Goal: Task Accomplishment & Management: Use online tool/utility

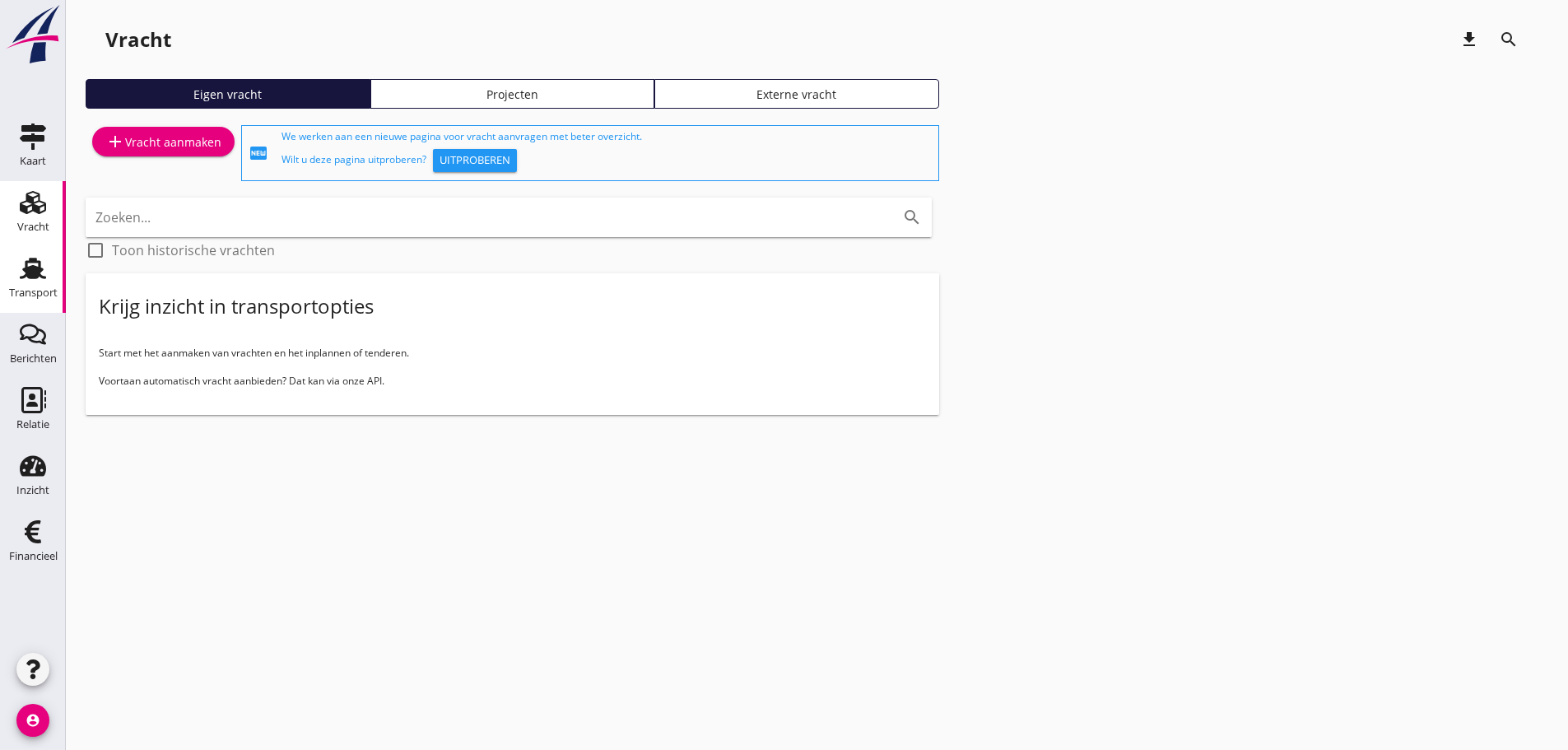
click at [31, 280] on icon "Transport" at bounding box center [32, 268] width 26 height 26
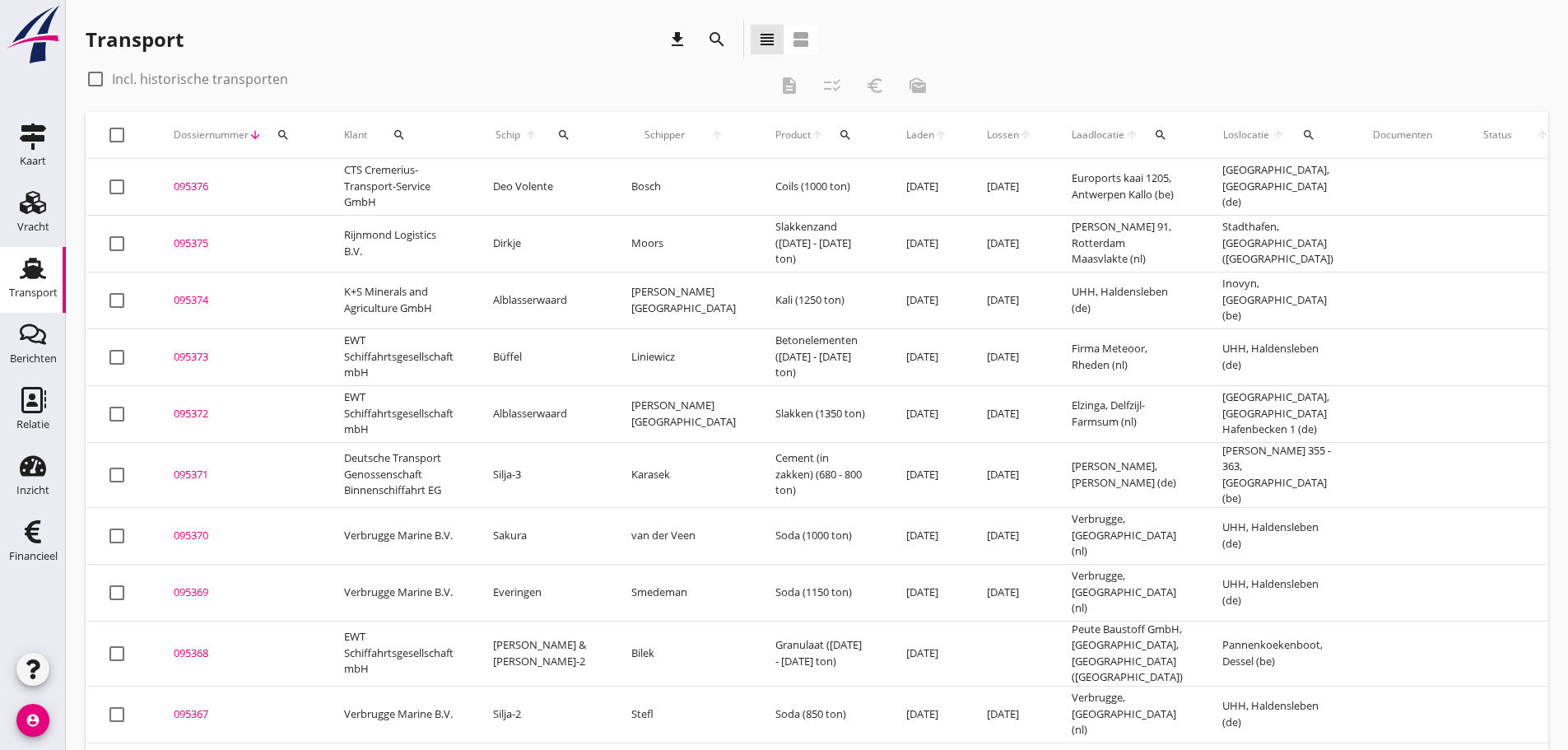
click at [288, 137] on icon "search" at bounding box center [283, 135] width 14 height 14
click at [301, 177] on input "Zoeken op dossiernummer..." at bounding box center [361, 182] width 171 height 26
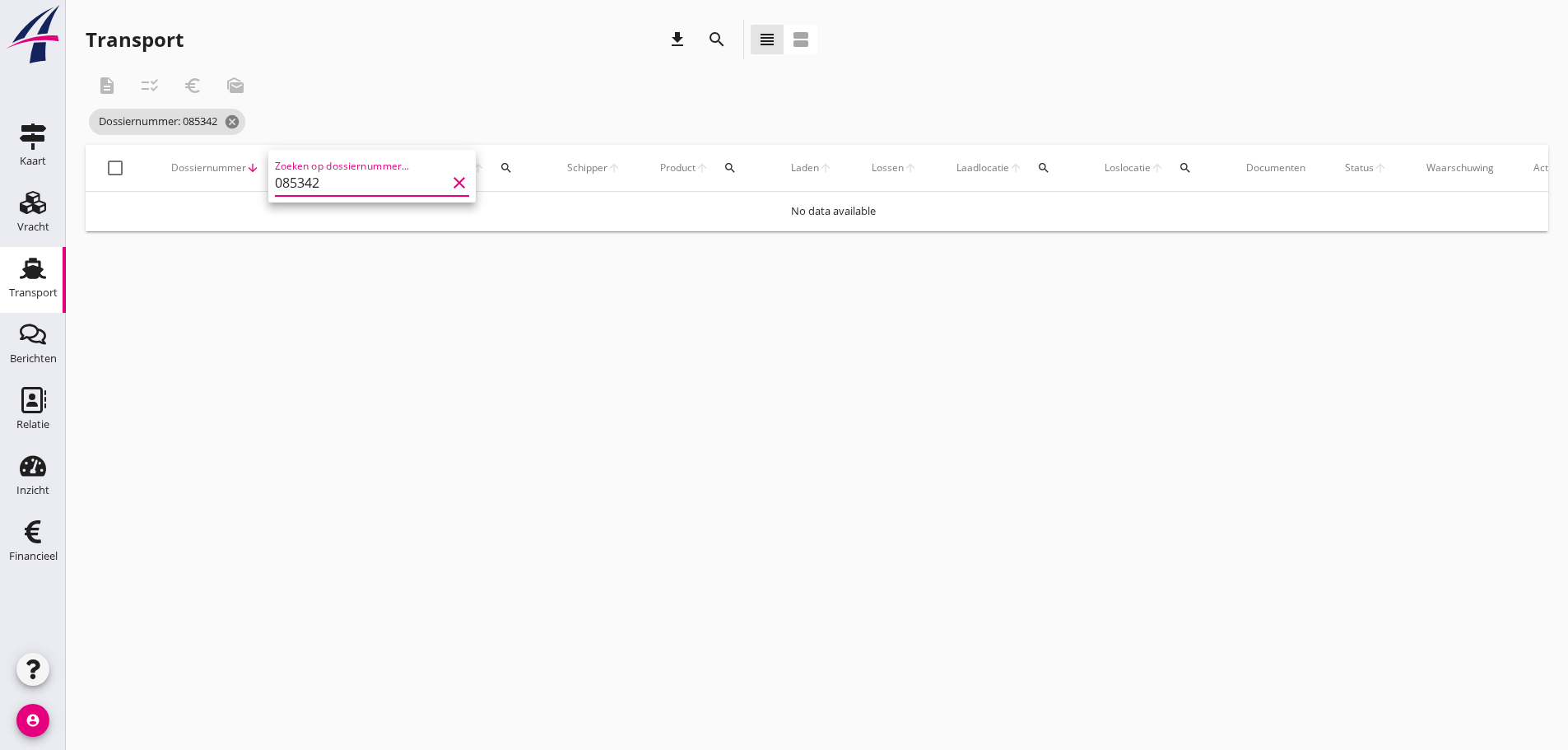
type input "085342"
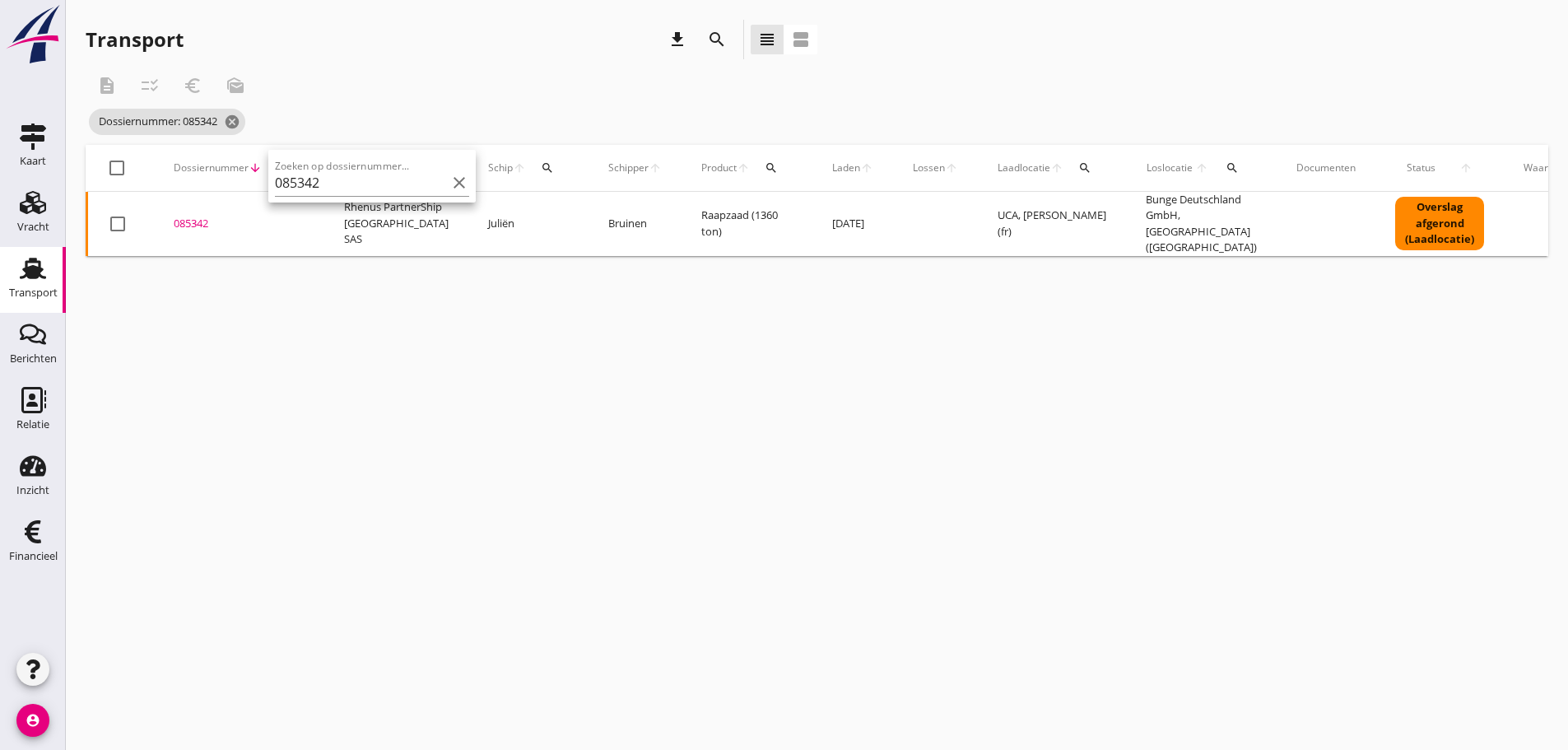
click at [209, 216] on div "085342" at bounding box center [239, 224] width 131 height 17
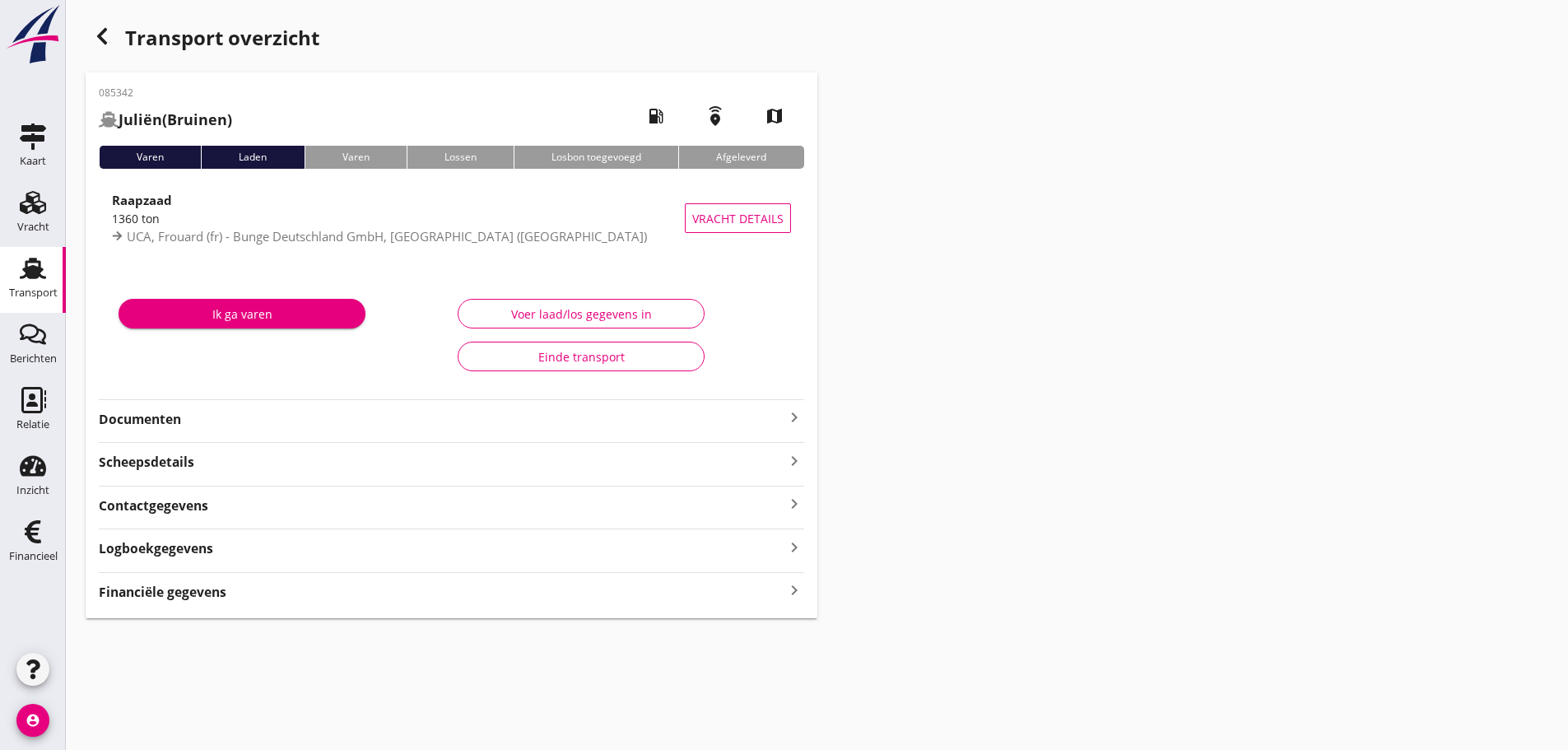
click at [215, 584] on strong "Financiële gegevens" at bounding box center [162, 591] width 127 height 18
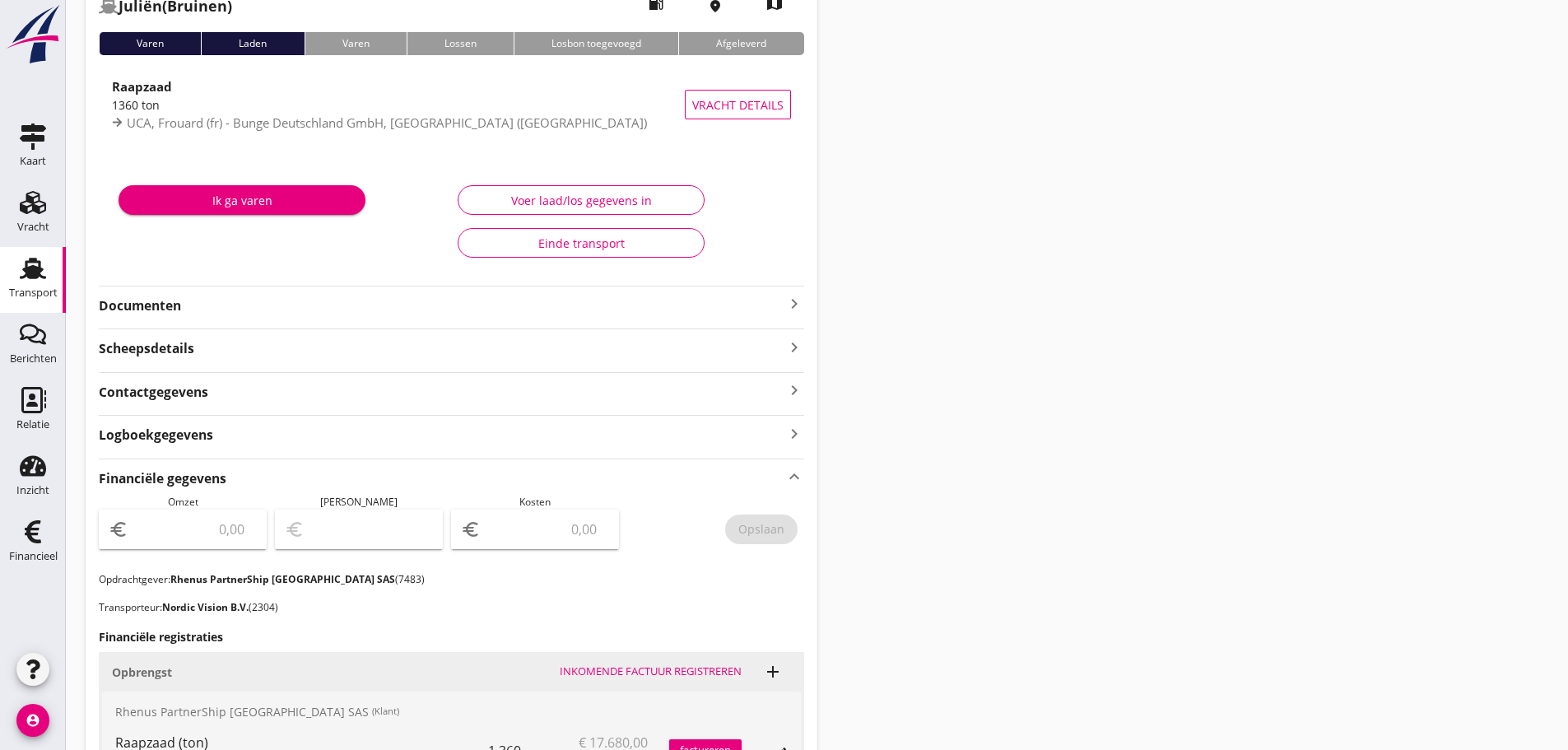
scroll to position [494, 0]
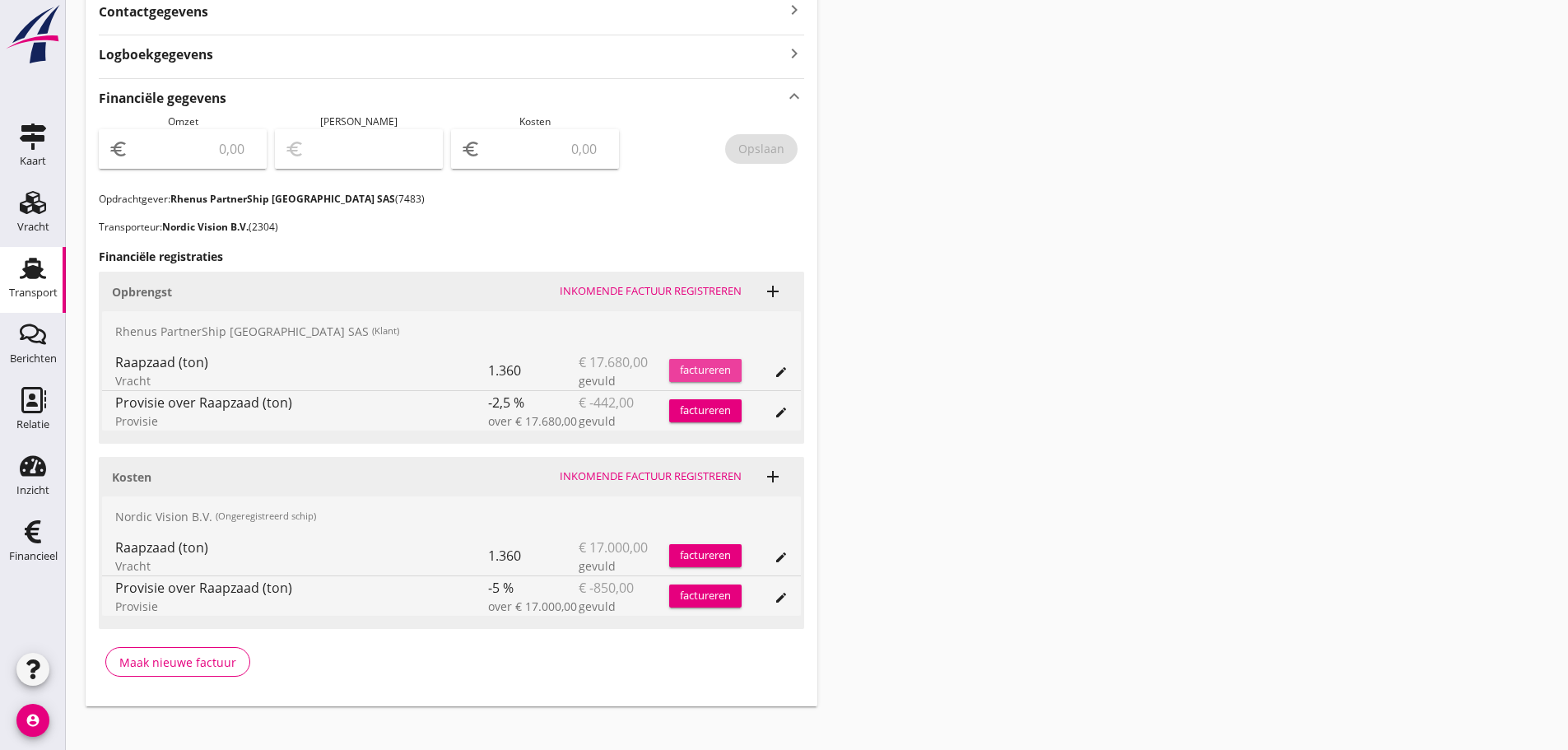
click at [705, 375] on div "factureren" at bounding box center [705, 370] width 72 height 17
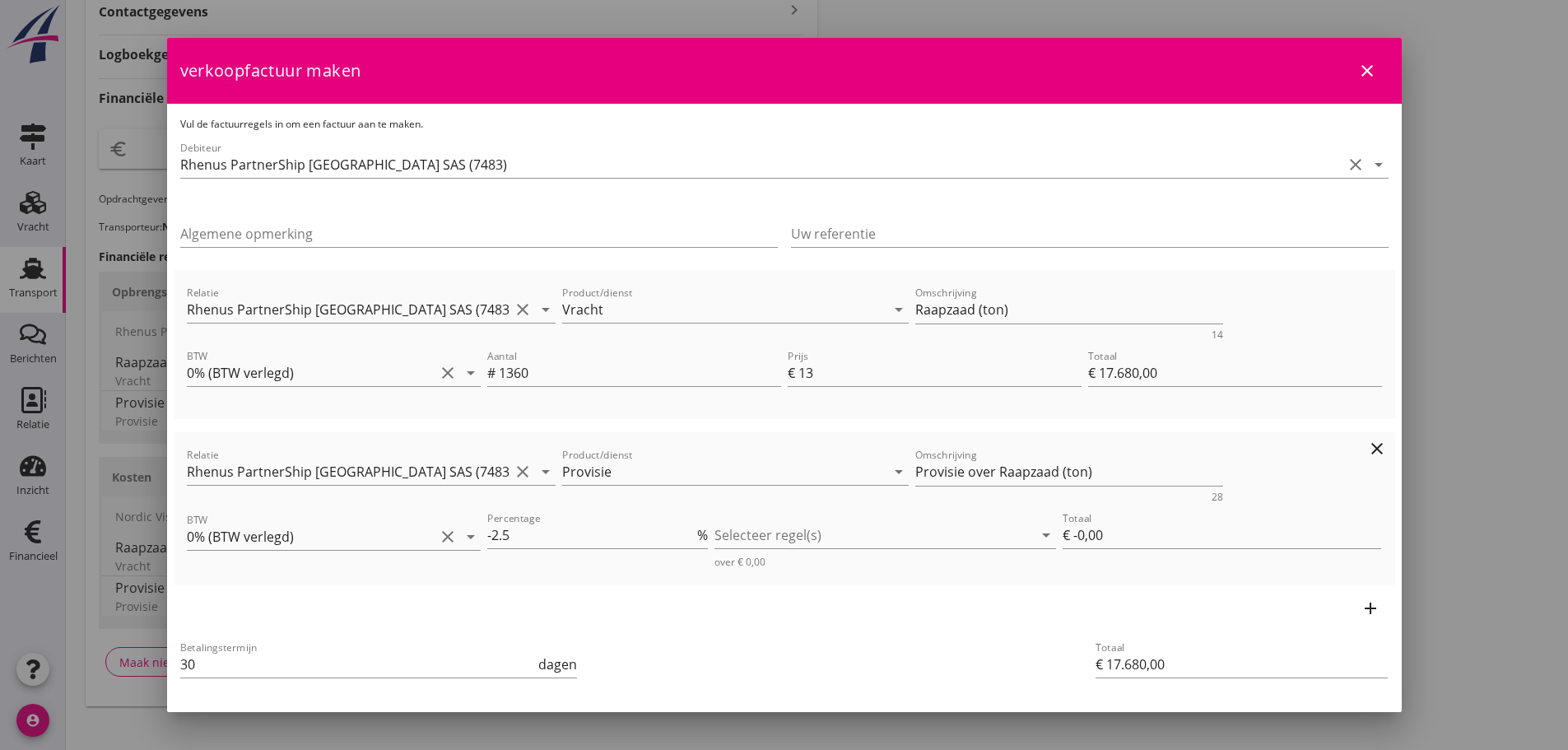
click at [1367, 449] on icon "clear" at bounding box center [1376, 448] width 19 height 19
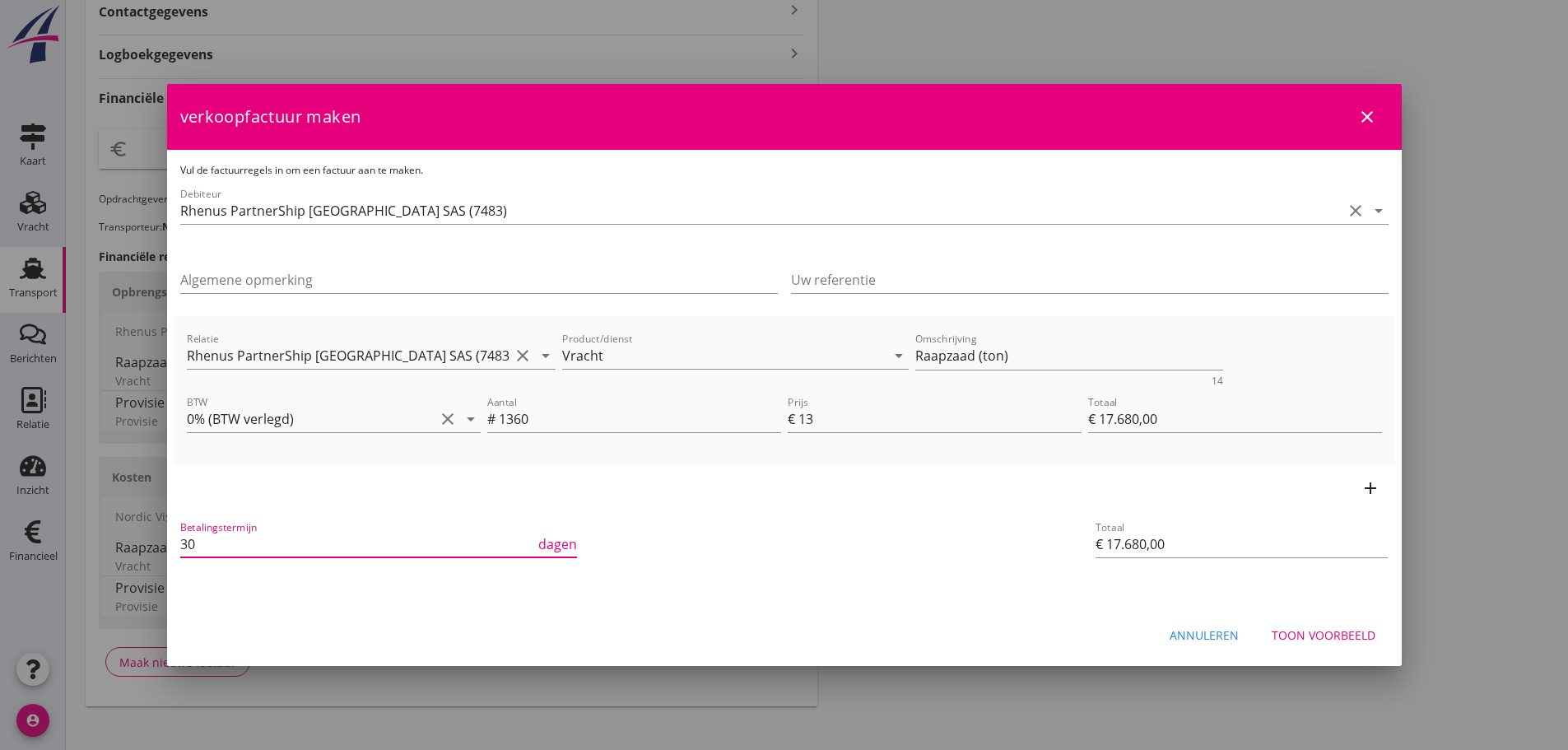
drag, startPoint x: 218, startPoint y: 541, endPoint x: 72, endPoint y: 539, distance: 146.0
click at [72, 539] on div "21% (Hoog BTW tarief) 9% (Laag BTW tarief) 0% (BTW vrij) 0% (BTW verlegd) Vrach…" at bounding box center [784, 135] width 1568 height 1259
type input "21"
drag, startPoint x: 1035, startPoint y: 350, endPoint x: 372, endPoint y: 344, distance: 663.0
click at [372, 344] on div "Relatie Rhenus PartnerShip [GEOGRAPHIC_DATA] SAS (7483) clear arrow_drop_down P…" at bounding box center [784, 357] width 1201 height 63
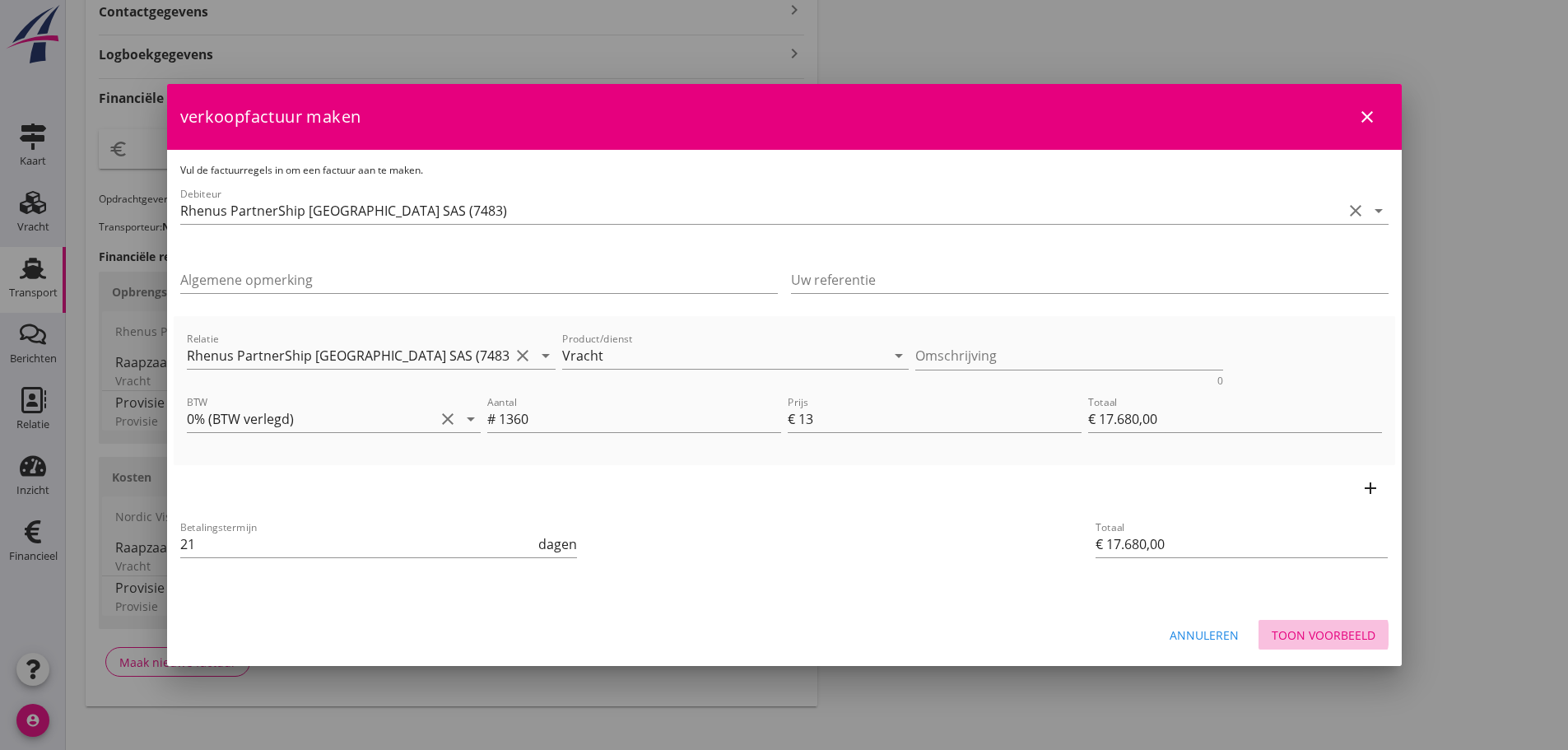
click at [1345, 633] on div "Toon voorbeeld" at bounding box center [1323, 635] width 104 height 18
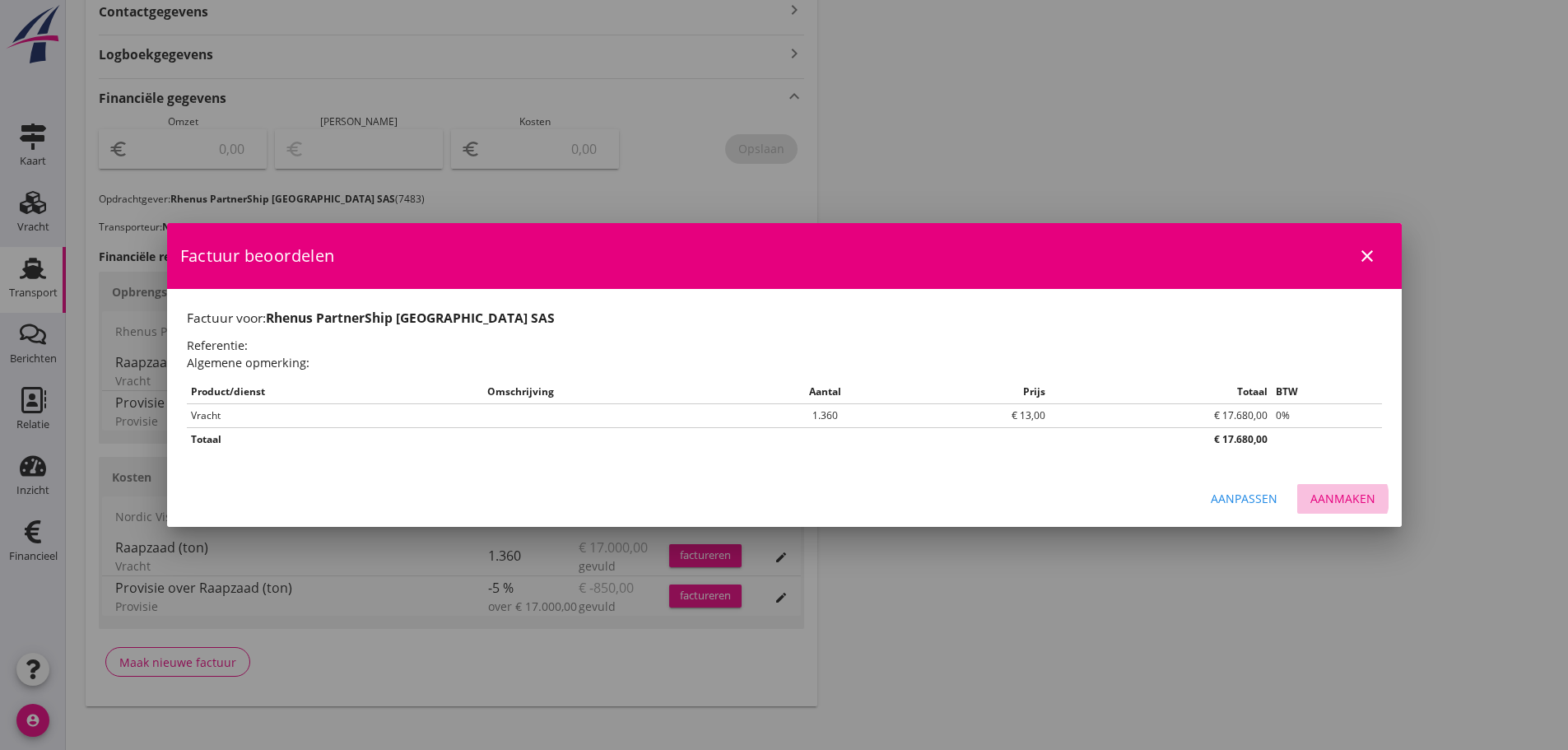
click at [1370, 500] on div "Aanmaken" at bounding box center [1342, 498] width 65 height 18
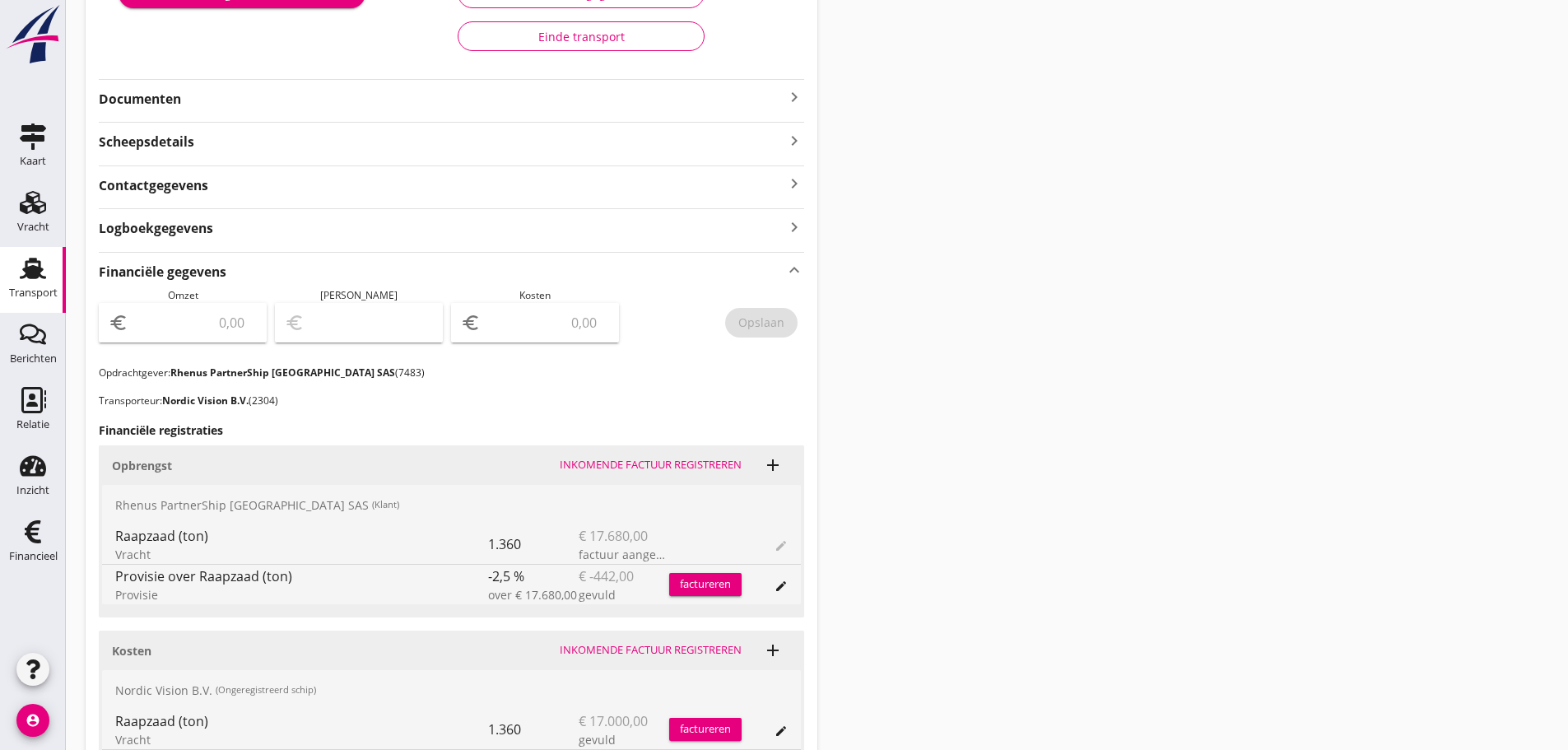
scroll to position [0, 0]
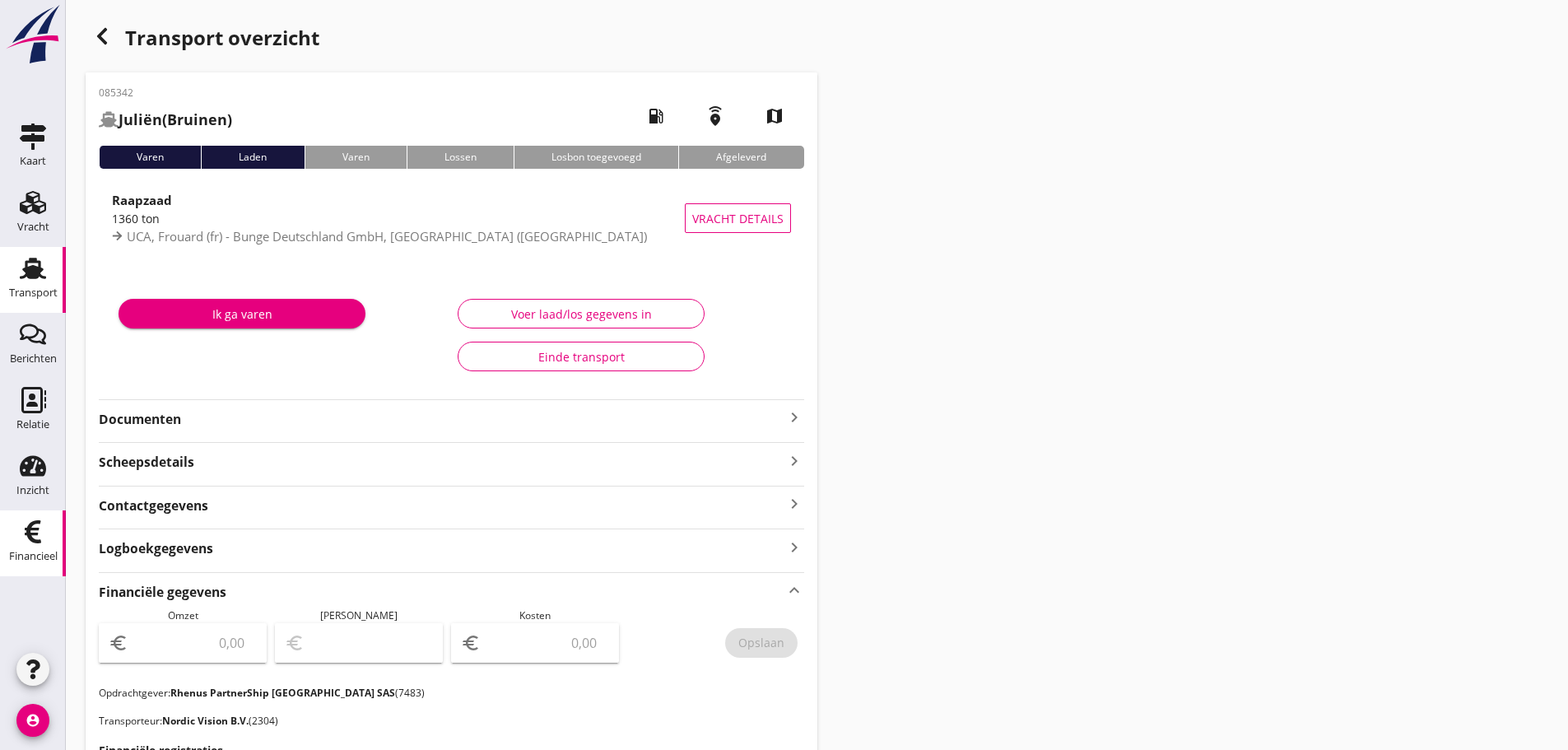
click at [30, 536] on use at bounding box center [32, 532] width 17 height 23
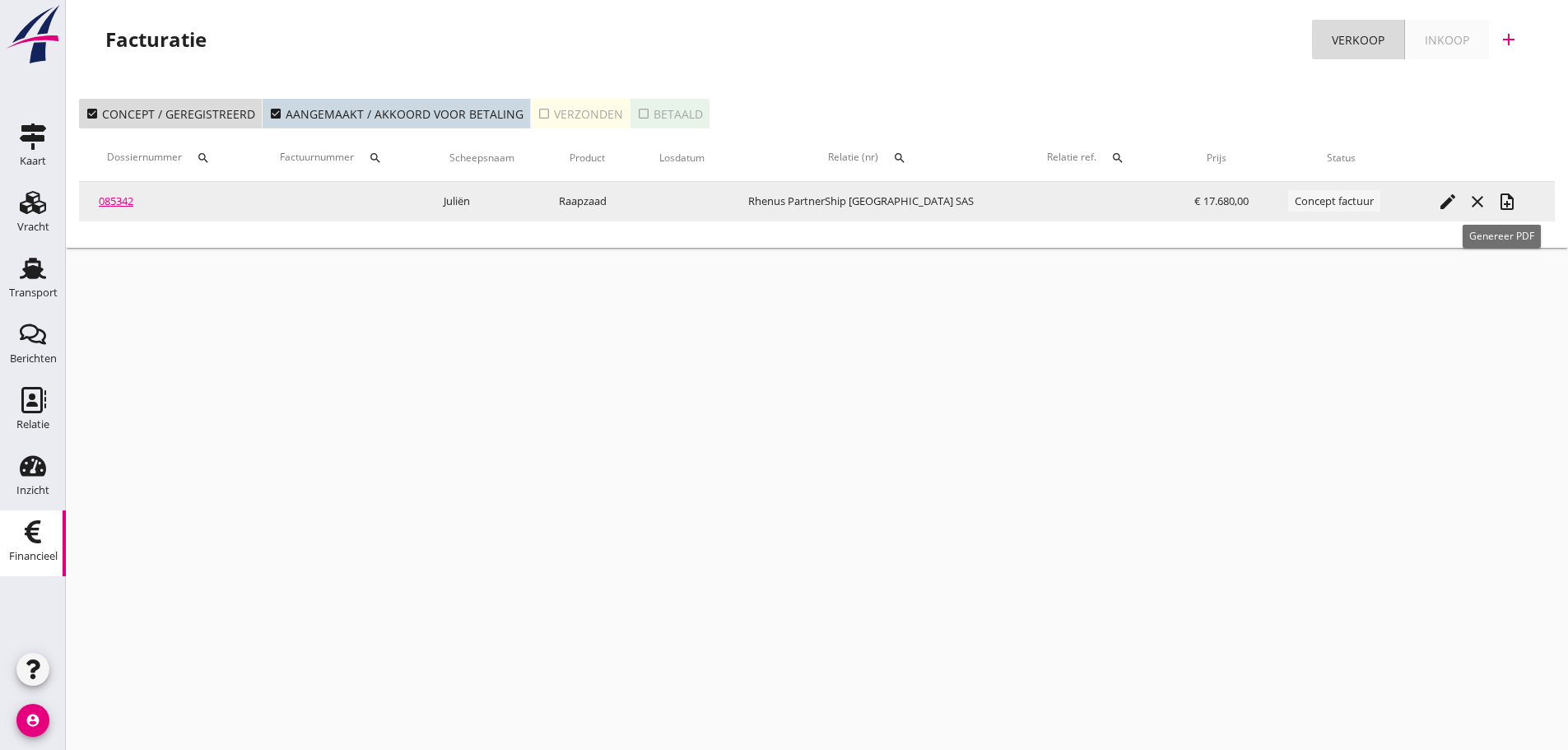
click at [1499, 196] on icon "note_add" at bounding box center [1507, 201] width 19 height 19
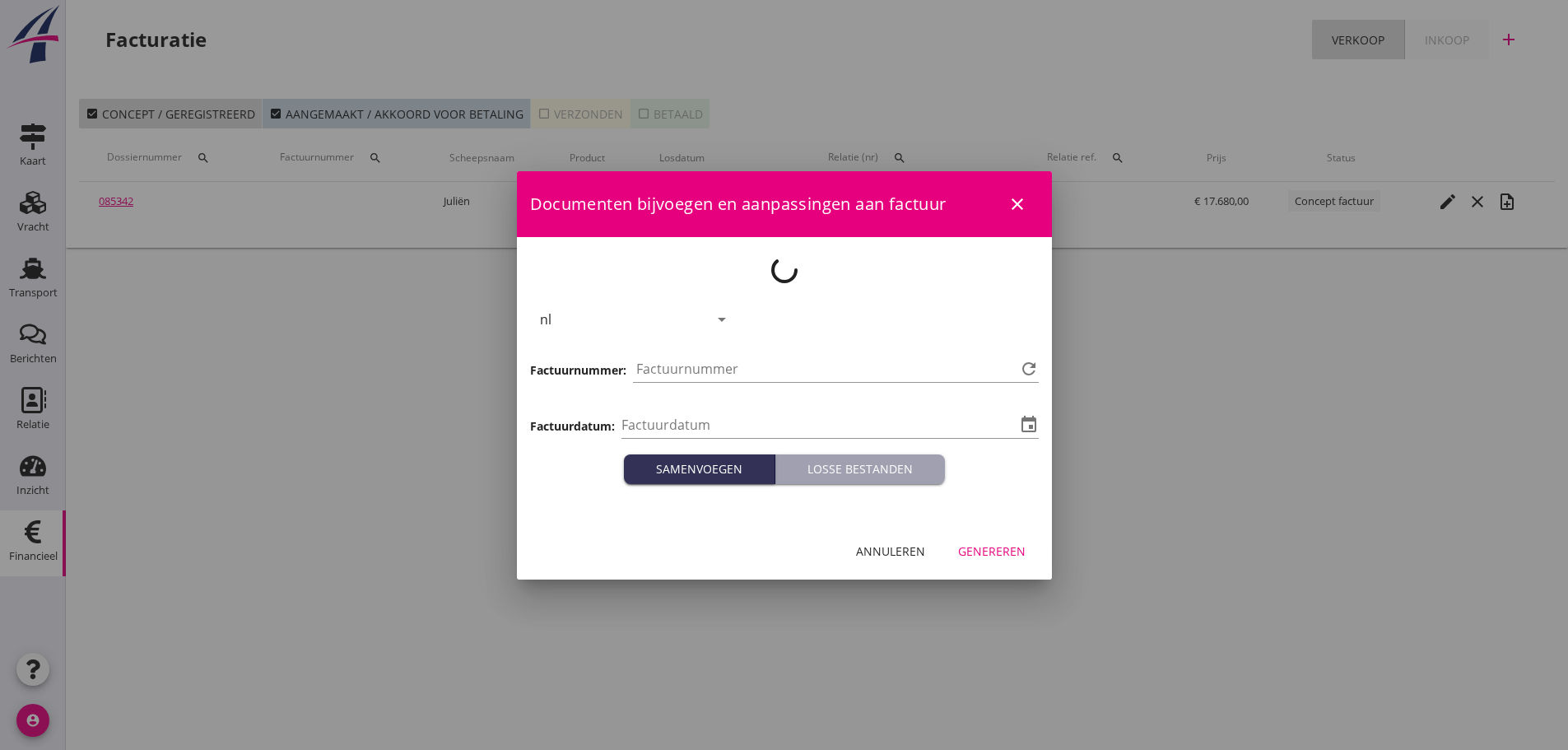
type input "[DATE]"
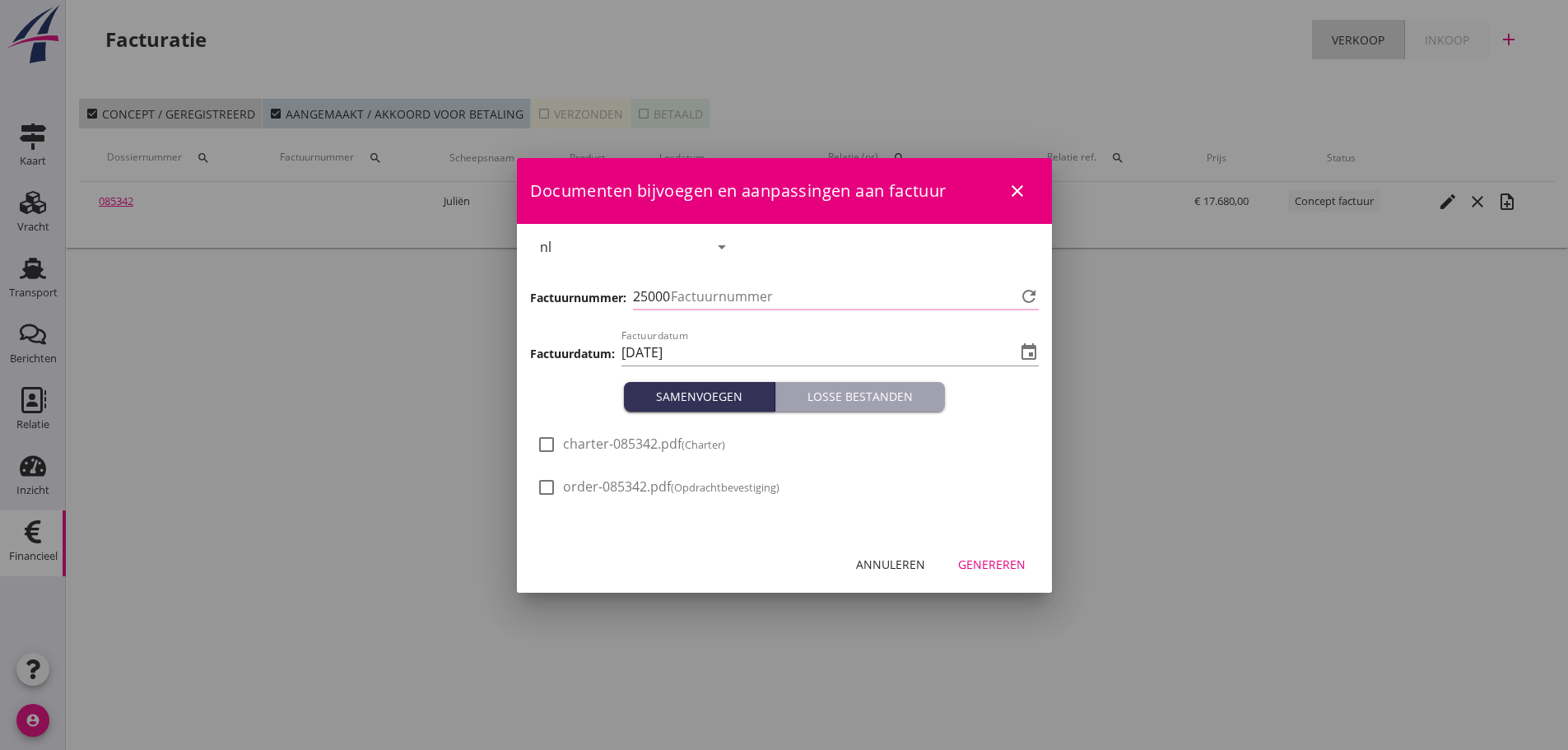
type input "1225"
click at [718, 247] on icon "arrow_drop_down" at bounding box center [722, 247] width 19 height 19
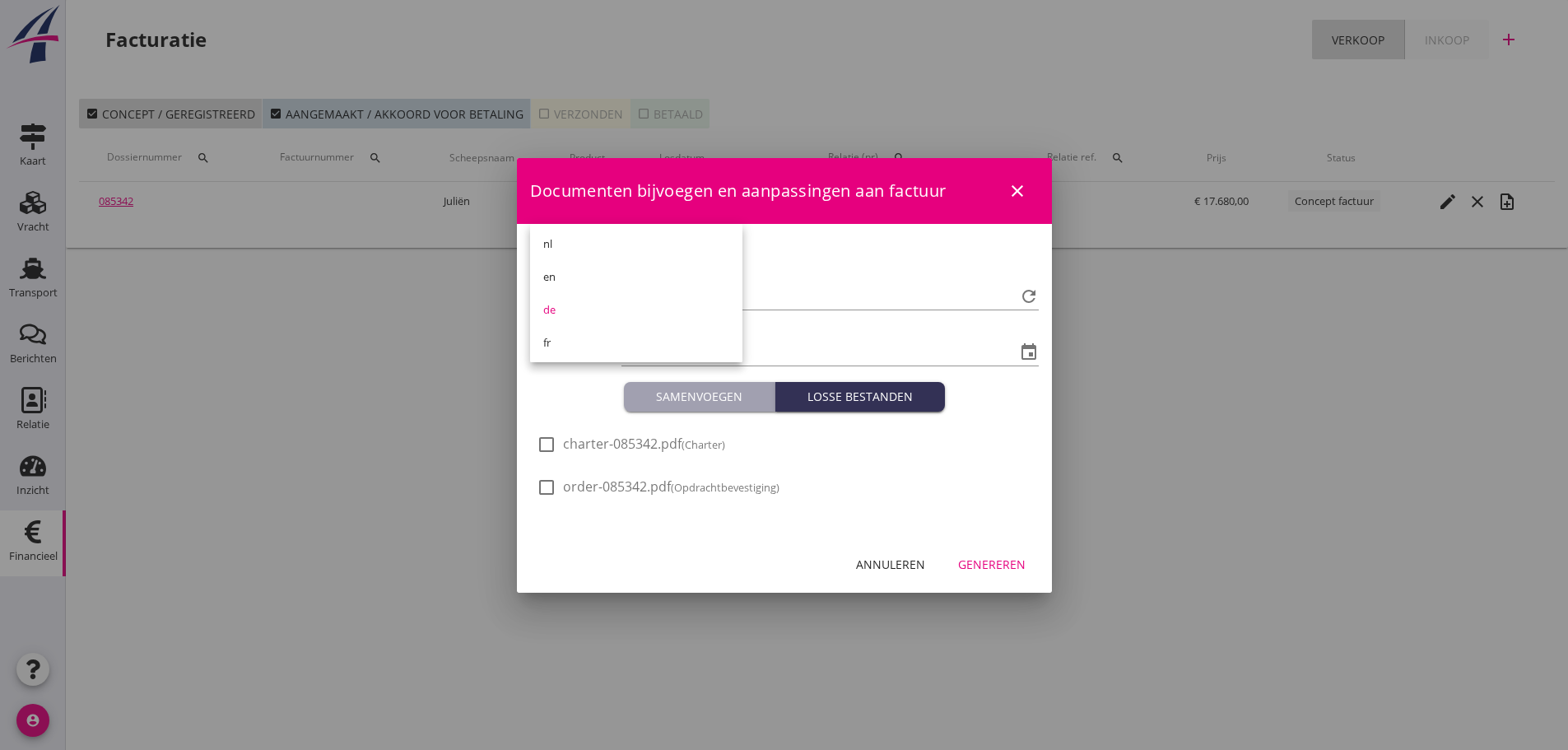
click at [1528, 533] on div at bounding box center [784, 375] width 1568 height 750
drag, startPoint x: 998, startPoint y: 196, endPoint x: 976, endPoint y: 181, distance: 26.6
click at [976, 181] on div "Documenten bijvoegen en aanpassingen aan factuur close" at bounding box center [784, 191] width 535 height 66
click at [1008, 547] on div "Annuleren Genereren" at bounding box center [784, 565] width 535 height 56
drag, startPoint x: 1009, startPoint y: 572, endPoint x: 1010, endPoint y: 590, distance: 18.0
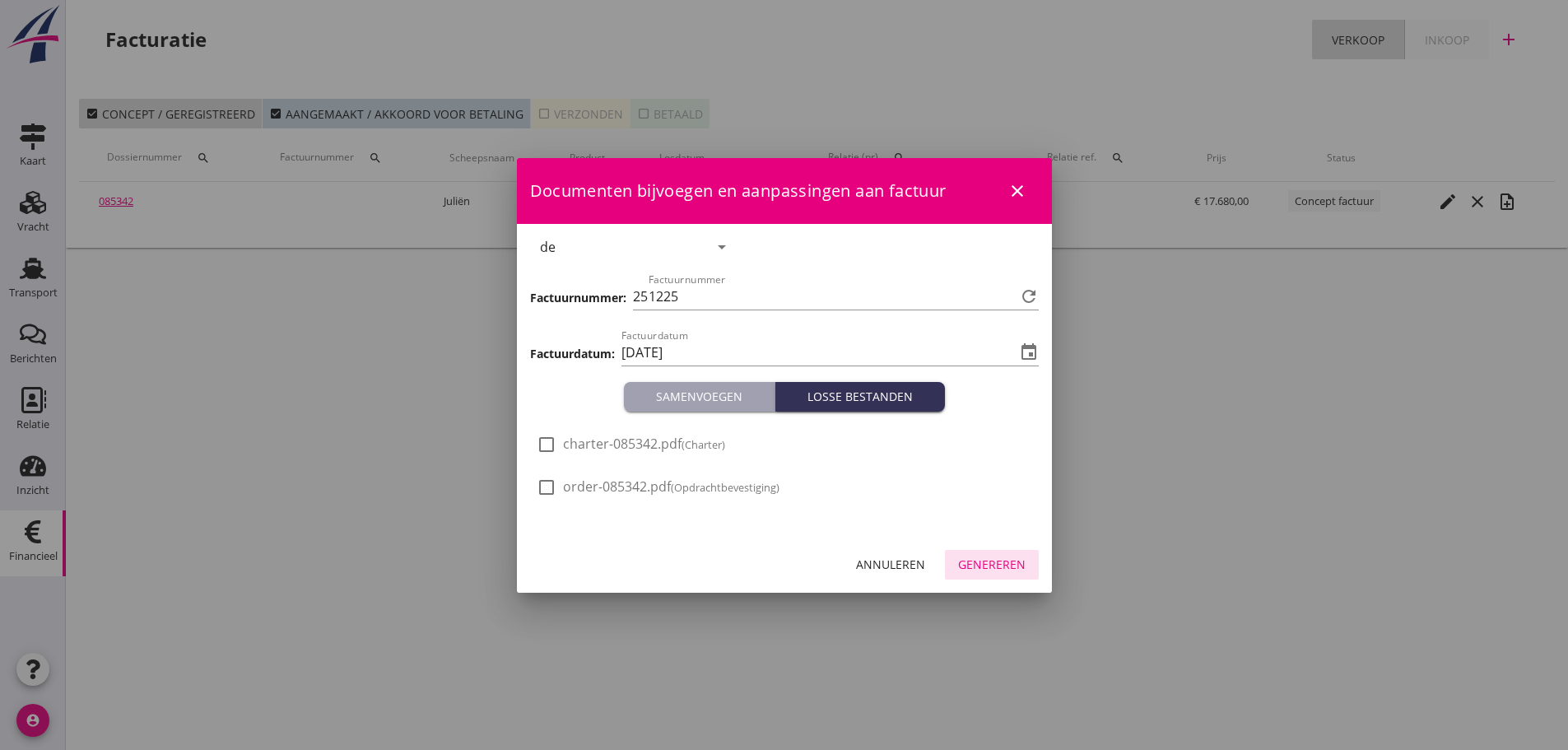
click at [1009, 574] on button "Genereren" at bounding box center [991, 564] width 93 height 29
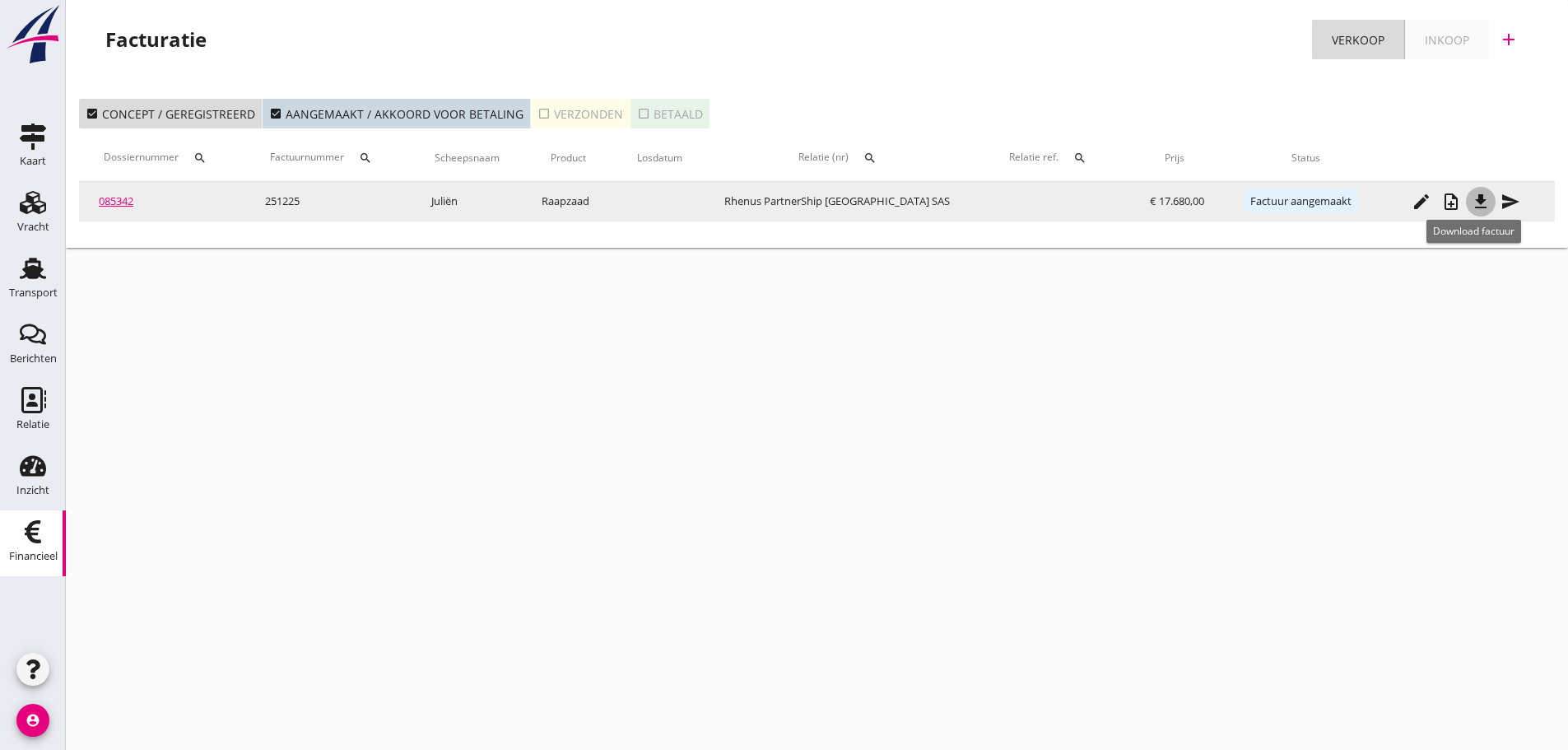
click at [1481, 203] on icon "file_download" at bounding box center [1480, 201] width 19 height 19
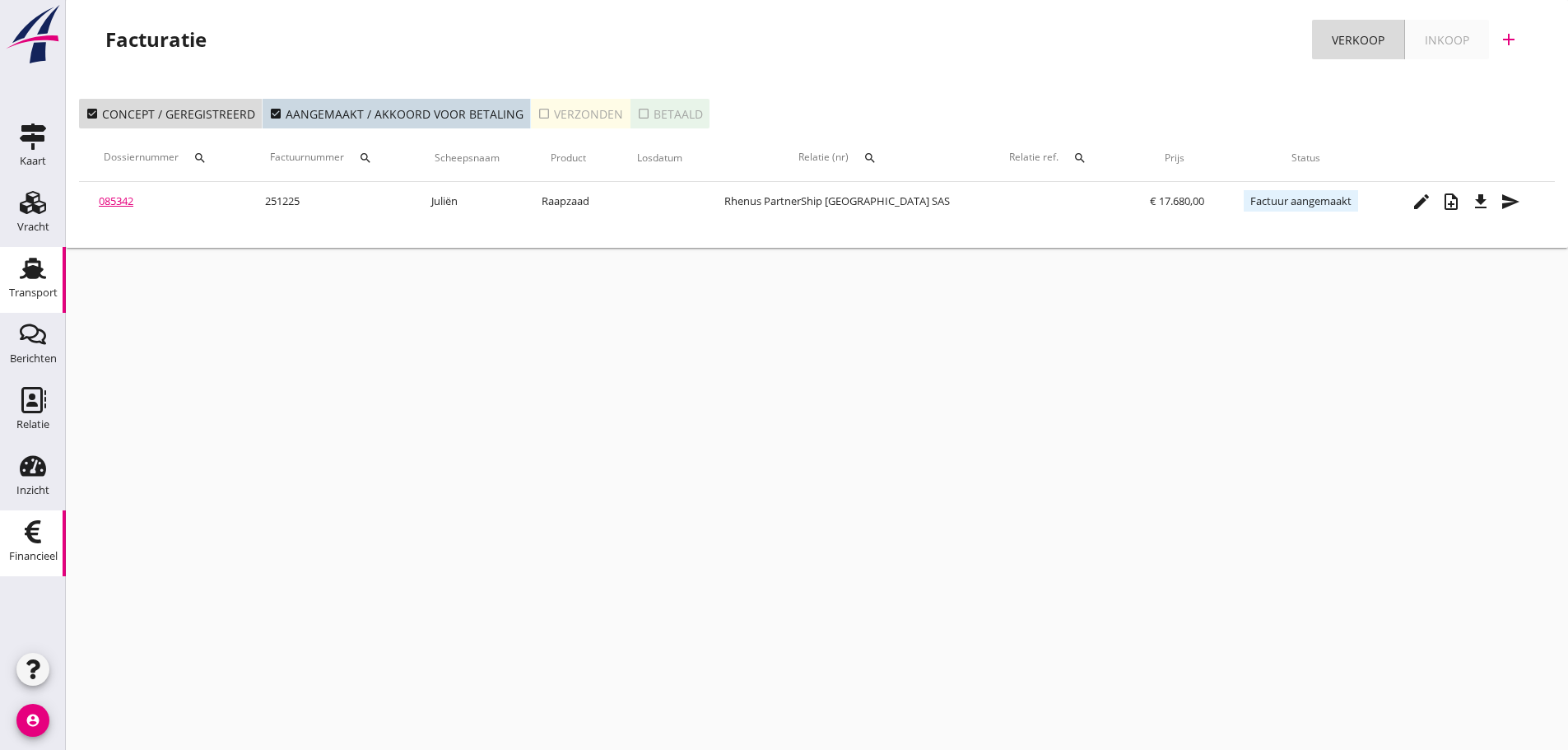
click at [31, 261] on use at bounding box center [32, 268] width 26 height 21
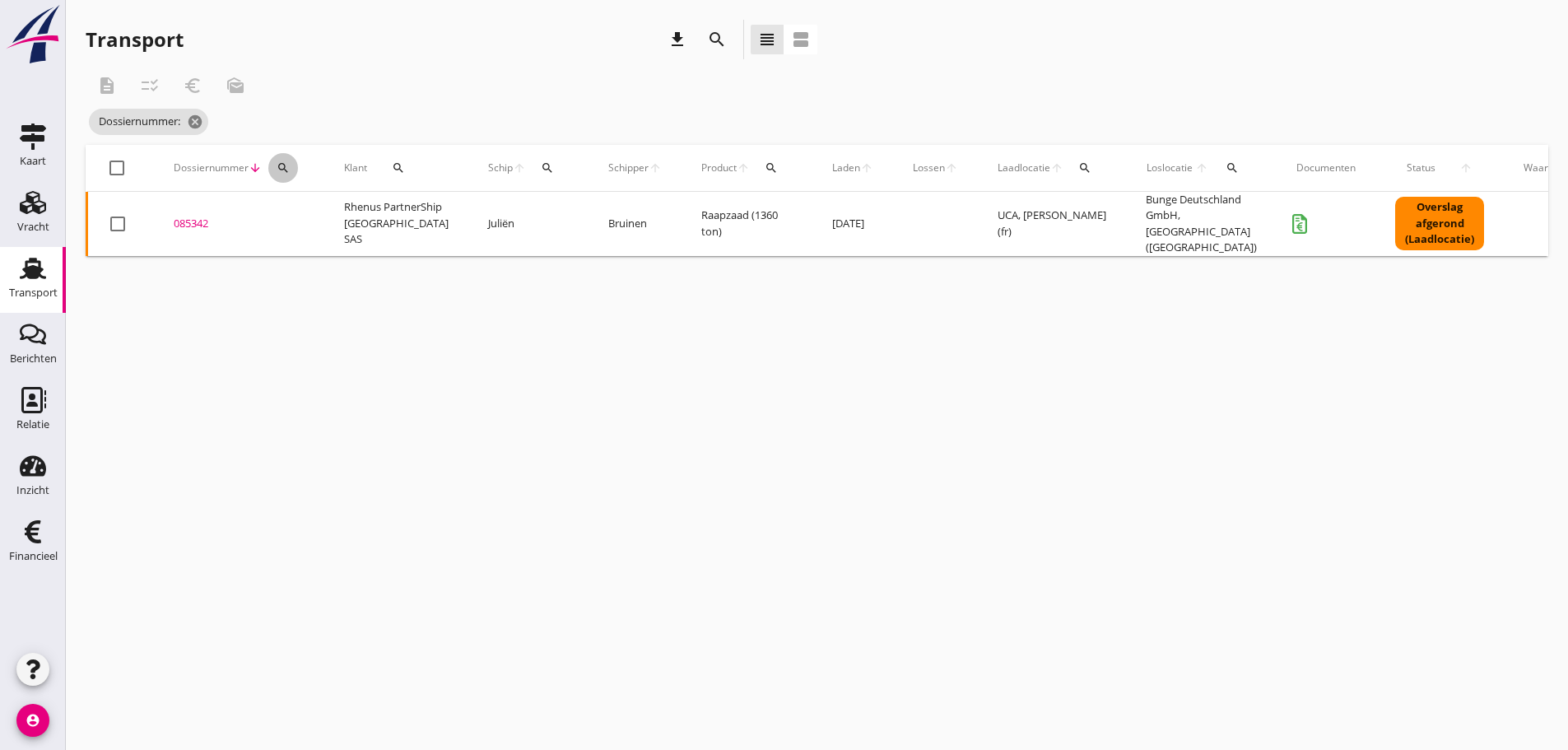
click at [292, 171] on div "search" at bounding box center [283, 168] width 29 height 14
click at [298, 222] on input "Zoeken op dossiernummer..." at bounding box center [361, 215] width 171 height 26
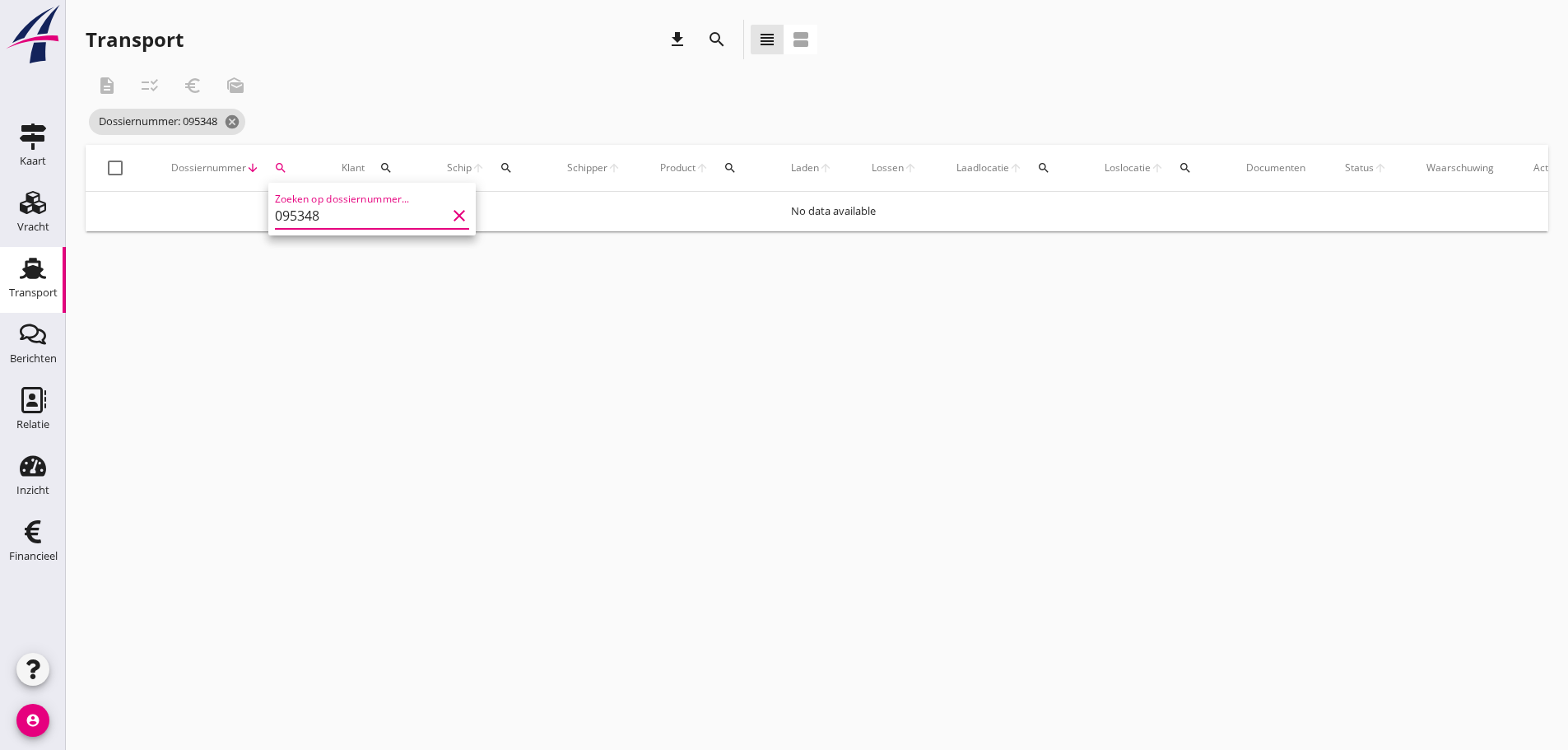
type input "095348"
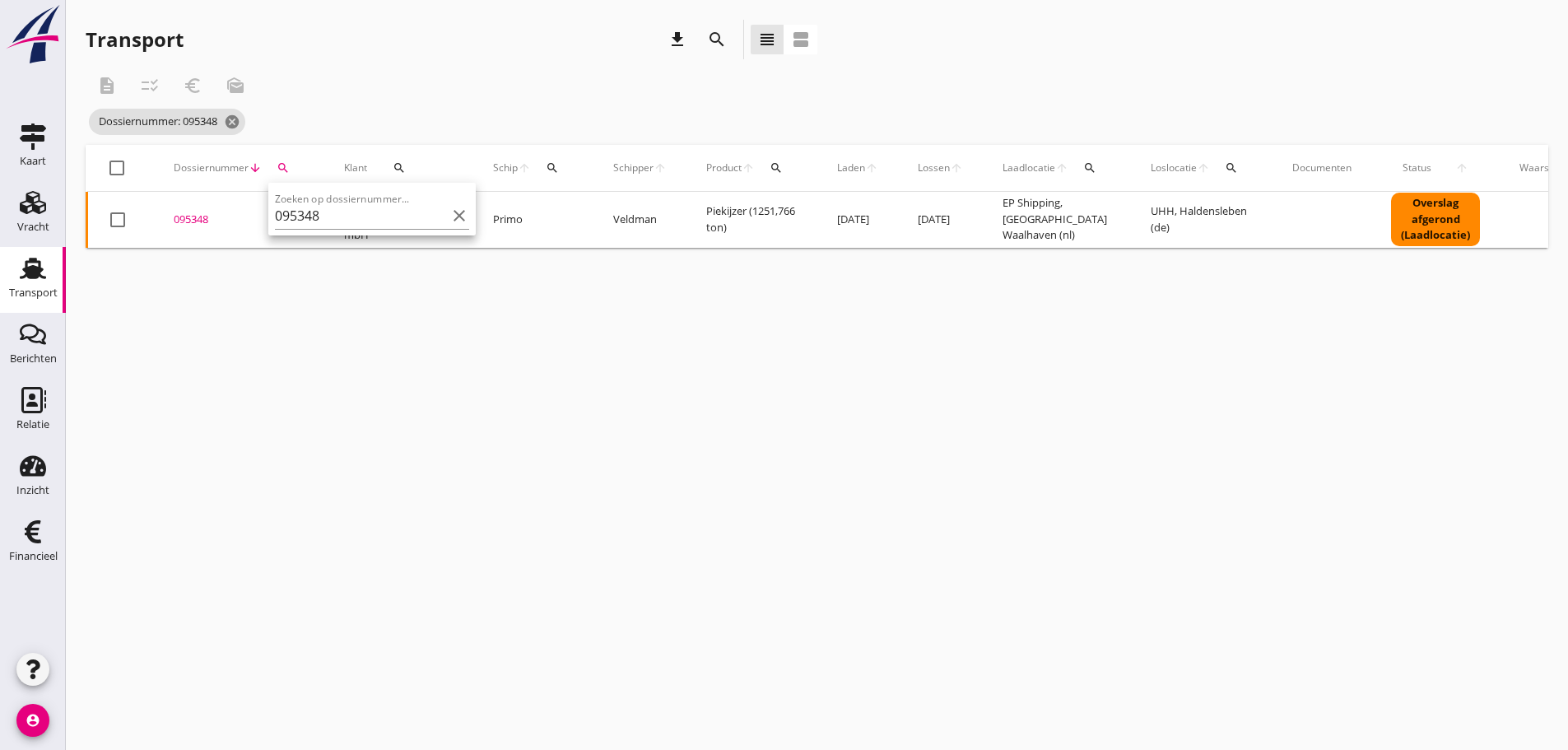
drag, startPoint x: 207, startPoint y: 225, endPoint x: 196, endPoint y: 222, distance: 11.4
click at [202, 225] on div "095348" at bounding box center [239, 219] width 131 height 17
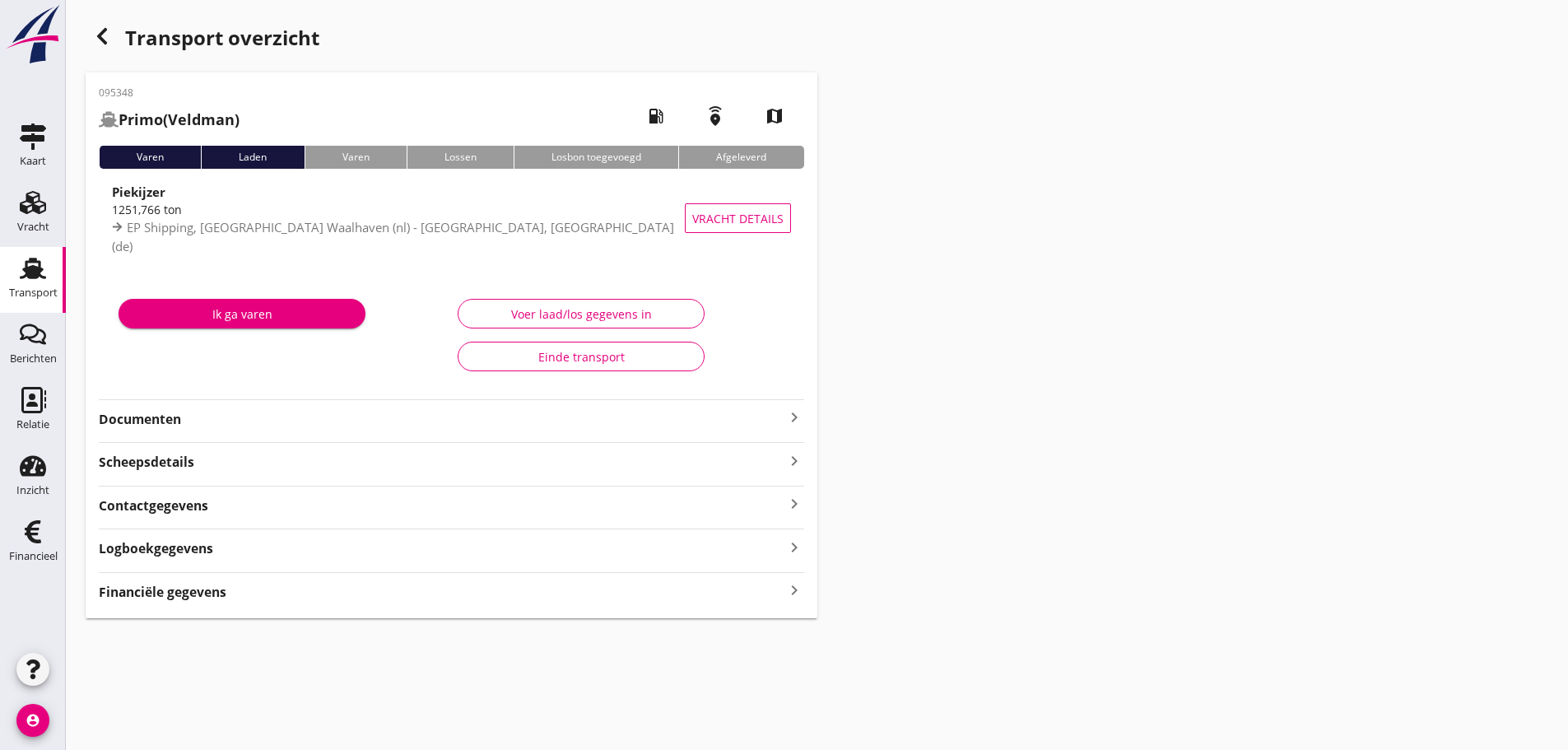
click at [794, 590] on icon "keyboard_arrow_right" at bounding box center [794, 590] width 19 height 22
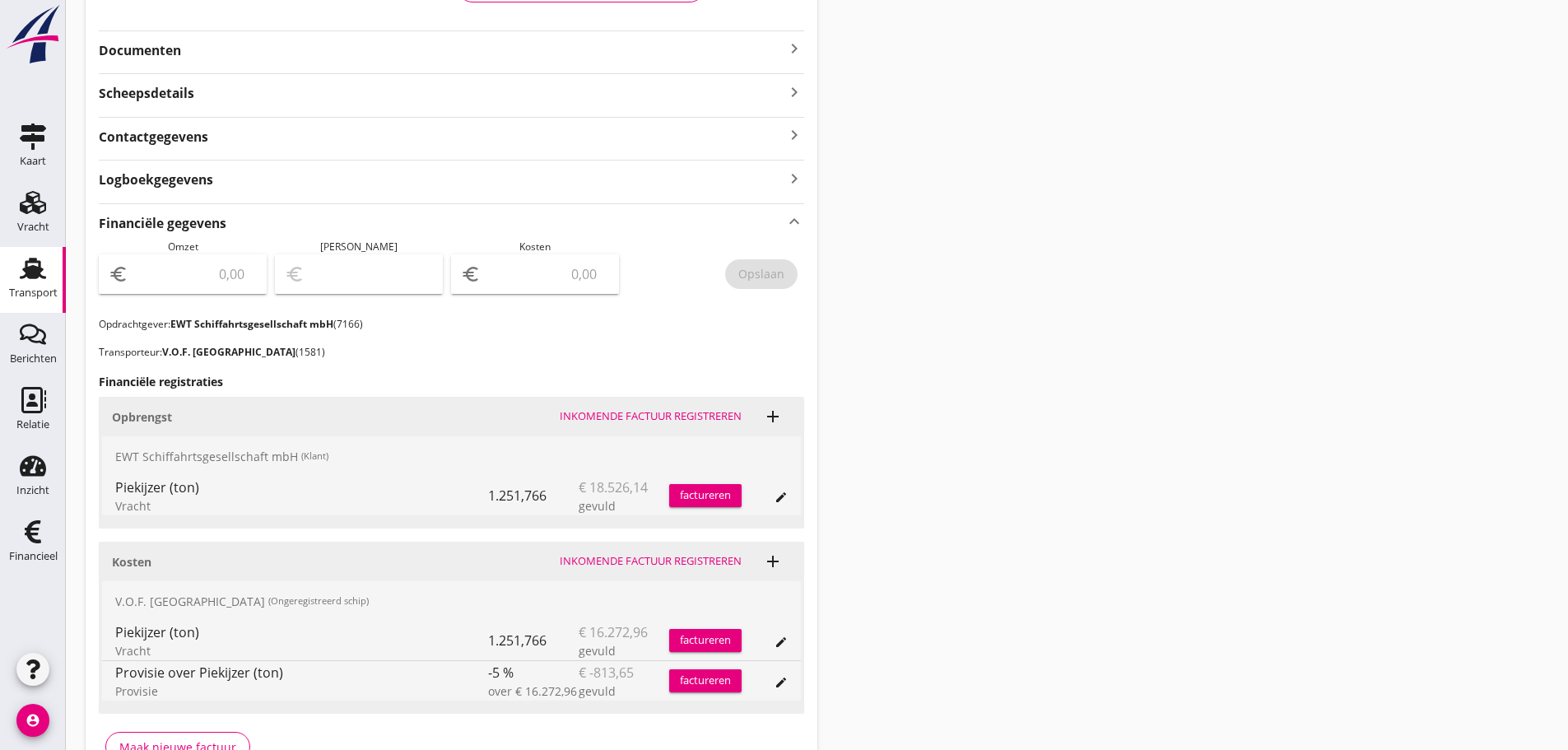
scroll to position [469, 0]
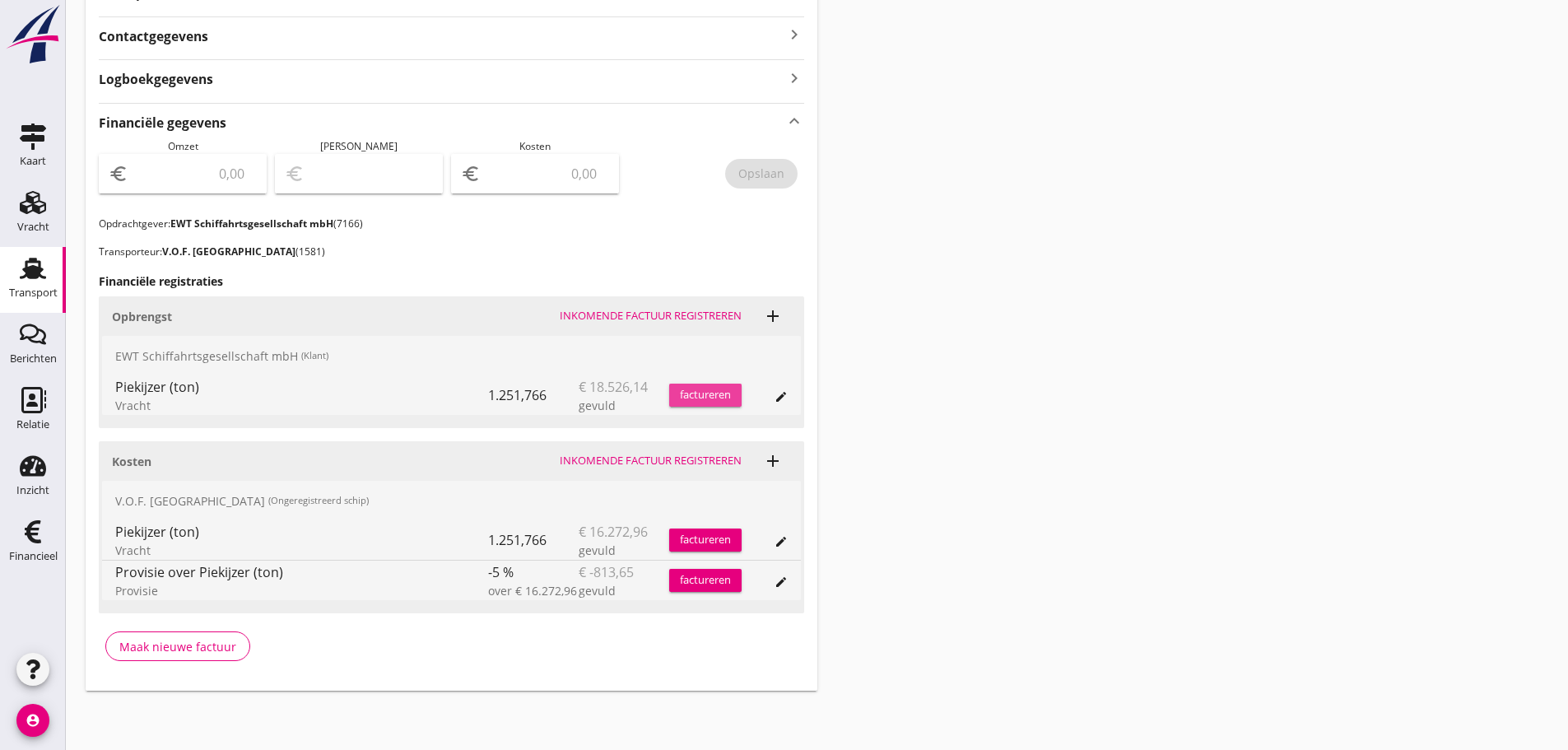
click at [702, 398] on div "factureren" at bounding box center [705, 395] width 72 height 17
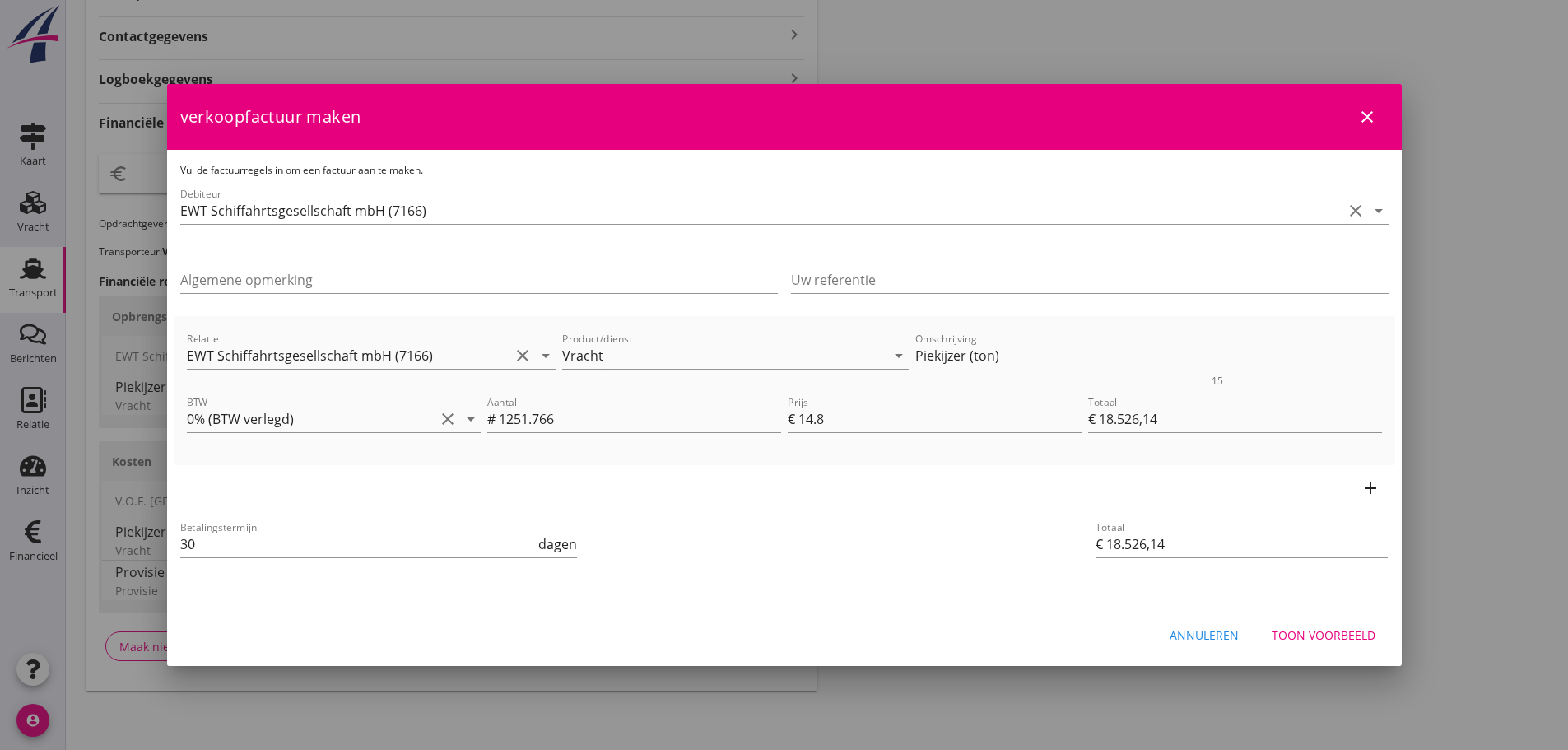
drag, startPoint x: 166, startPoint y: 532, endPoint x: 65, endPoint y: 519, distance: 101.8
click at [65, 519] on div "21% (Hoog BTW tarief) 9% (Laag BTW tarief) 0% (BTW vrij) 0% (BTW verlegd) Vrach…" at bounding box center [784, 140] width 1568 height 1219
drag, startPoint x: 205, startPoint y: 533, endPoint x: 47, endPoint y: 519, distance: 158.6
click at [48, 519] on div "21% (Hoog BTW tarief) 9% (Laag BTW tarief) 0% (BTW vrij) 0% (BTW verlegd) Vrach…" at bounding box center [784, 140] width 1568 height 1219
type input "21"
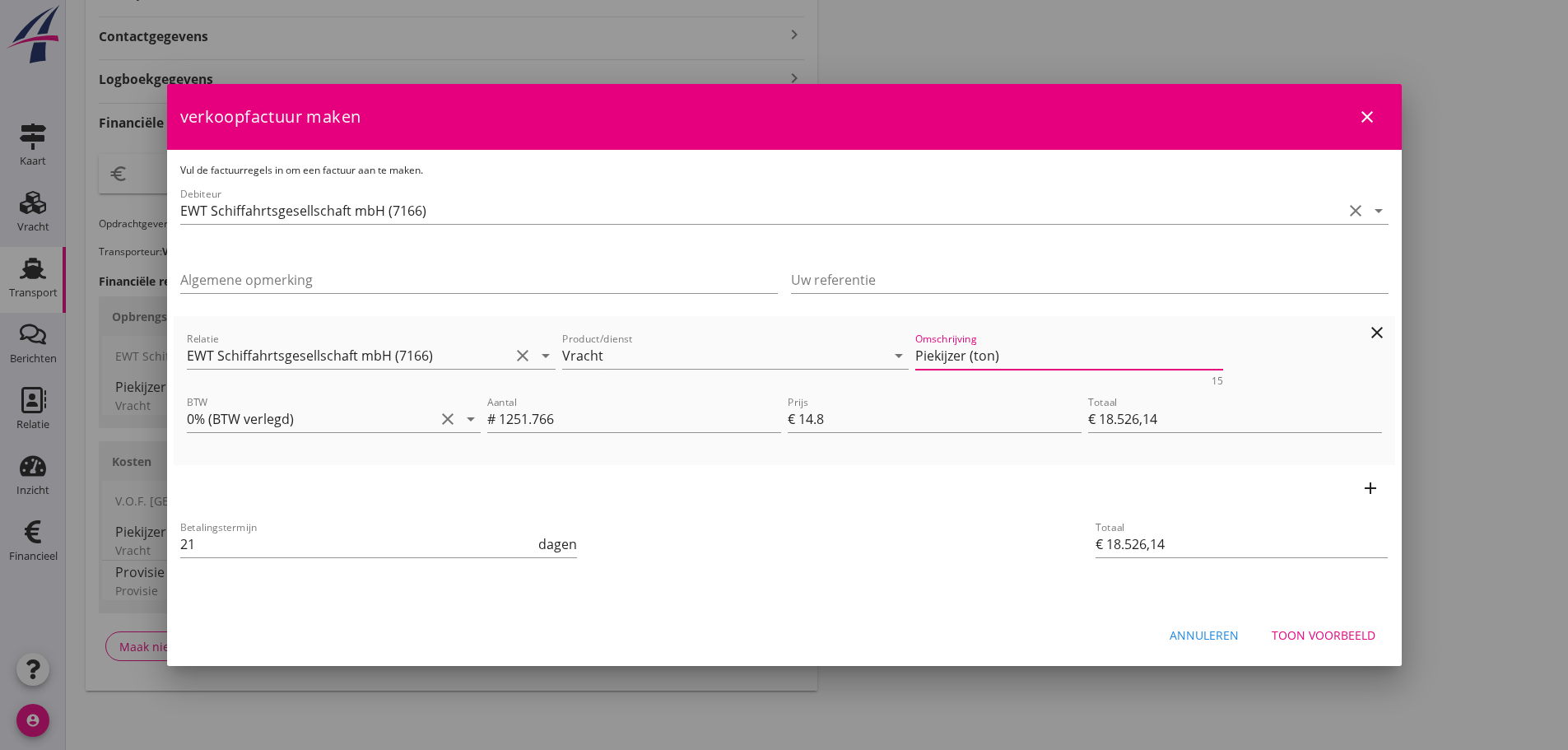
drag, startPoint x: 1084, startPoint y: 353, endPoint x: 425, endPoint y: 305, distance: 660.7
click at [425, 305] on div "Vul de factuurregels in om een factuur aan te maken. Debiteur EWT Schiffahrtsge…" at bounding box center [784, 378] width 1234 height 457
click at [1322, 639] on div "Toon voorbeeld" at bounding box center [1323, 635] width 104 height 18
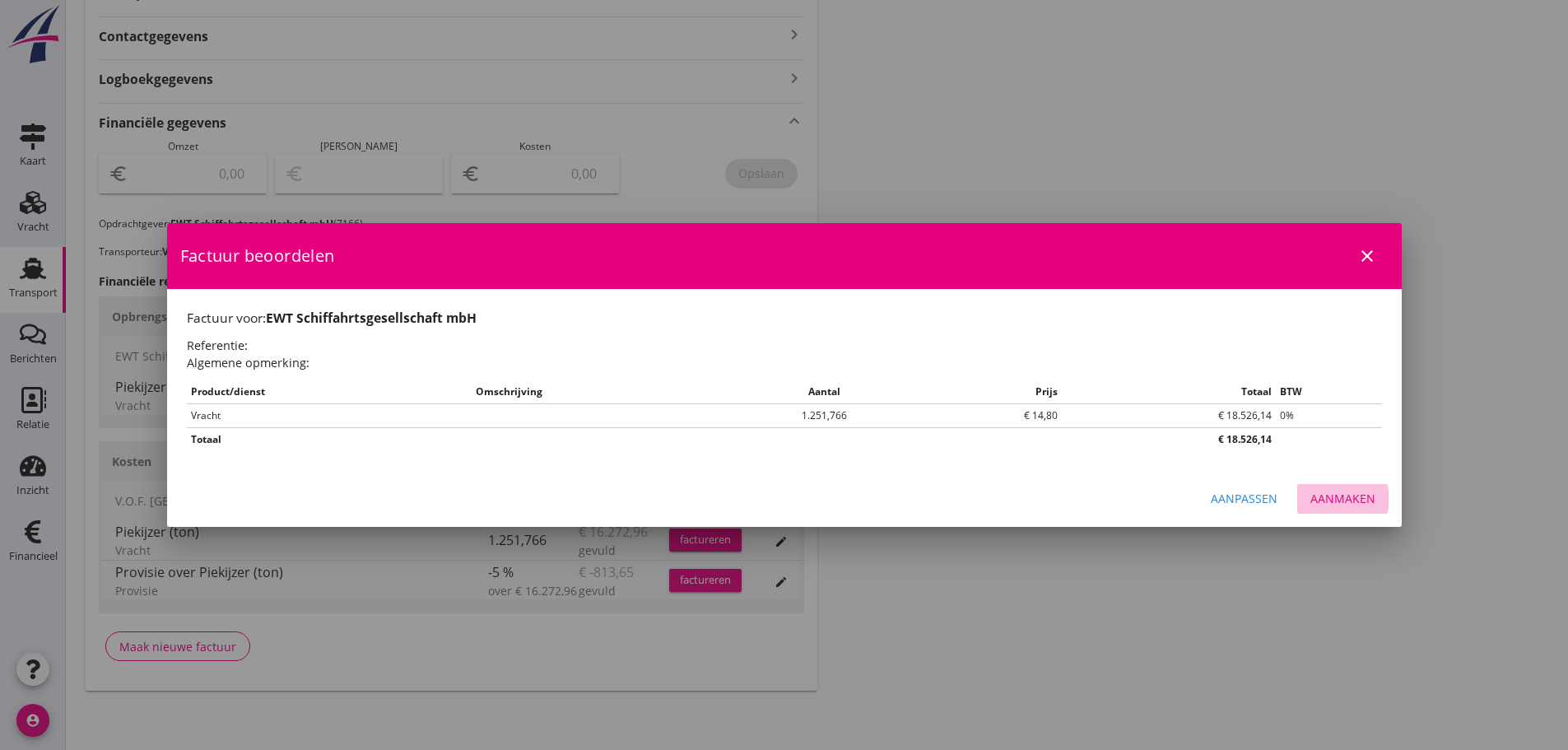
click at [1342, 500] on div "Aanmaken" at bounding box center [1342, 498] width 65 height 18
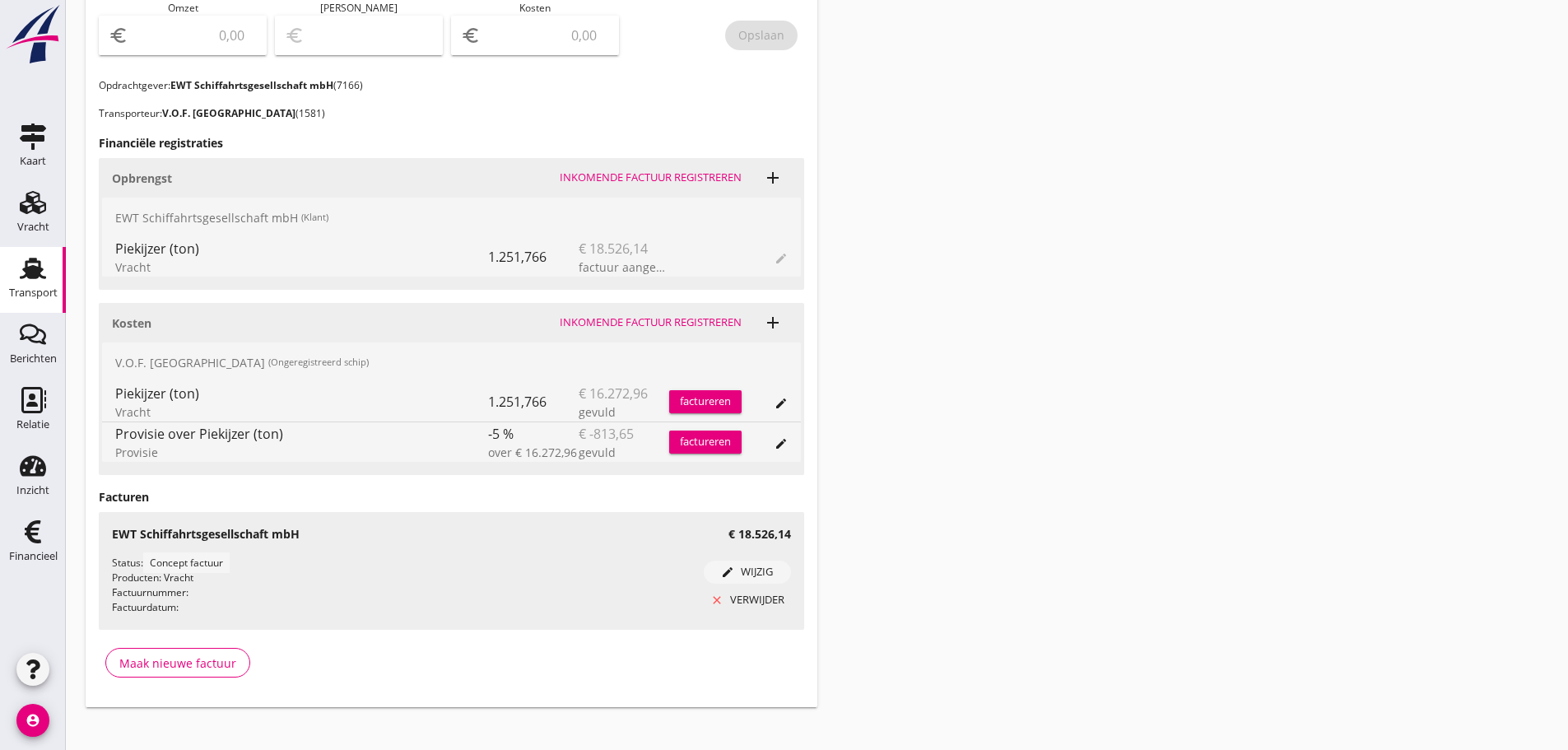
scroll to position [624, 0]
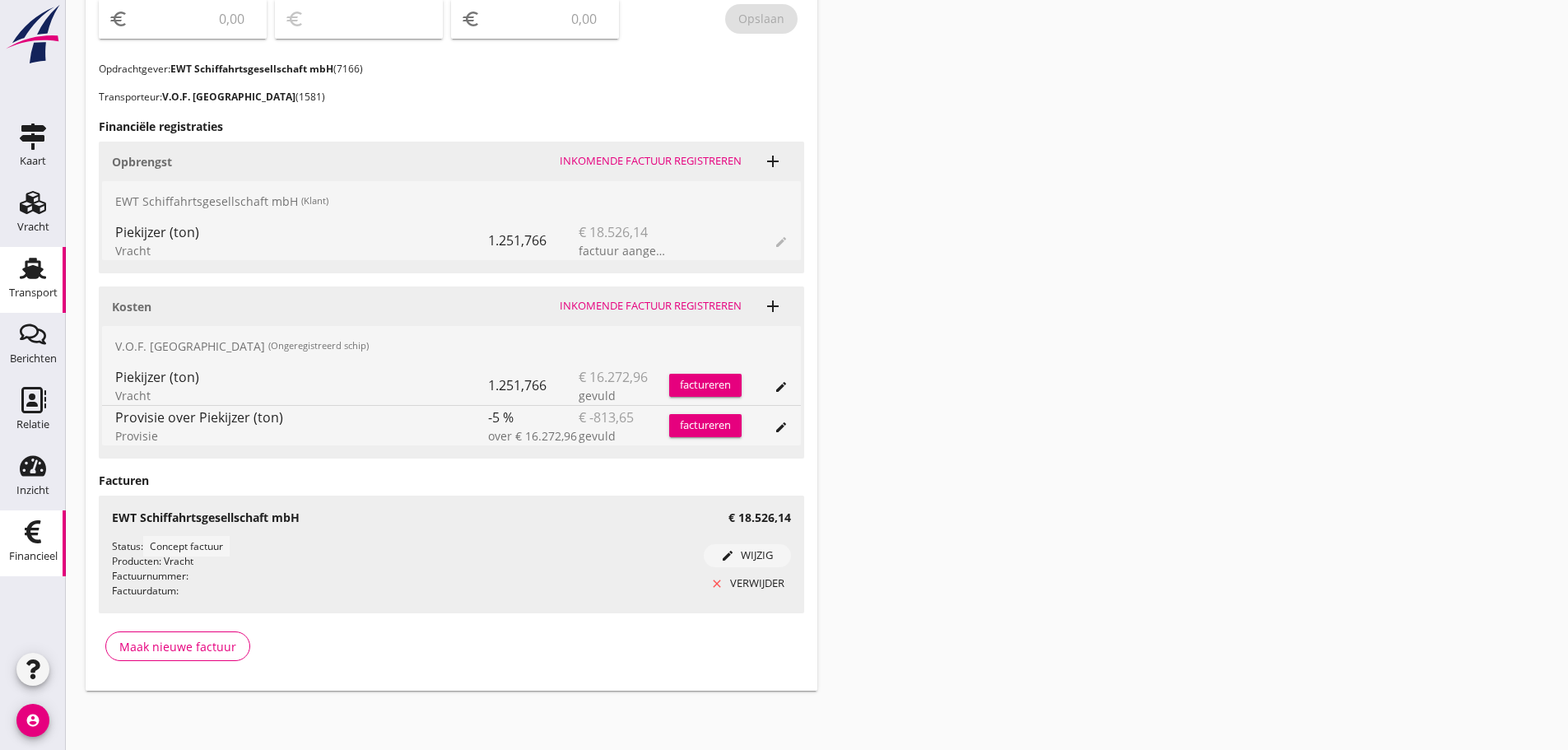
click at [44, 548] on div "Financieel" at bounding box center [33, 556] width 49 height 23
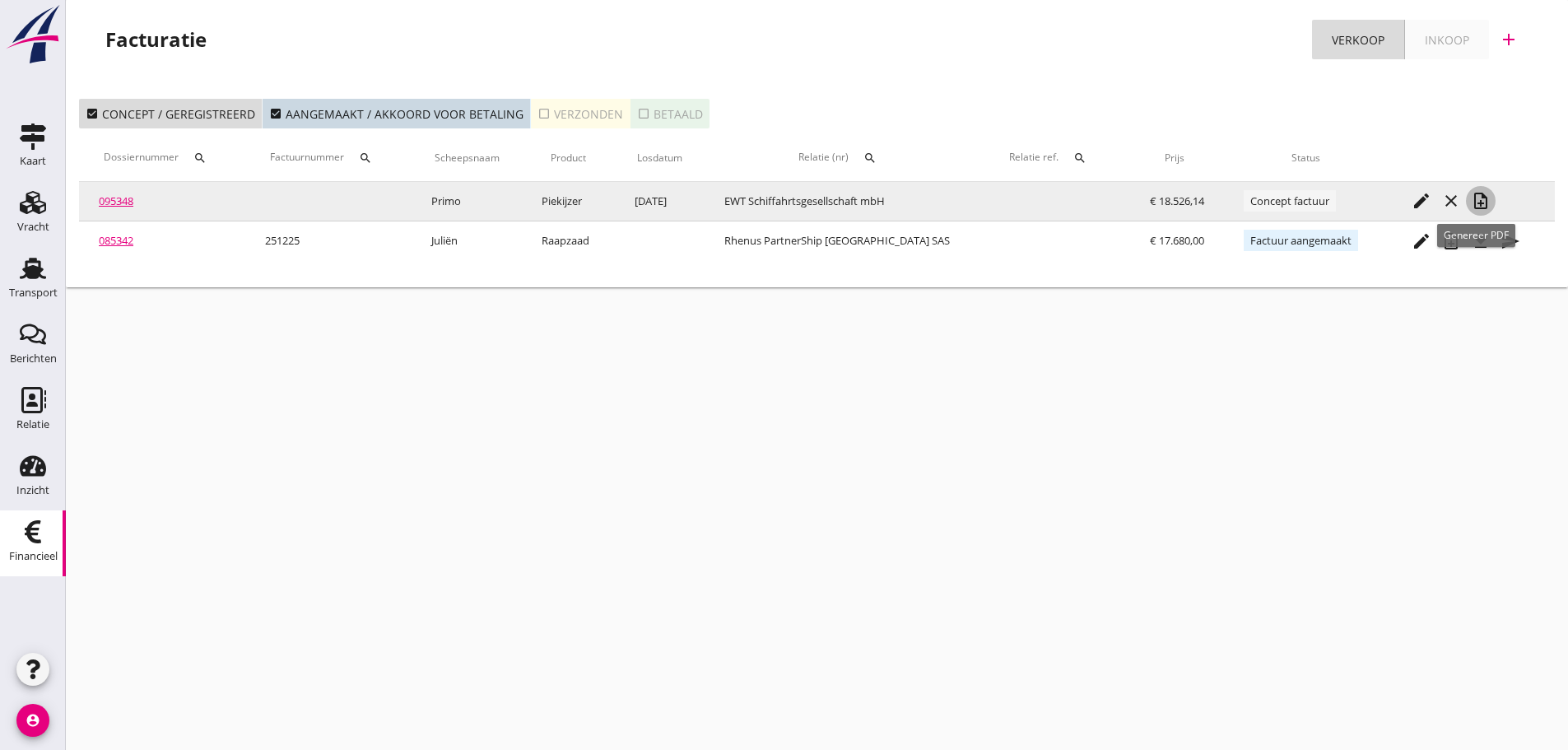
click at [1477, 198] on icon "note_add" at bounding box center [1480, 200] width 19 height 19
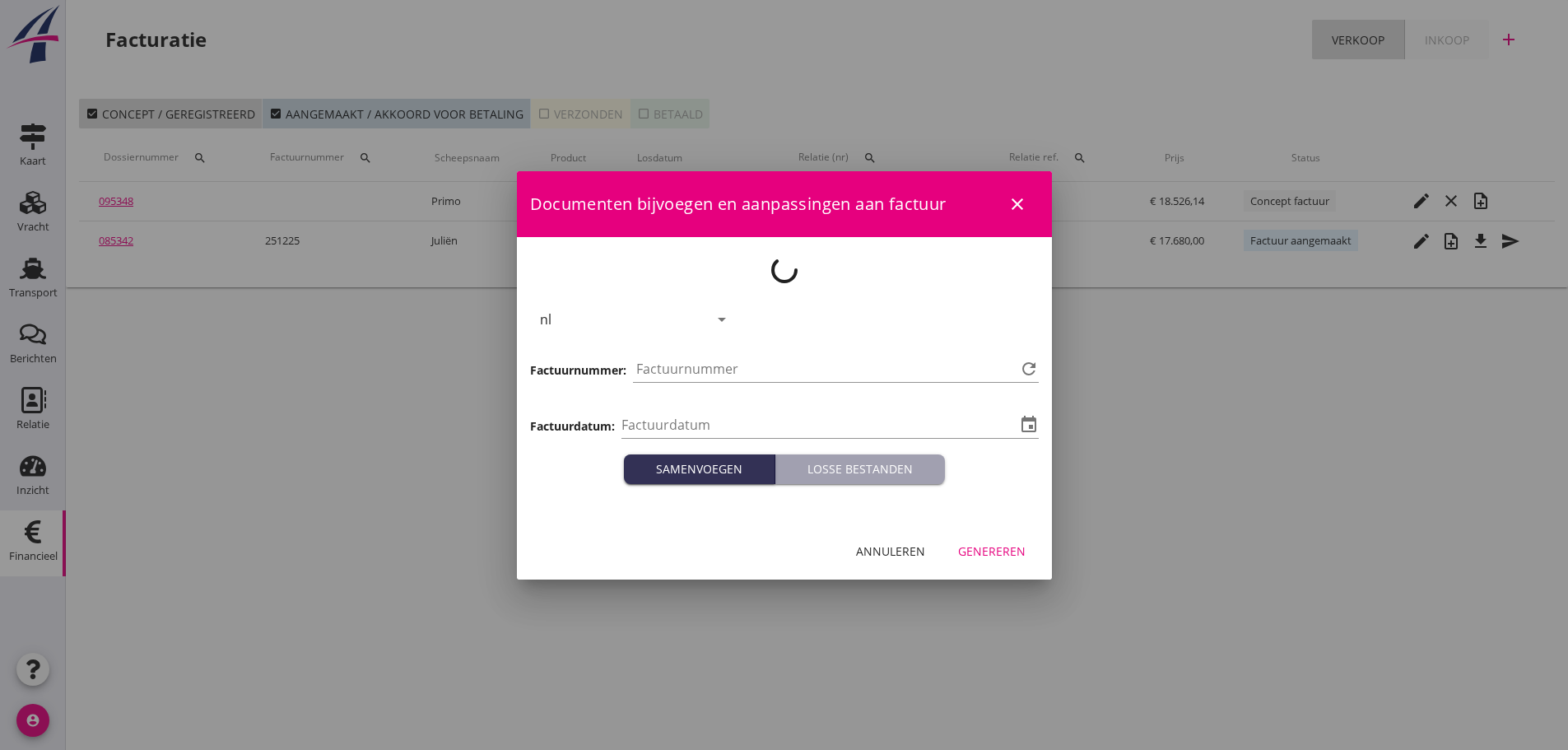
type input "[DATE]"
type input "1226"
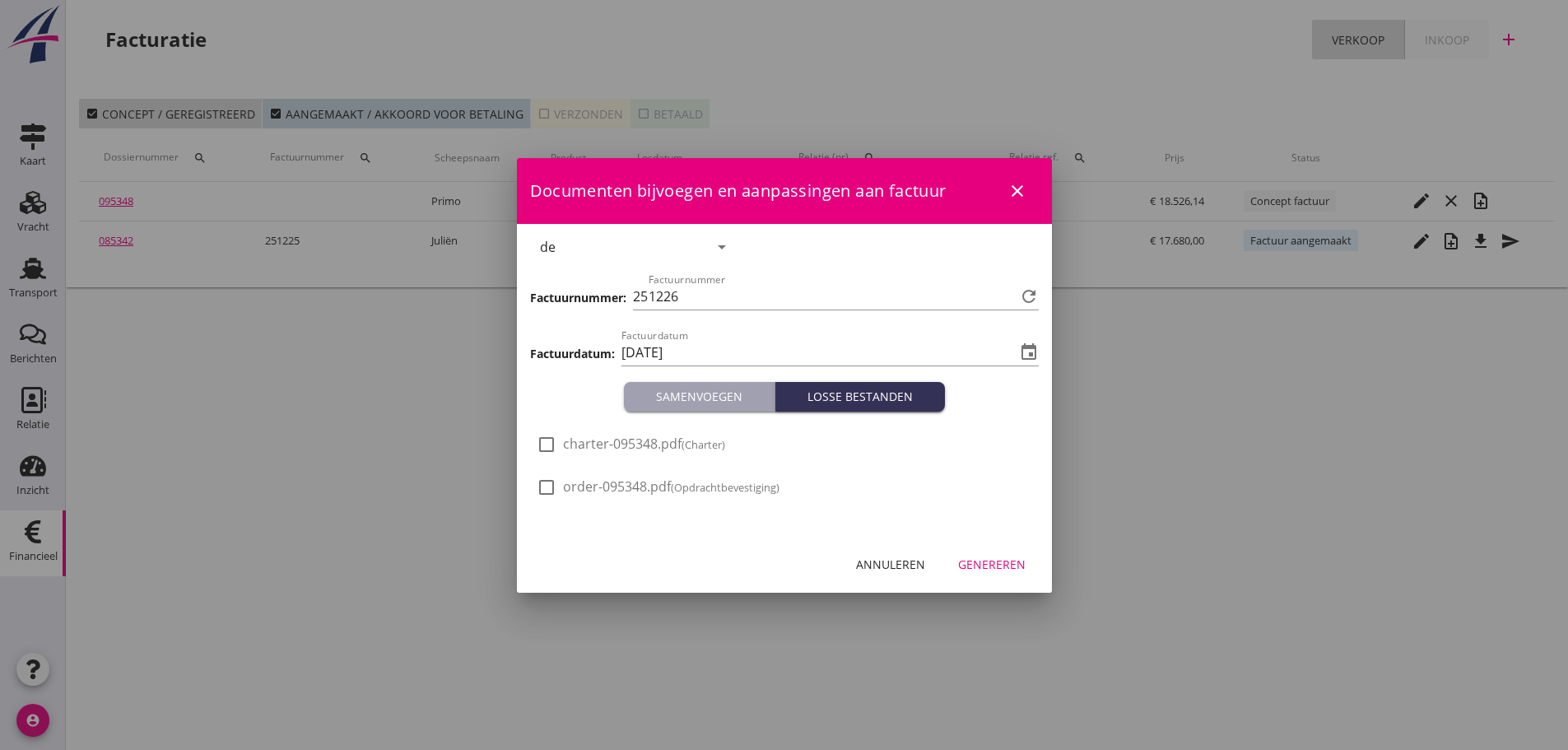
click at [1008, 567] on div "Genereren" at bounding box center [991, 564] width 67 height 18
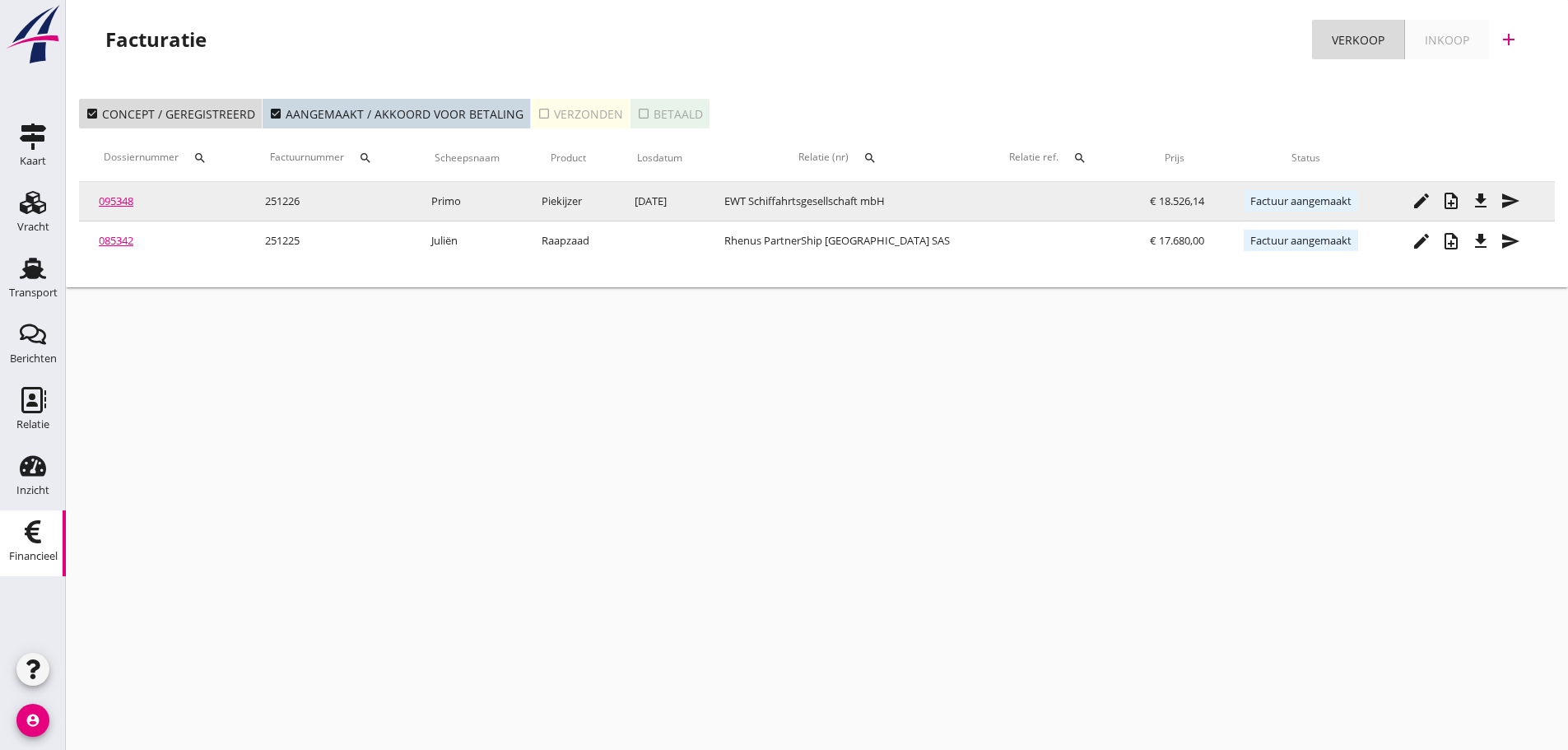
click at [1478, 213] on button "file_download" at bounding box center [1480, 200] width 29 height 29
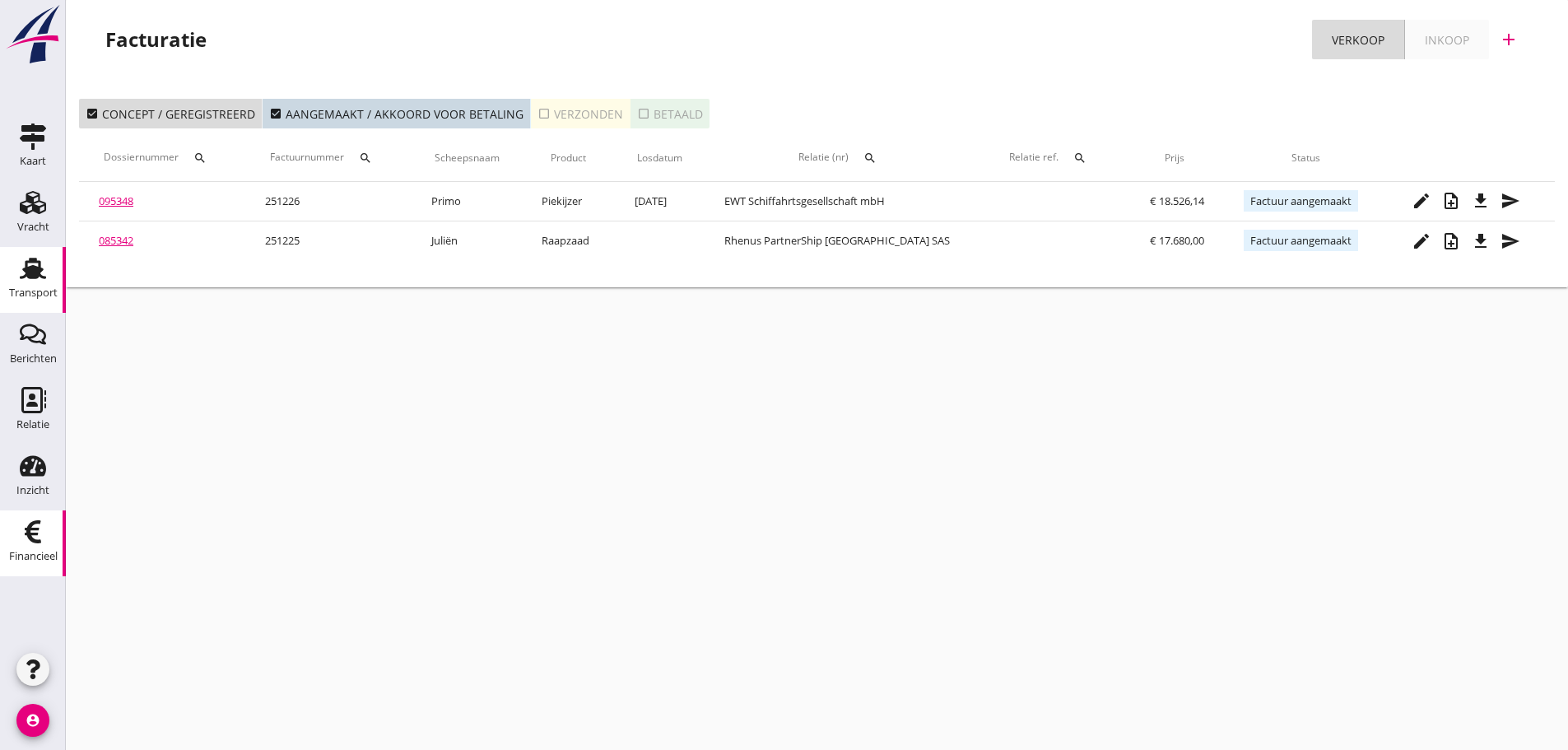
click at [40, 286] on div "Transport" at bounding box center [33, 293] width 49 height 23
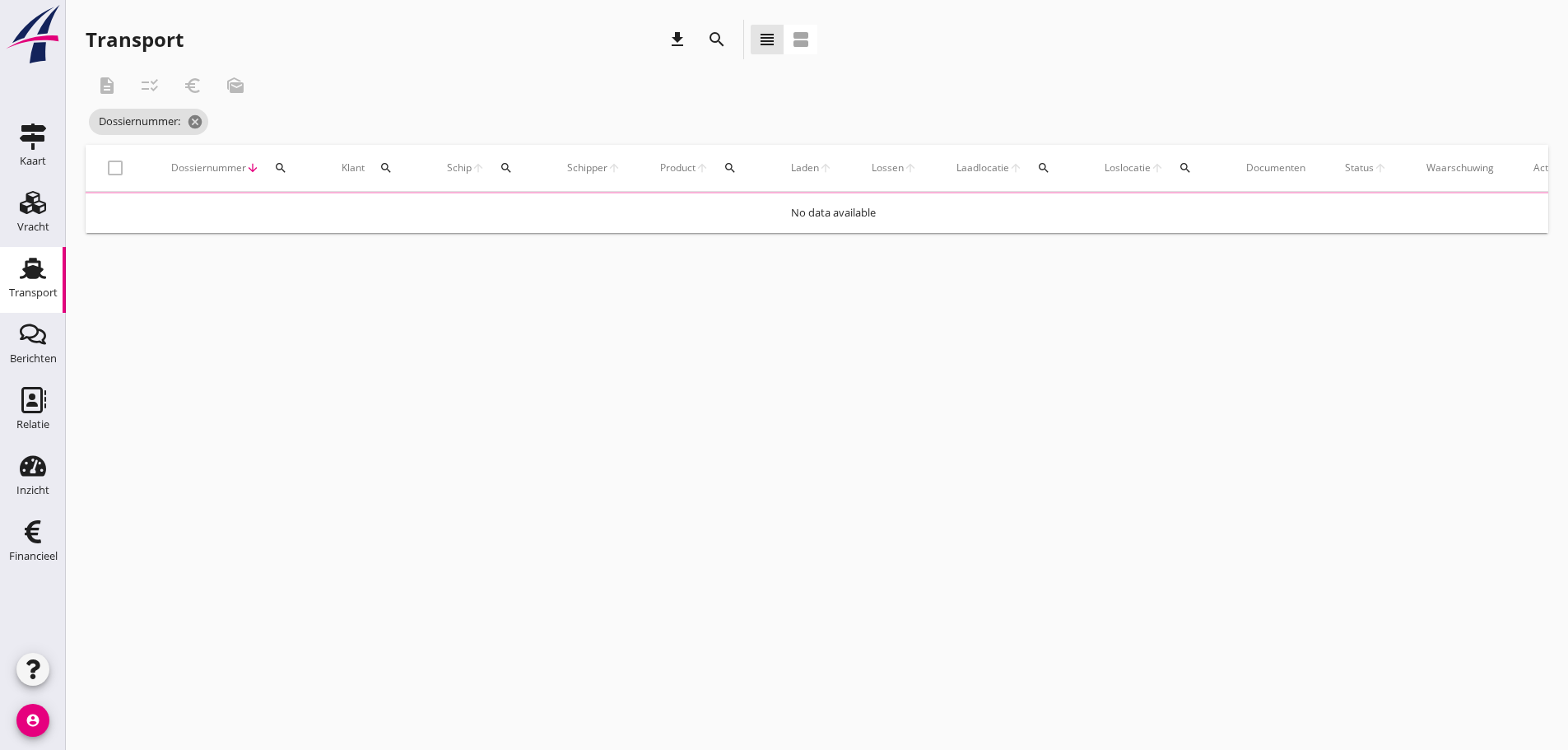
click at [284, 165] on icon "search" at bounding box center [281, 168] width 14 height 14
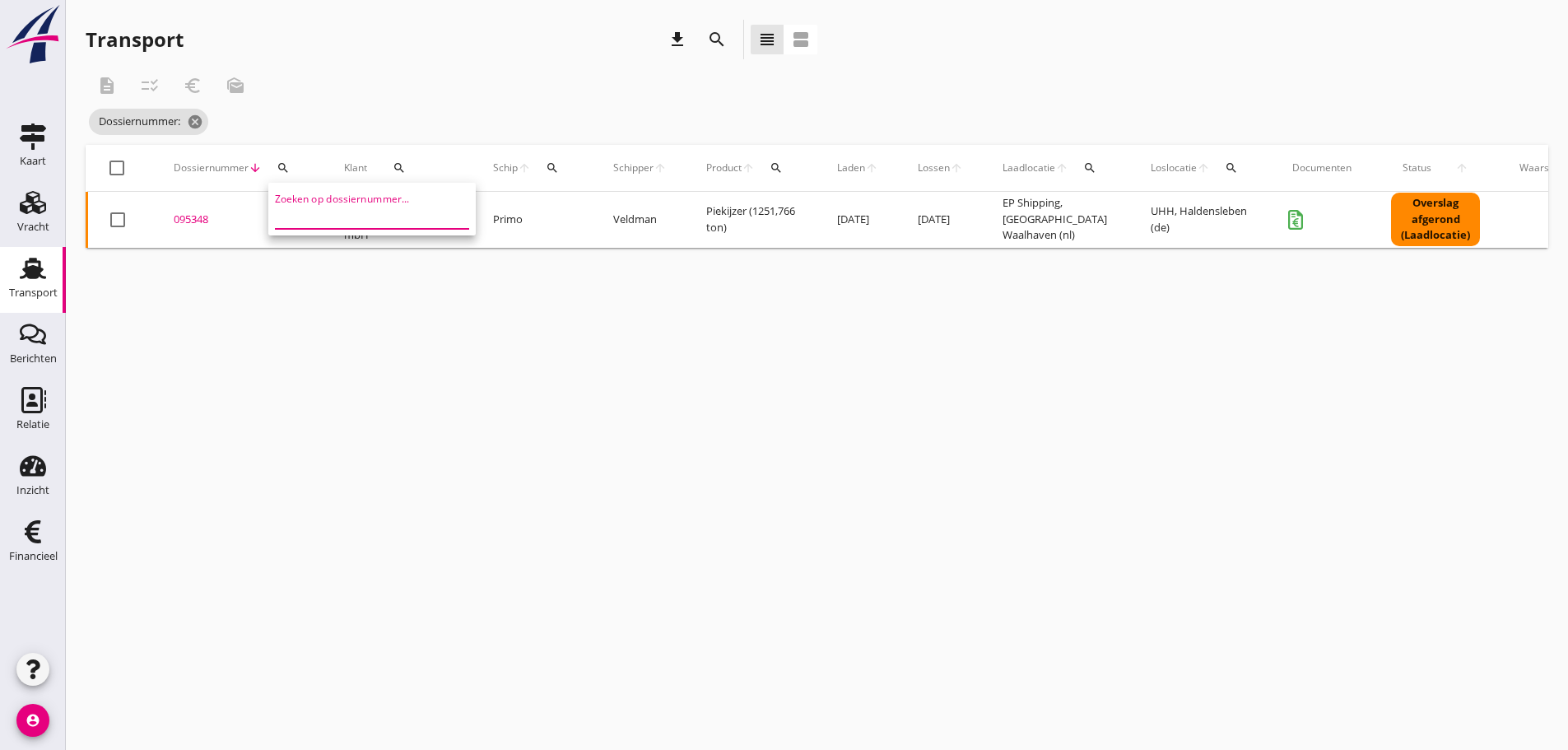
click at [304, 222] on input "Zoeken op dossiernummer..." at bounding box center [361, 215] width 171 height 26
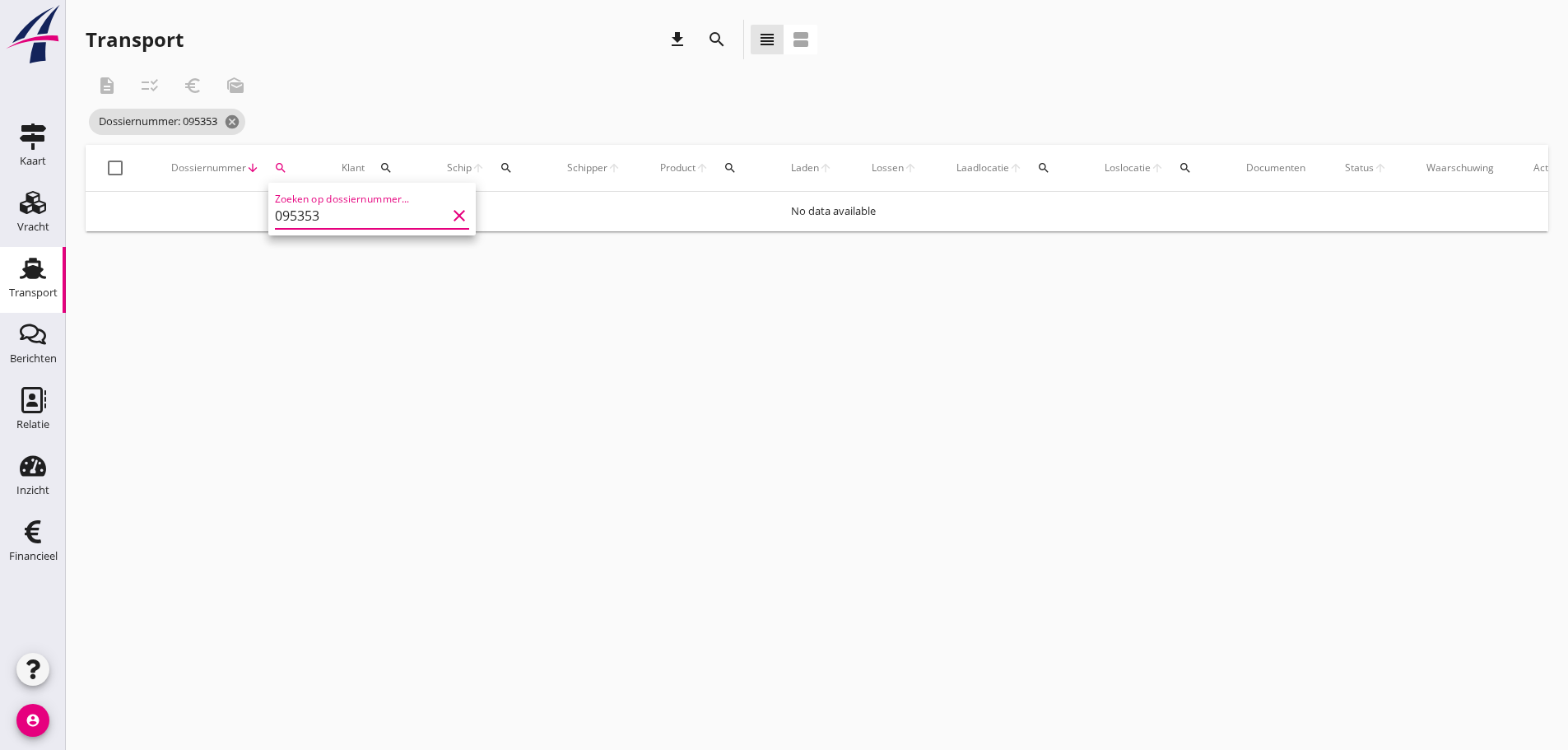
type input "095353"
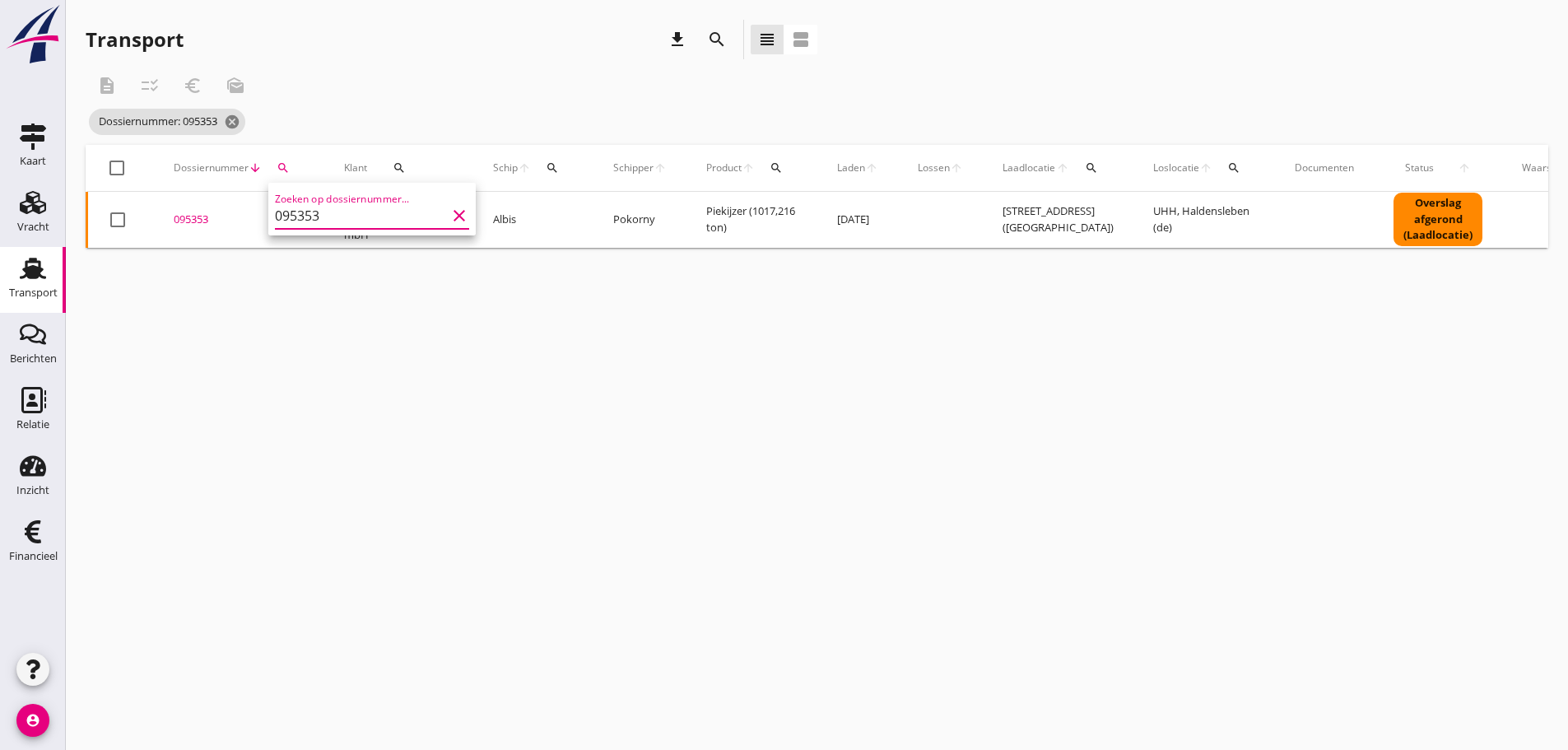
click at [199, 213] on div "095353" at bounding box center [239, 219] width 131 height 17
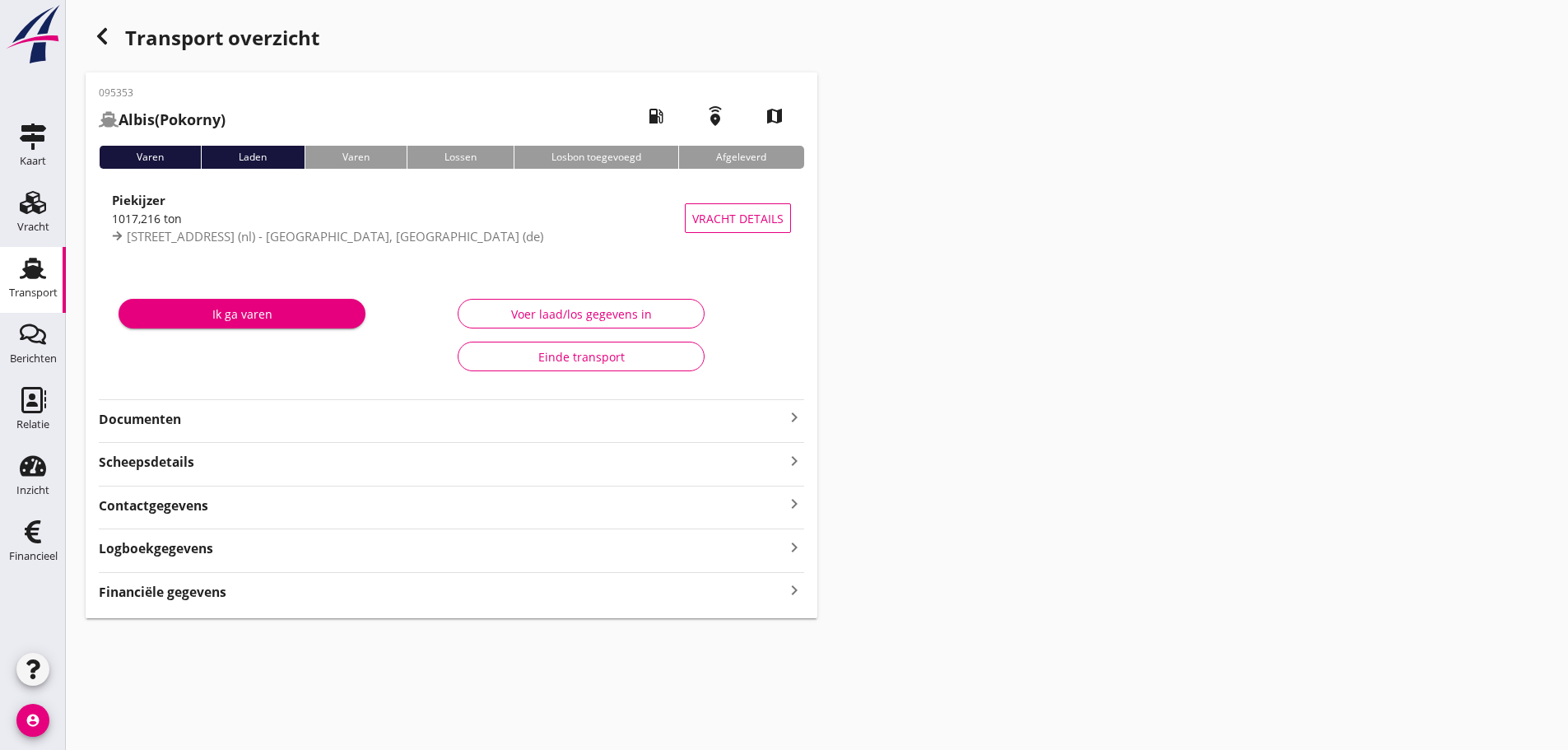
drag, startPoint x: 794, startPoint y: 586, endPoint x: 851, endPoint y: 572, distance: 58.7
click at [794, 586] on icon "keyboard_arrow_right" at bounding box center [794, 590] width 19 height 22
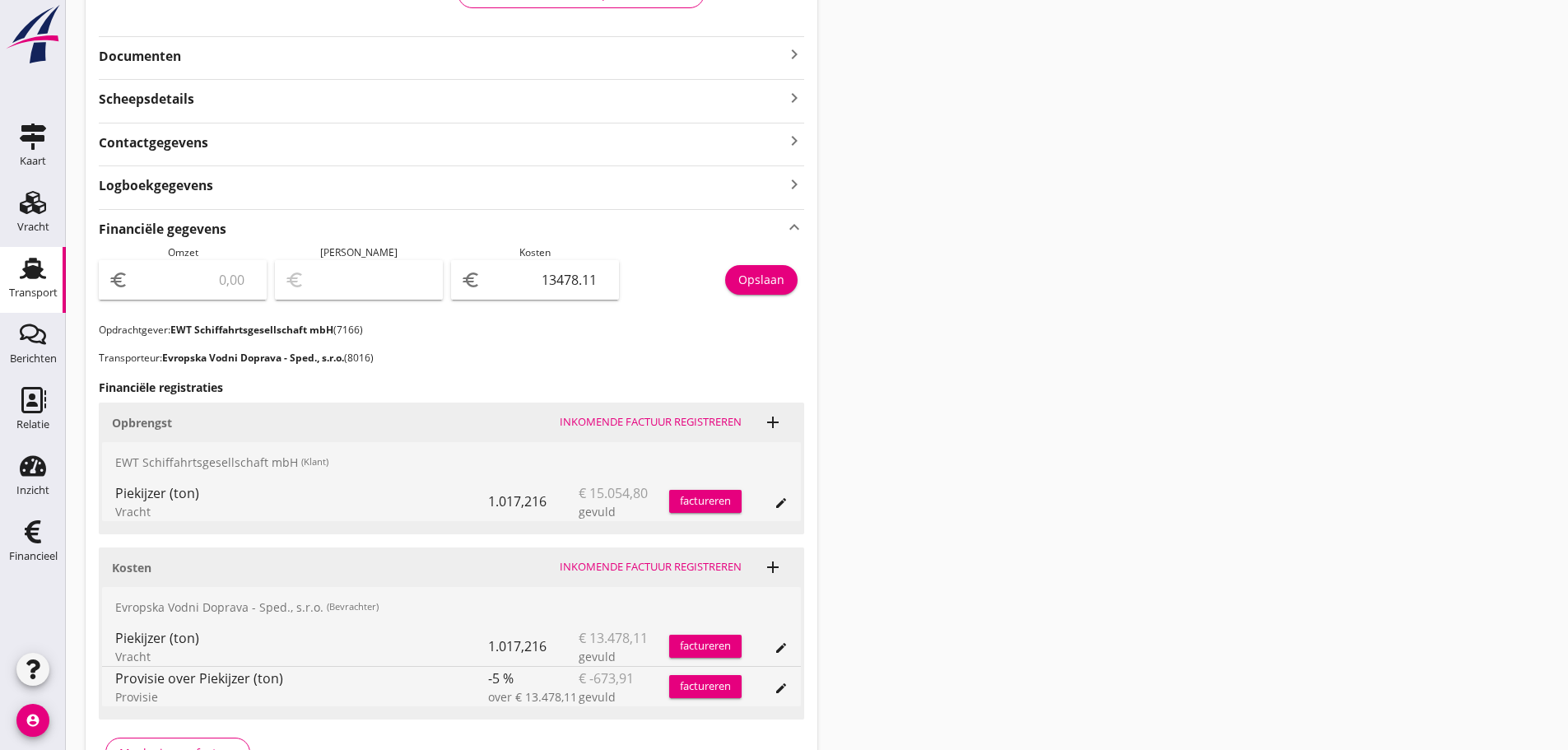
scroll to position [469, 0]
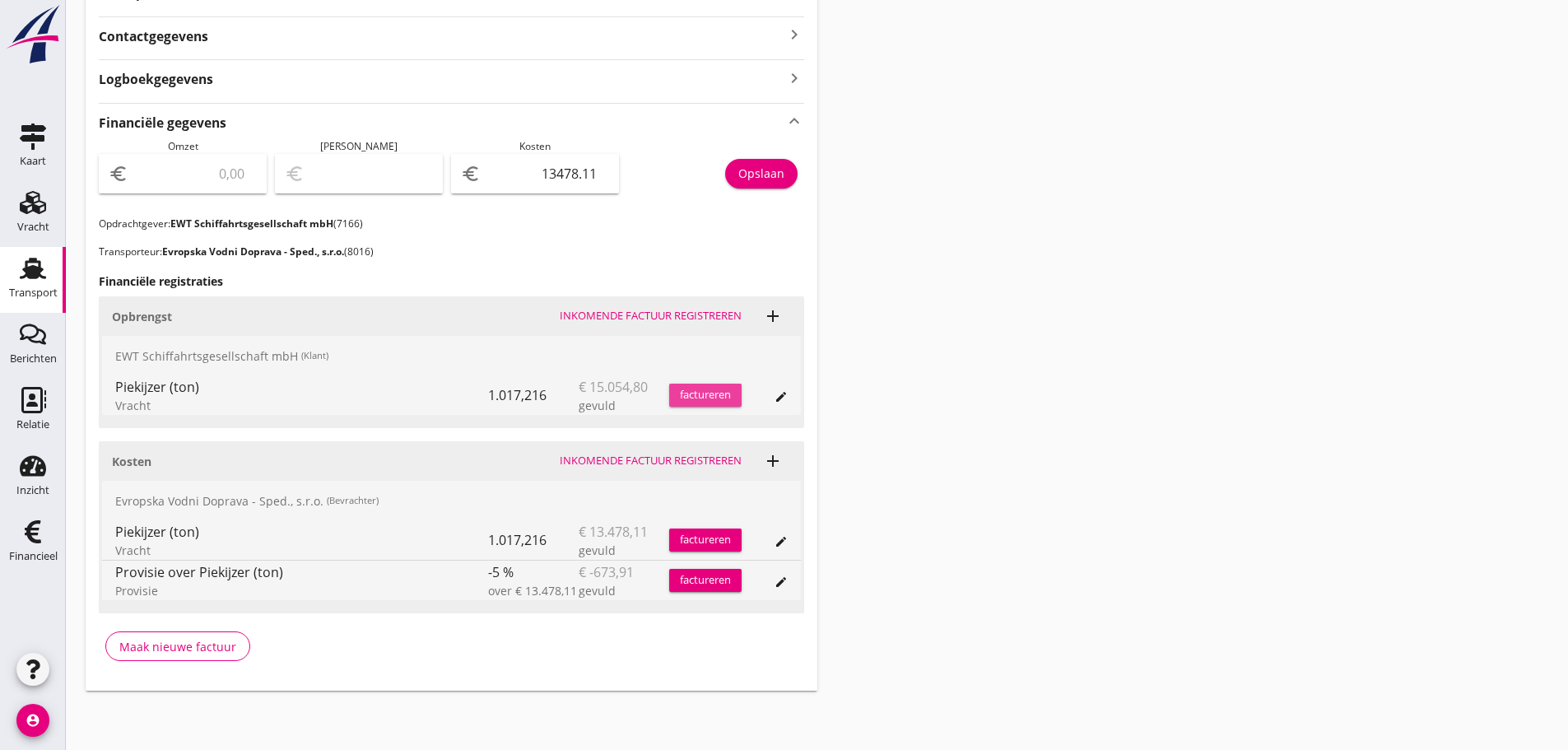
click at [693, 390] on div "factureren" at bounding box center [705, 395] width 72 height 17
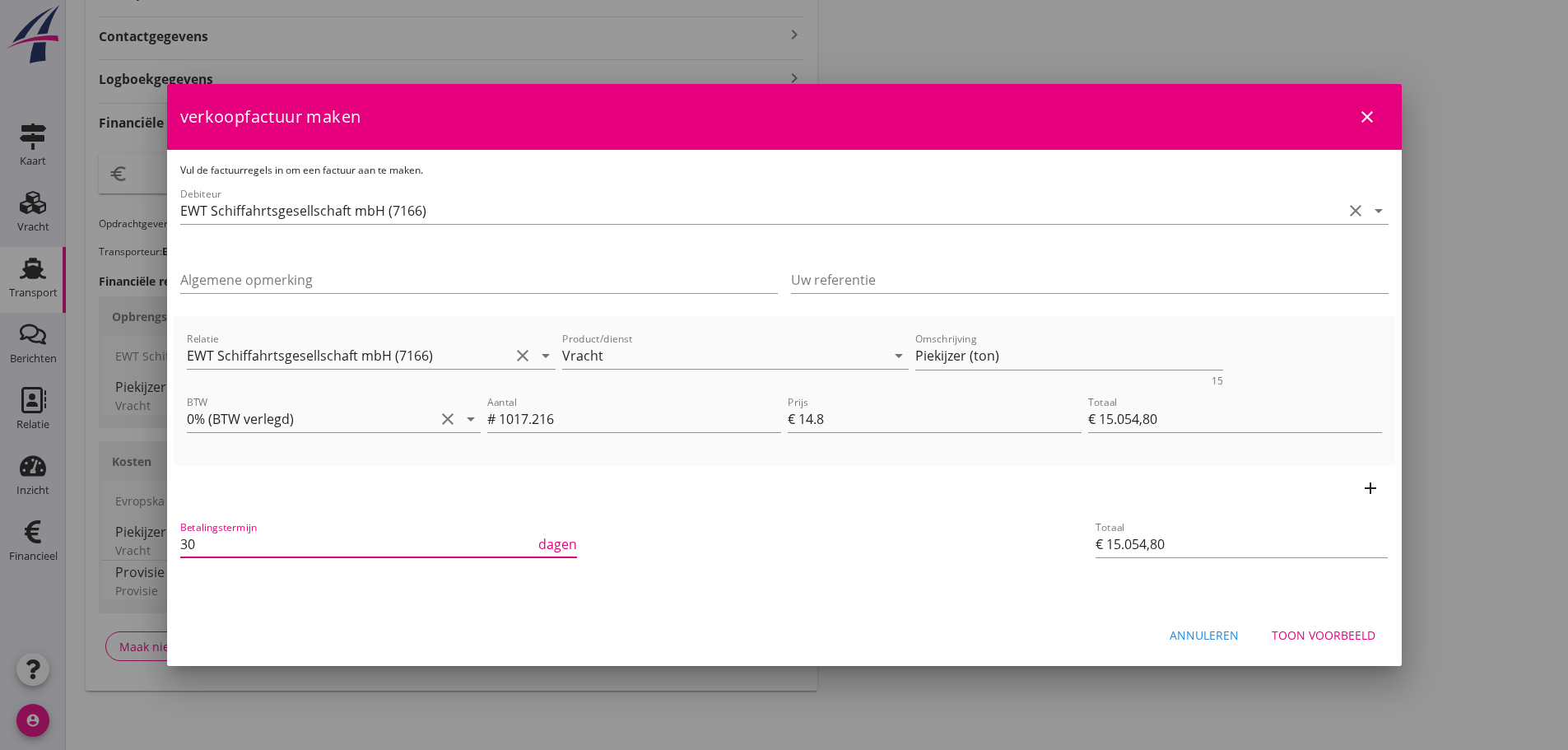
drag, startPoint x: 215, startPoint y: 540, endPoint x: 87, endPoint y: 499, distance: 134.4
click at [87, 499] on div "21% (Hoog BTW tarief) 9% (Laag BTW tarief) 0% (BTW vrij) 0% (BTW verlegd) Vrach…" at bounding box center [784, 140] width 1568 height 1219
type input "21"
drag, startPoint x: 1031, startPoint y: 365, endPoint x: 173, endPoint y: 287, distance: 861.5
click at [173, 287] on div "Vul de factuurregels in om een factuur aan te maken. Debiteur EWT Schiffahrtsge…" at bounding box center [784, 378] width 1234 height 457
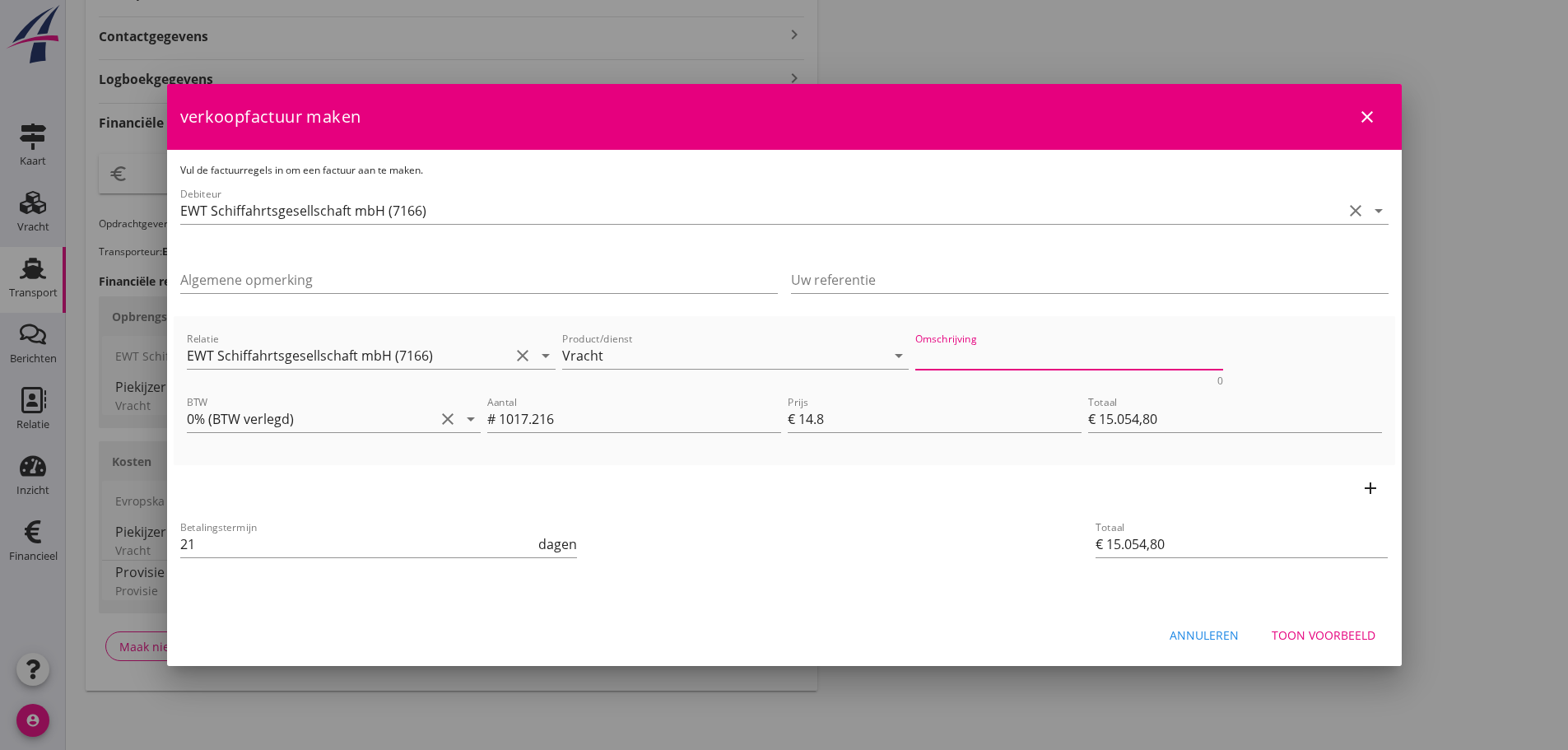
click at [1317, 638] on div "Toon voorbeeld" at bounding box center [1323, 635] width 104 height 18
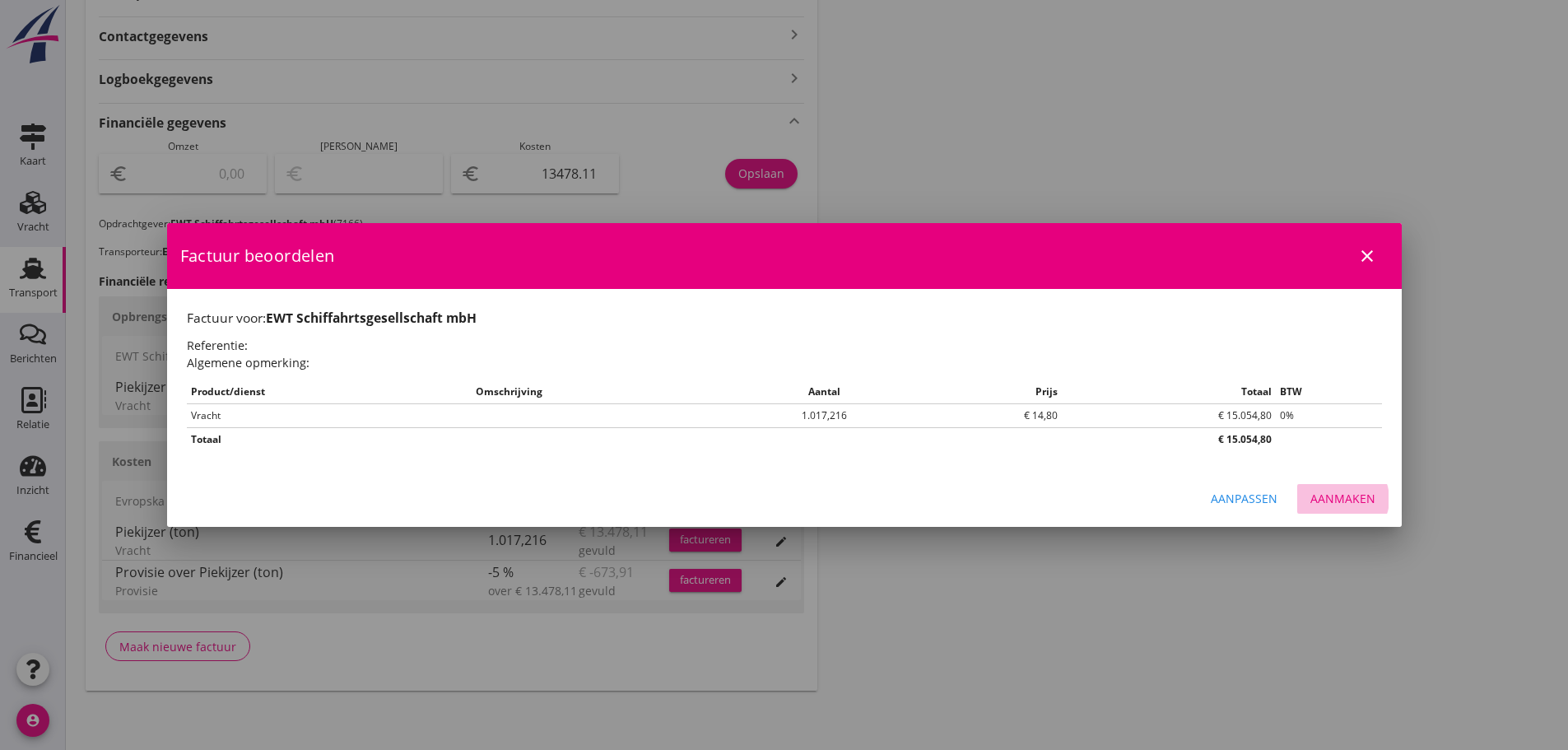
click at [1338, 506] on div "Aanmaken" at bounding box center [1342, 498] width 65 height 18
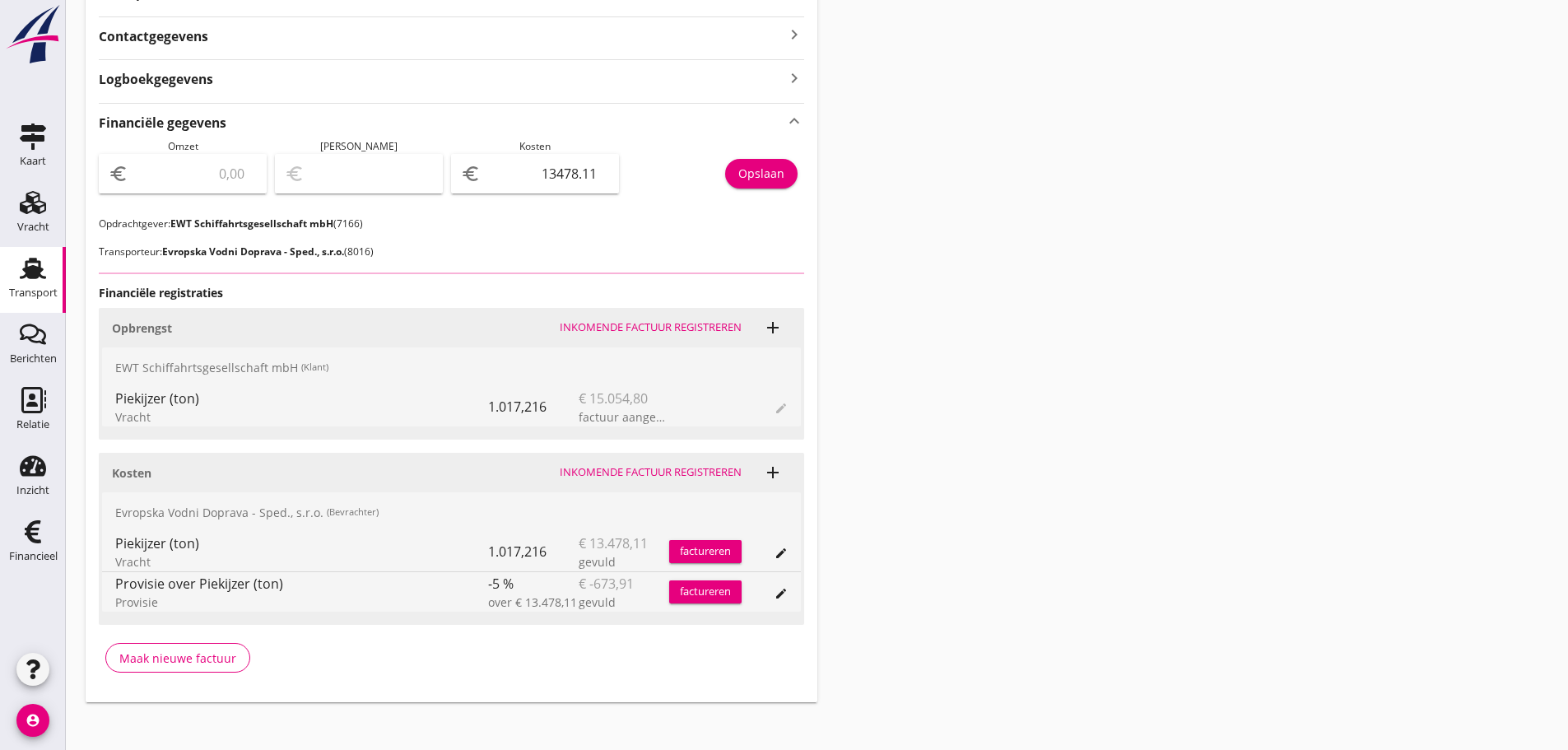
drag, startPoint x: 50, startPoint y: 550, endPoint x: 72, endPoint y: 533, distance: 27.8
click at [50, 550] on div "Financieel" at bounding box center [33, 556] width 49 height 23
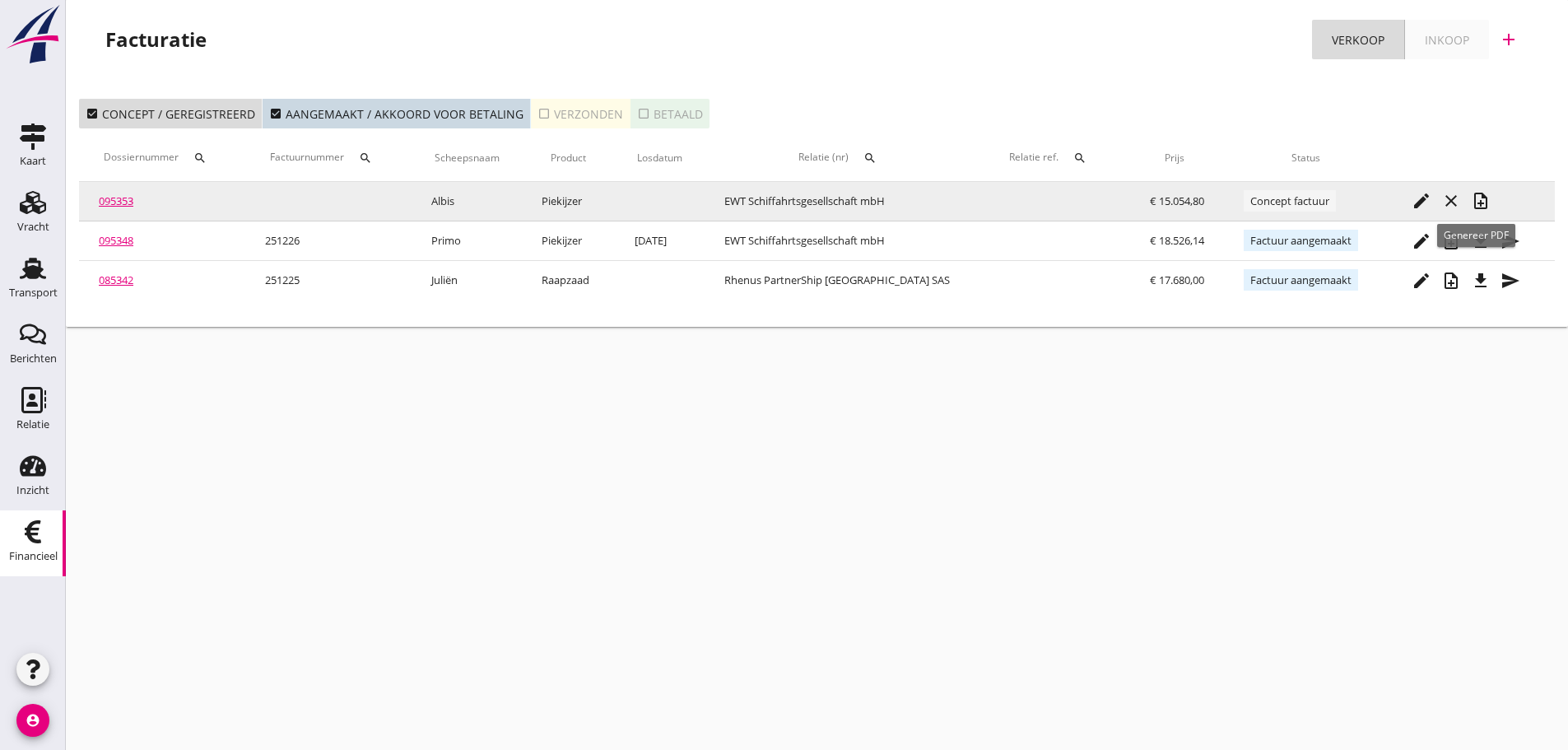
click at [1483, 190] on button "note_add" at bounding box center [1480, 200] width 29 height 29
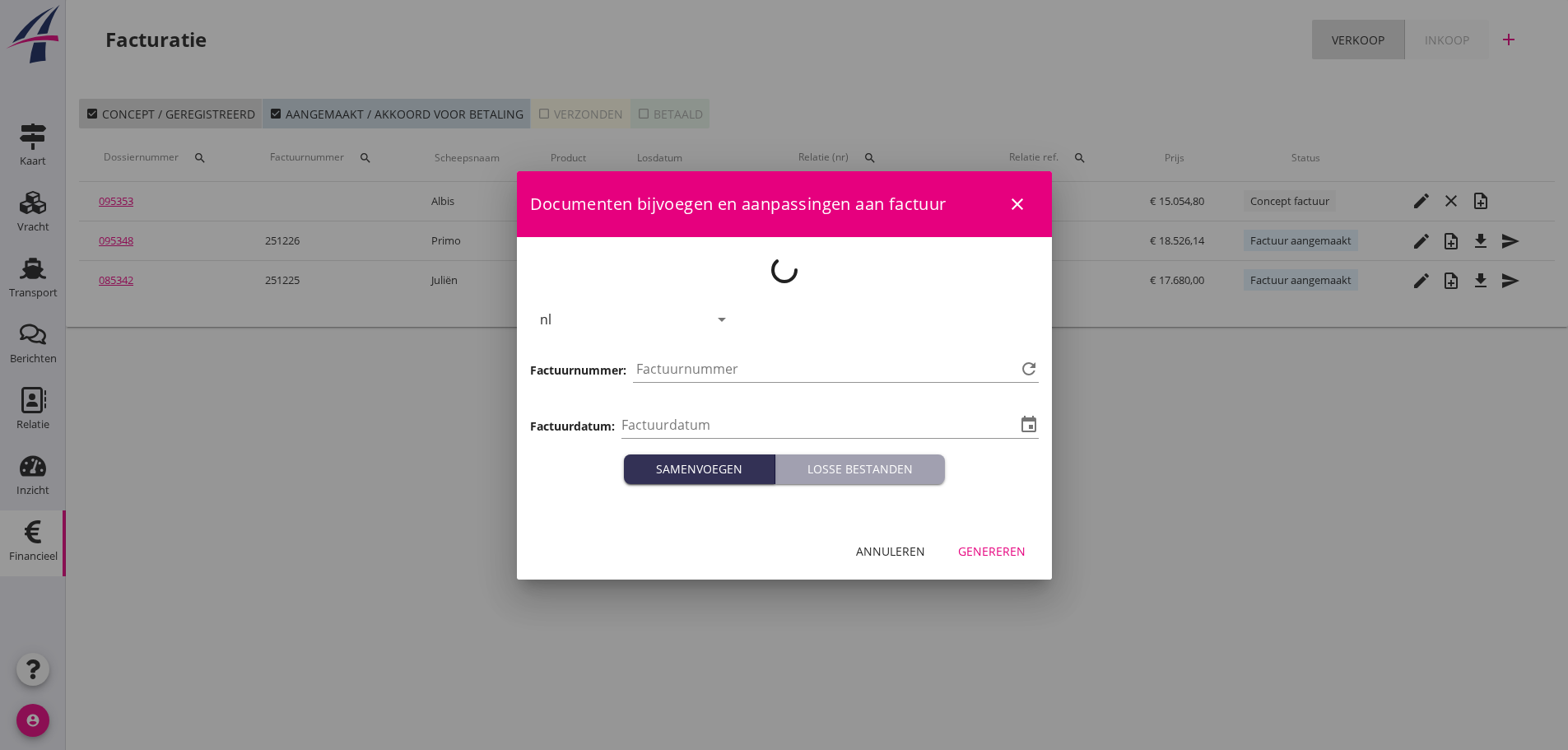
type input "[DATE]"
type input "1227"
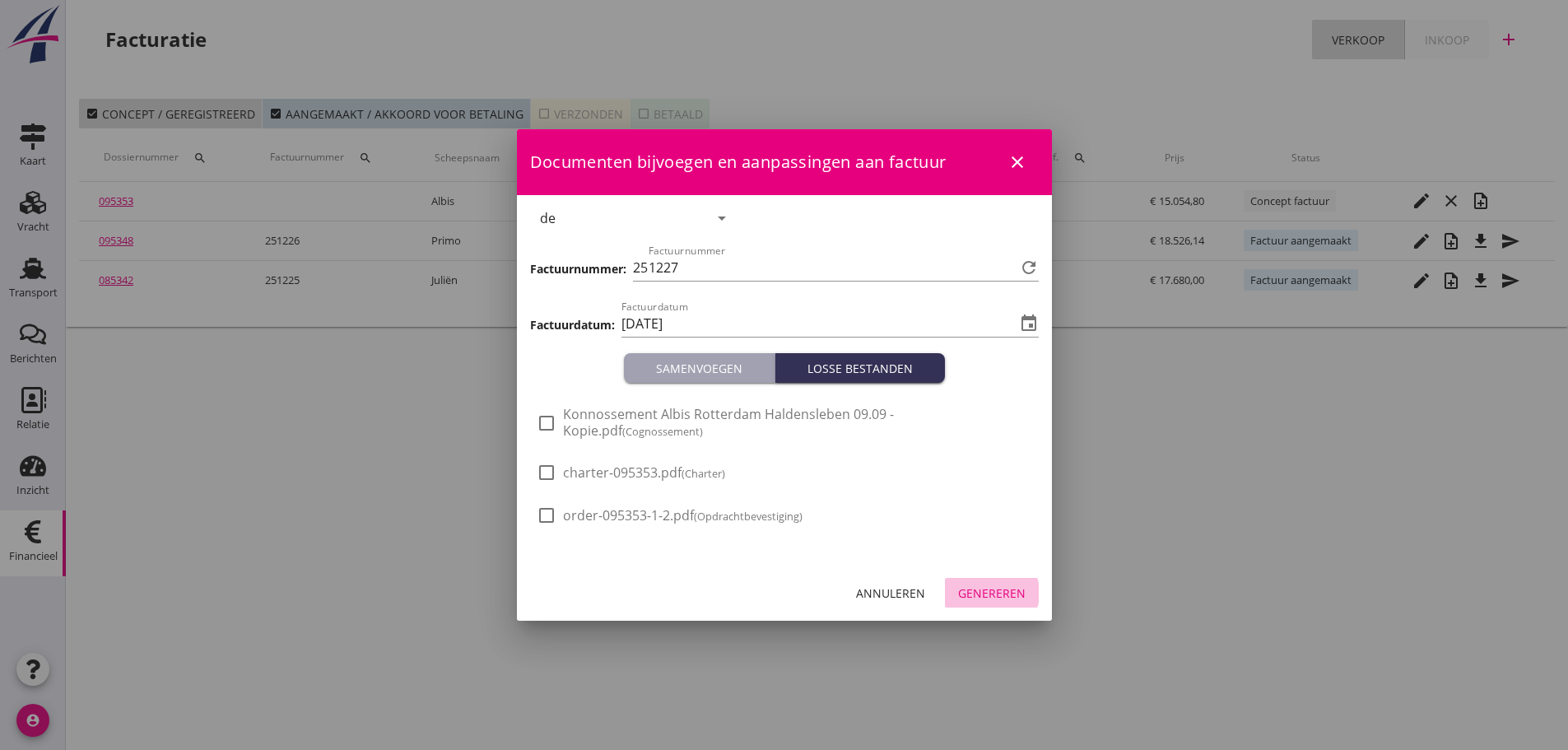
click at [997, 596] on div "Genereren" at bounding box center [991, 593] width 67 height 18
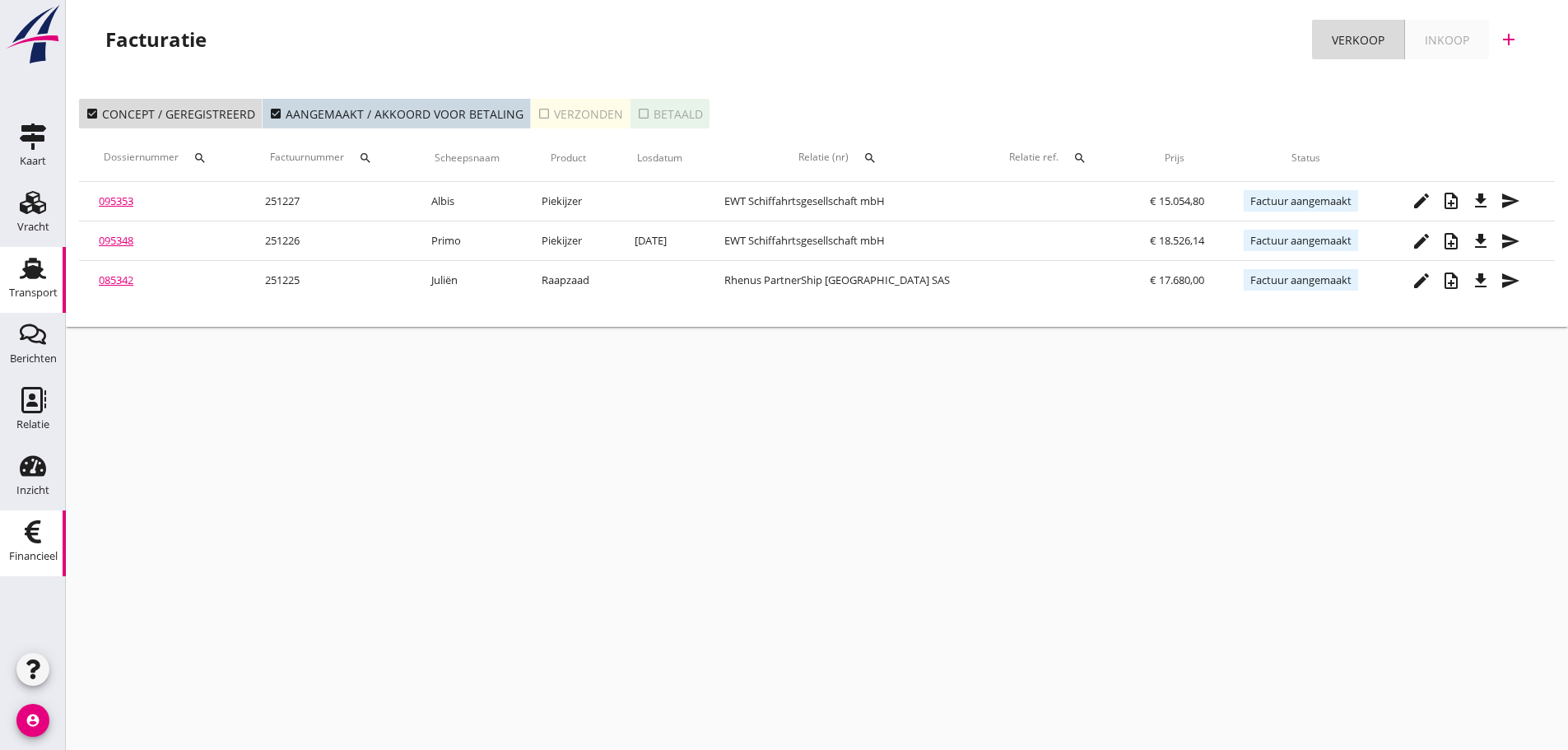
click at [60, 281] on link "Transport Transport" at bounding box center [33, 280] width 66 height 66
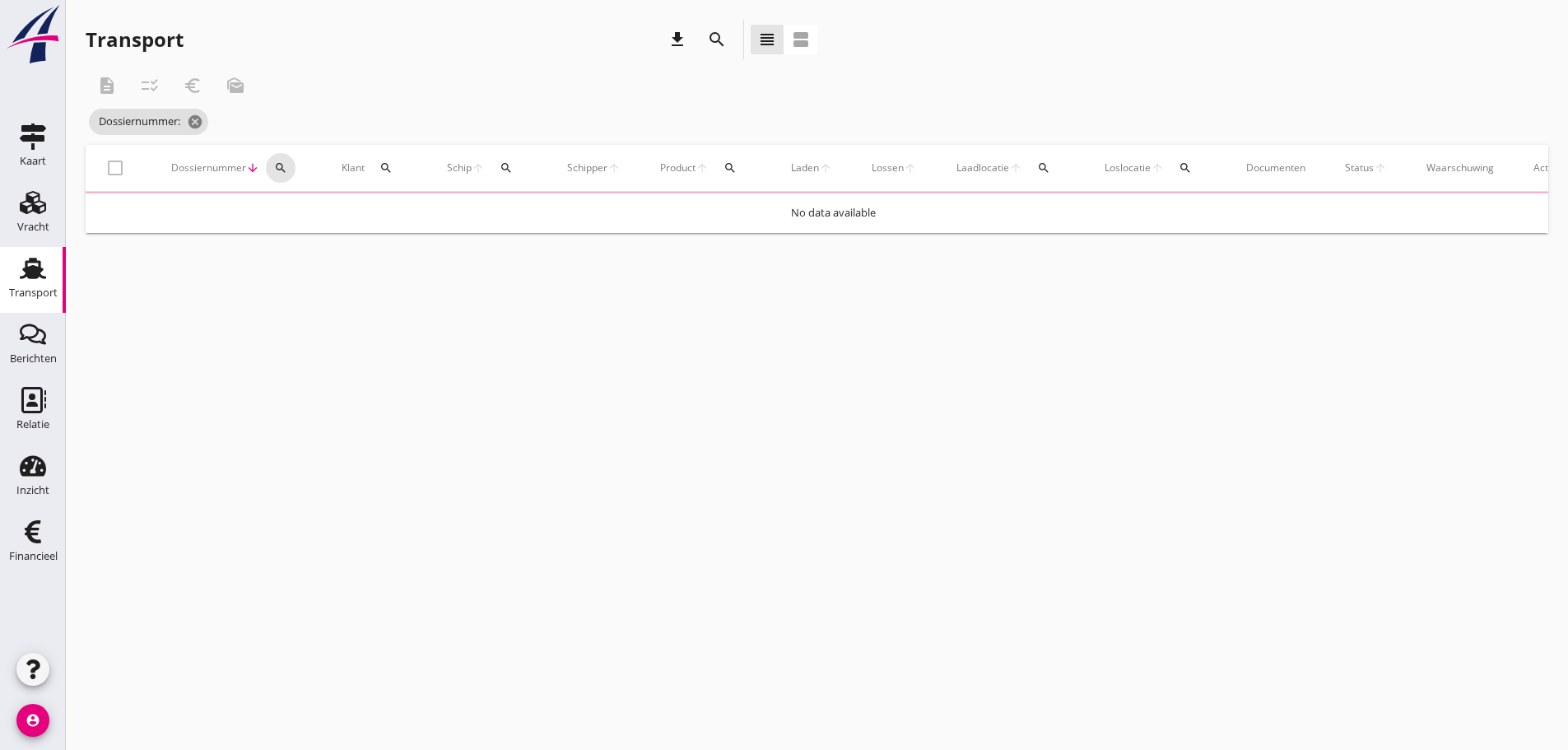
drag, startPoint x: 276, startPoint y: 168, endPoint x: 286, endPoint y: 211, distance: 44.1
click at [276, 170] on icon "search" at bounding box center [281, 168] width 14 height 14
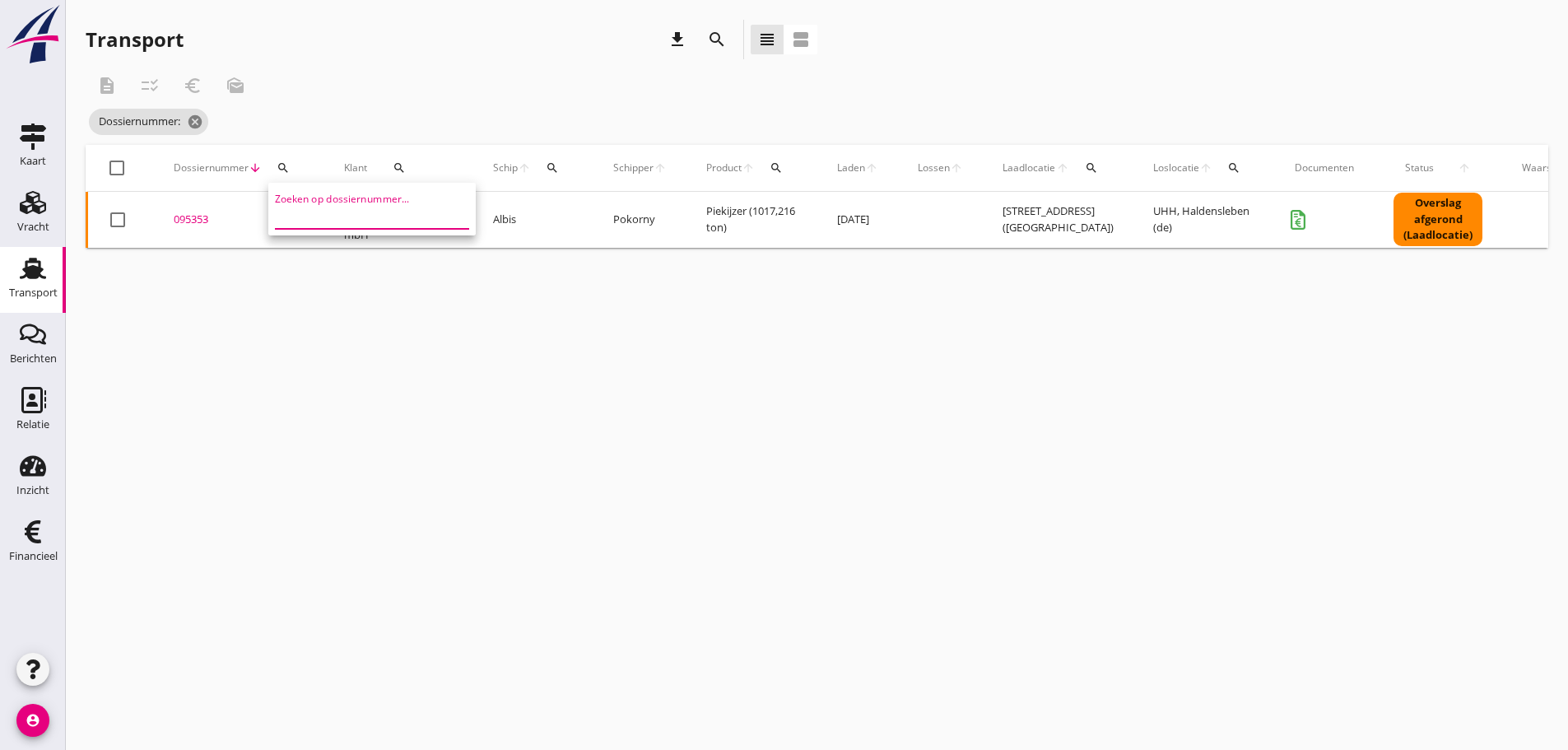
click at [288, 216] on input "Zoeken op dossiernummer..." at bounding box center [361, 215] width 171 height 26
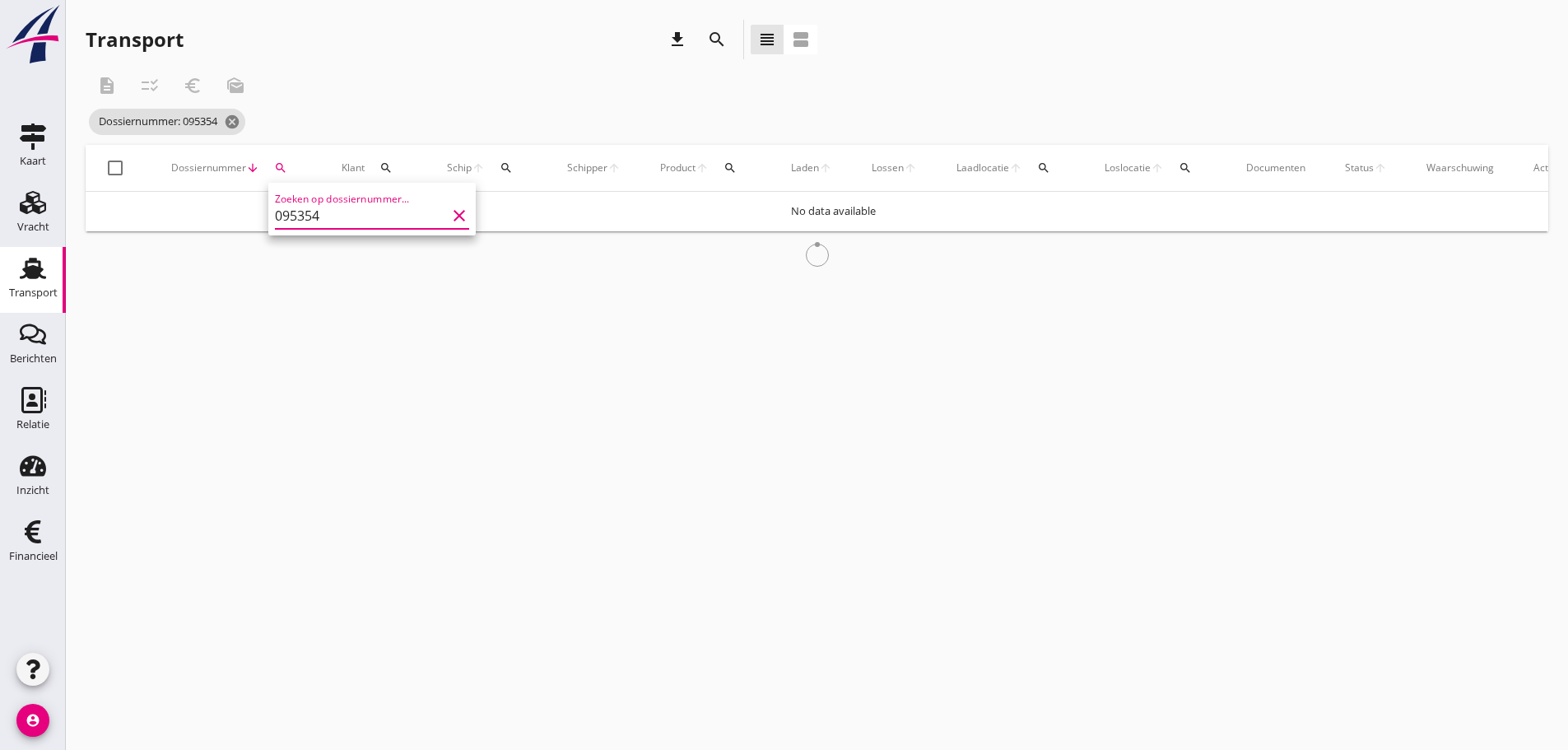
type input "095354"
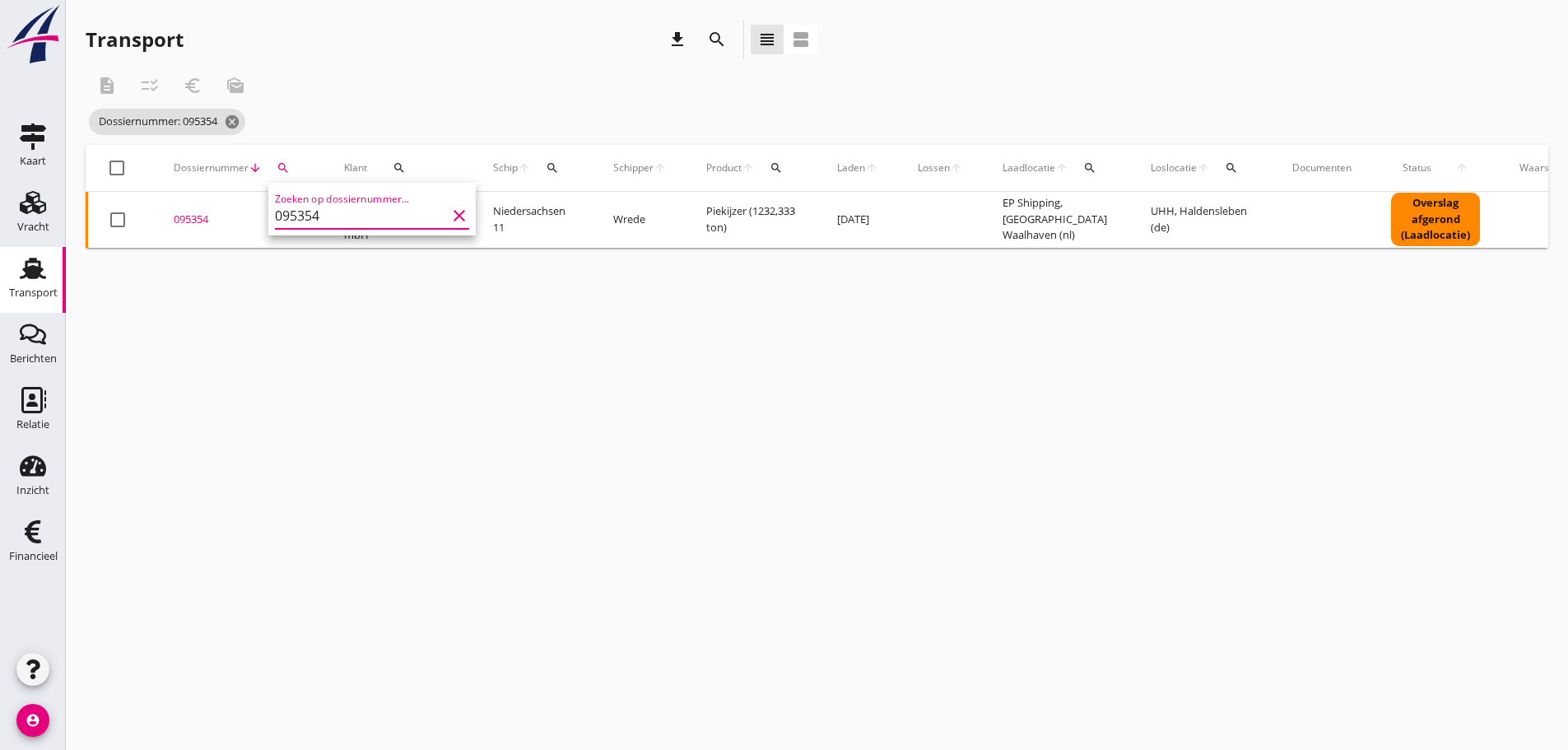
click at [196, 222] on div "095354" at bounding box center [239, 219] width 131 height 17
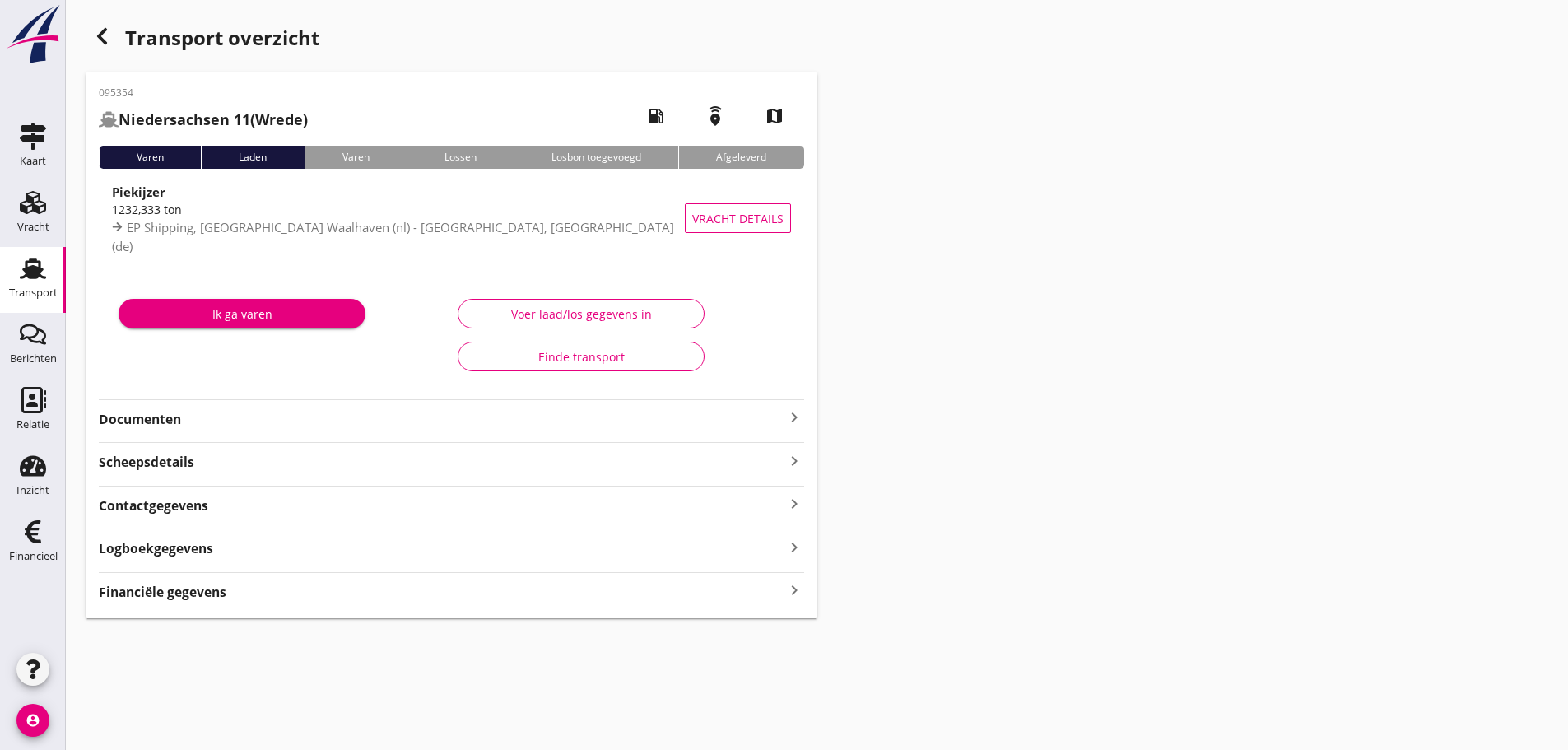
click at [194, 589] on strong "Financiële gegevens" at bounding box center [162, 591] width 127 height 18
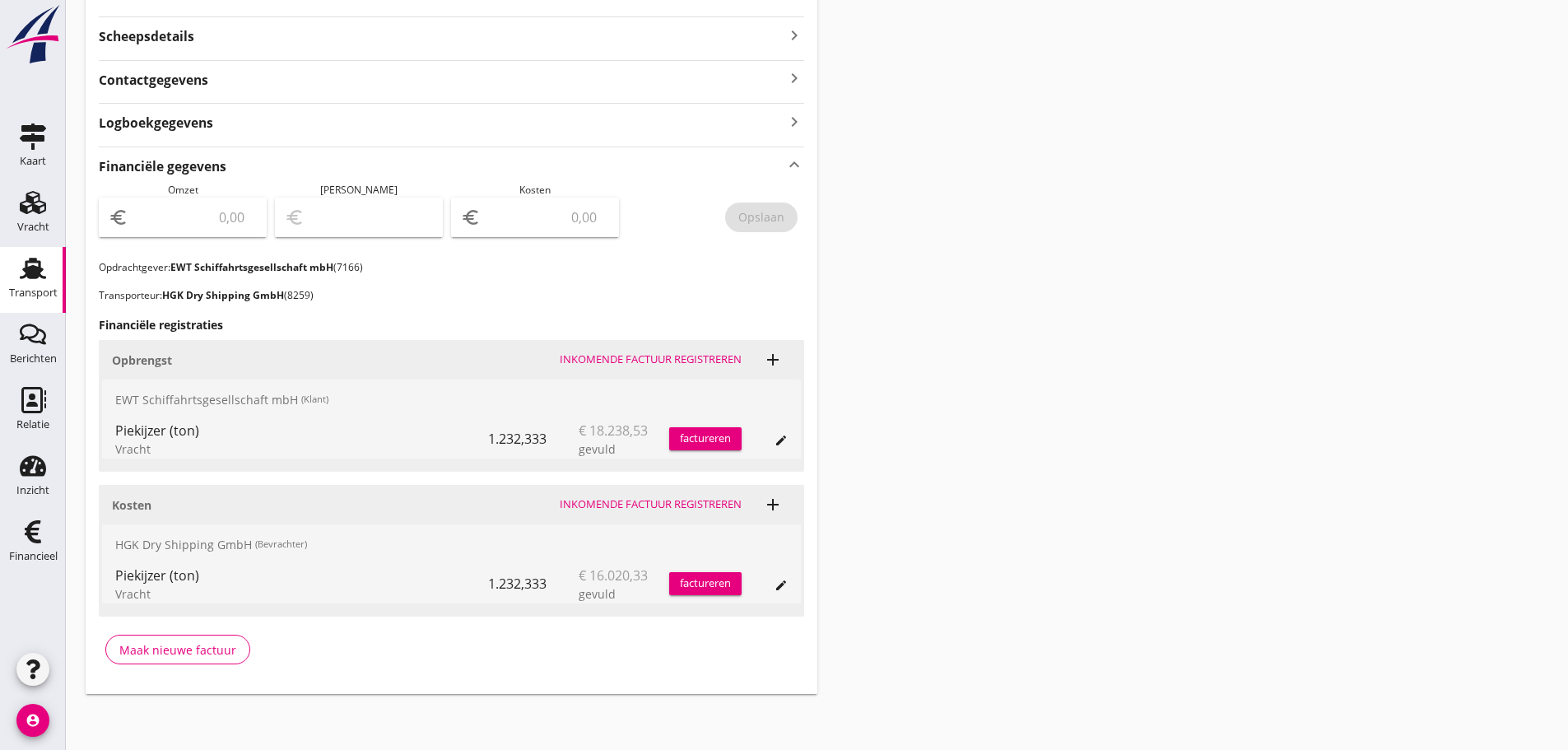
scroll to position [429, 0]
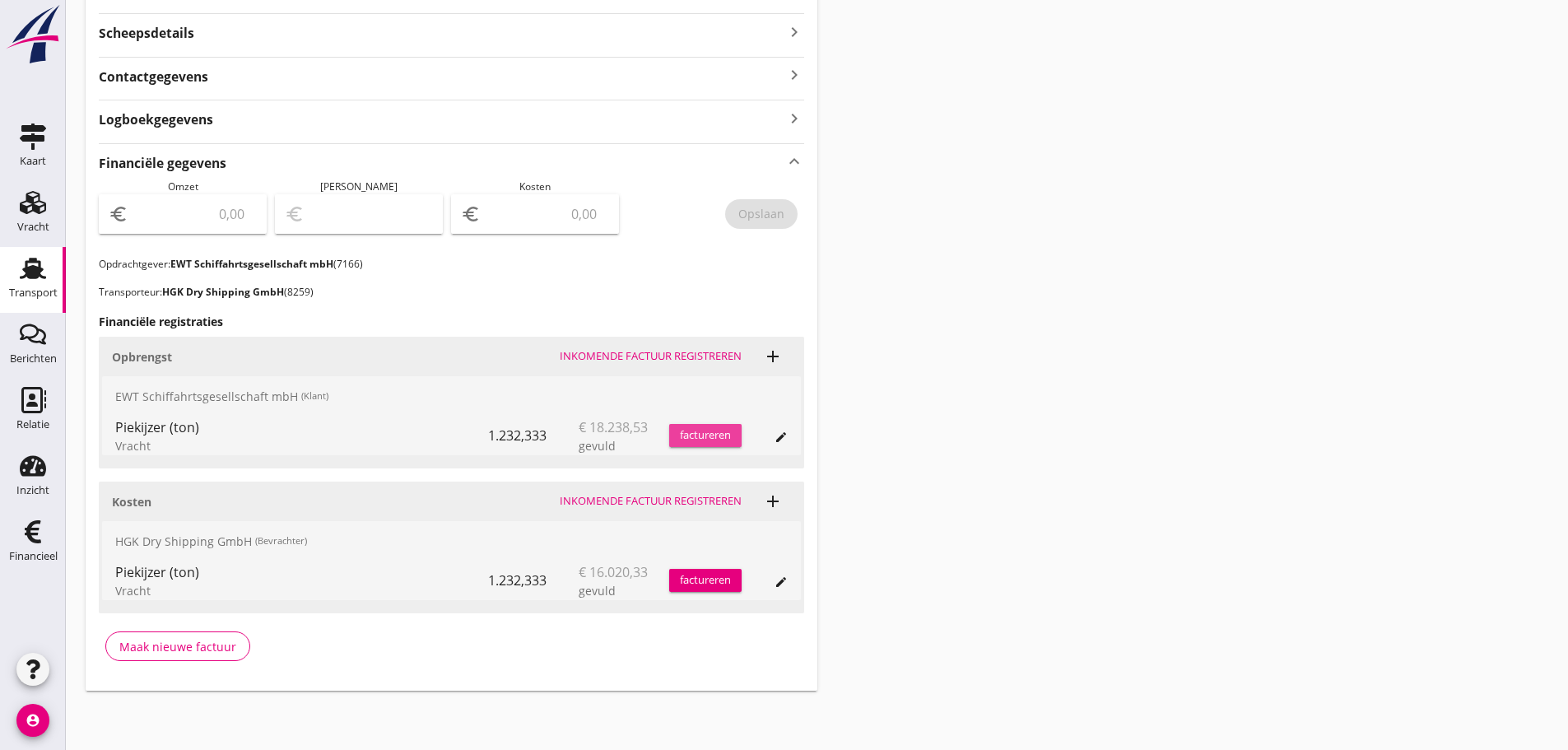
click at [697, 436] on div "factureren" at bounding box center [705, 435] width 72 height 17
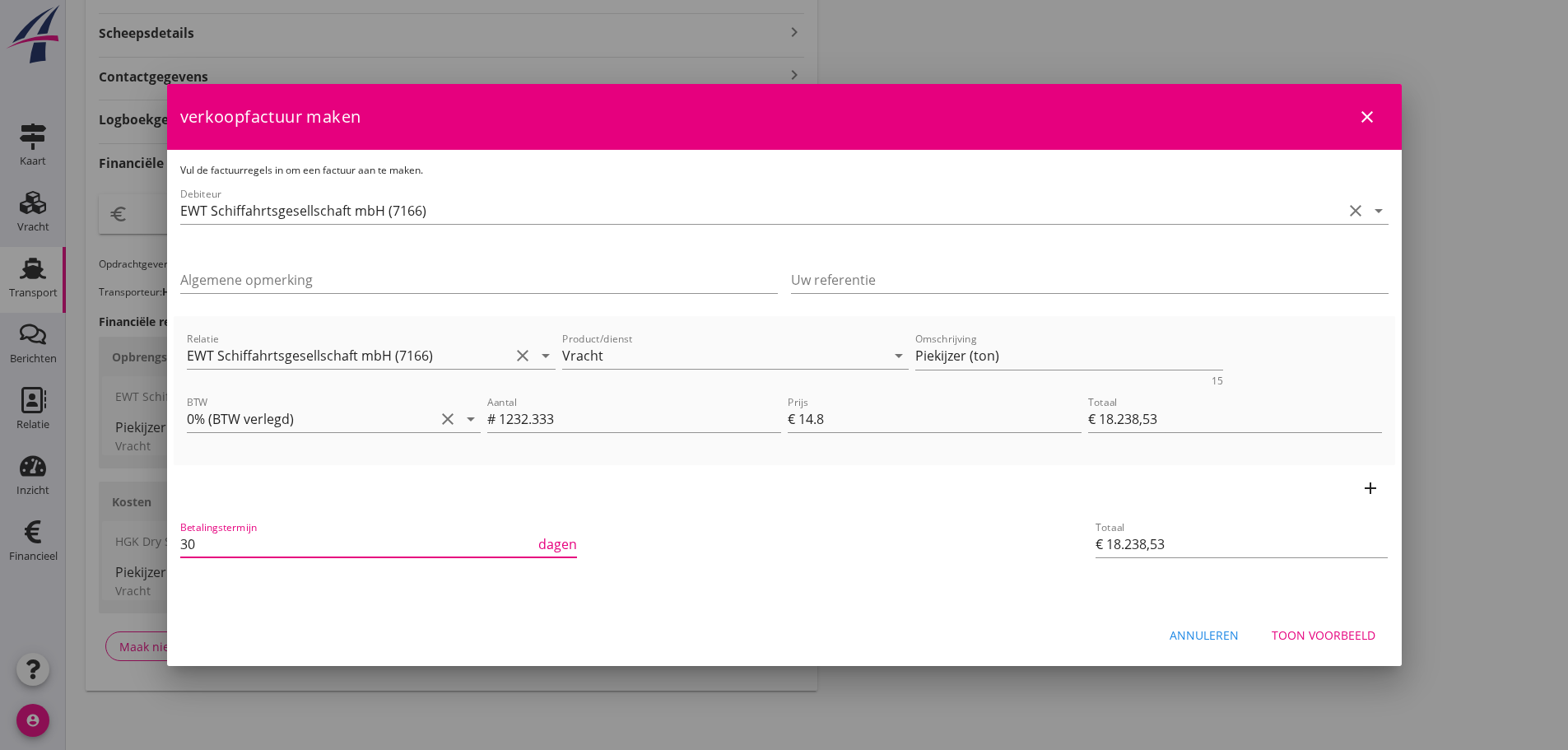
click at [122, 537] on div "21% (Hoog BTW tarief) 9% (Laag BTW tarief) 0% (BTW vrij) 0% (BTW verlegd) Vrach…" at bounding box center [784, 160] width 1568 height 1178
type input "21"
drag, startPoint x: 990, startPoint y: 338, endPoint x: 865, endPoint y: 338, distance: 125.0
click at [865, 338] on div "Relatie EWT Schiffahrtsgesellschaft mbH (7166) clear arrow_drop_down Product/di…" at bounding box center [784, 357] width 1201 height 63
drag, startPoint x: 1001, startPoint y: 361, endPoint x: 595, endPoint y: 305, distance: 409.8
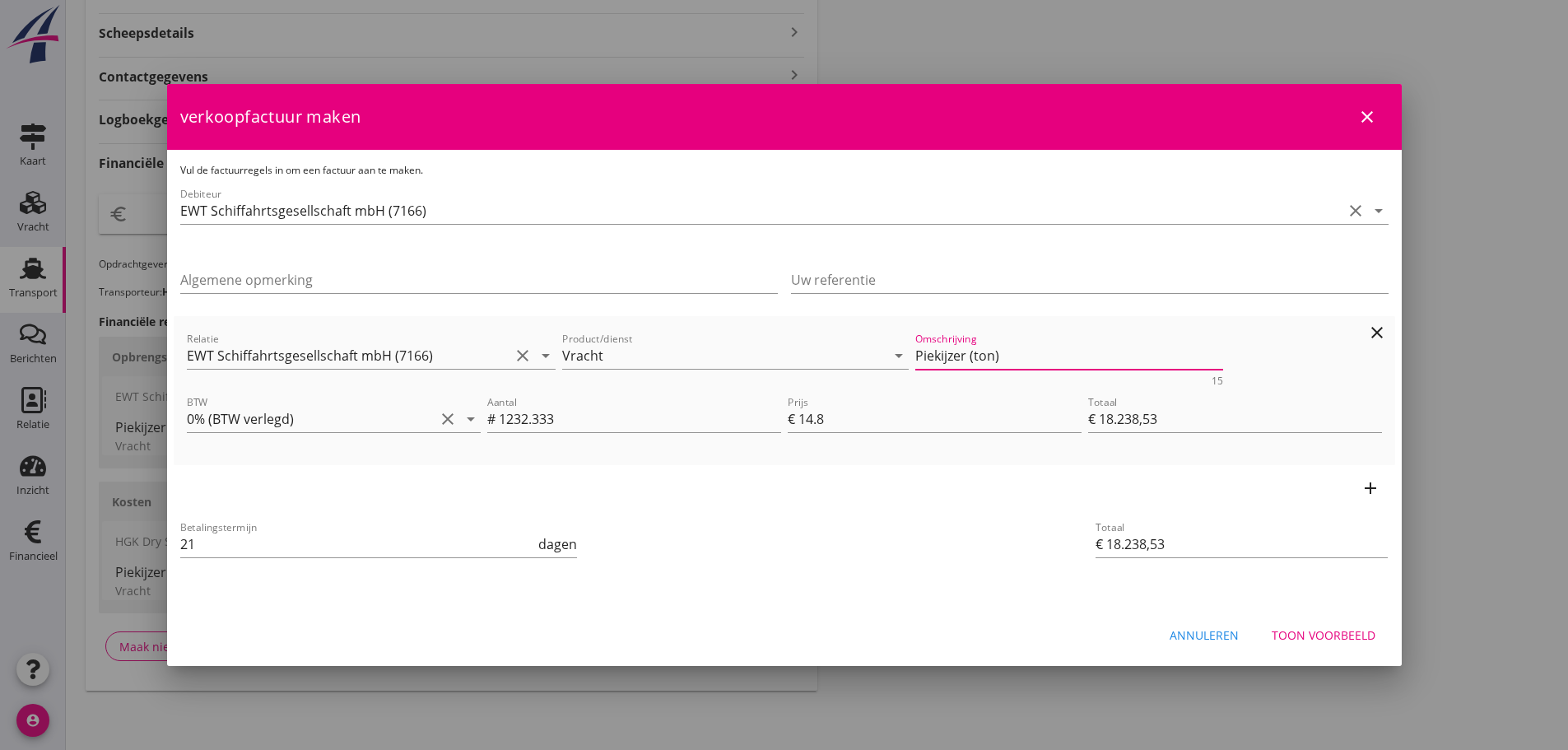
click at [595, 305] on div "Vul de factuurregels in om een factuur aan te maken. Debiteur EWT Schiffahrtsge…" at bounding box center [784, 378] width 1234 height 457
click at [1367, 633] on div "Toon voorbeeld" at bounding box center [1323, 635] width 104 height 18
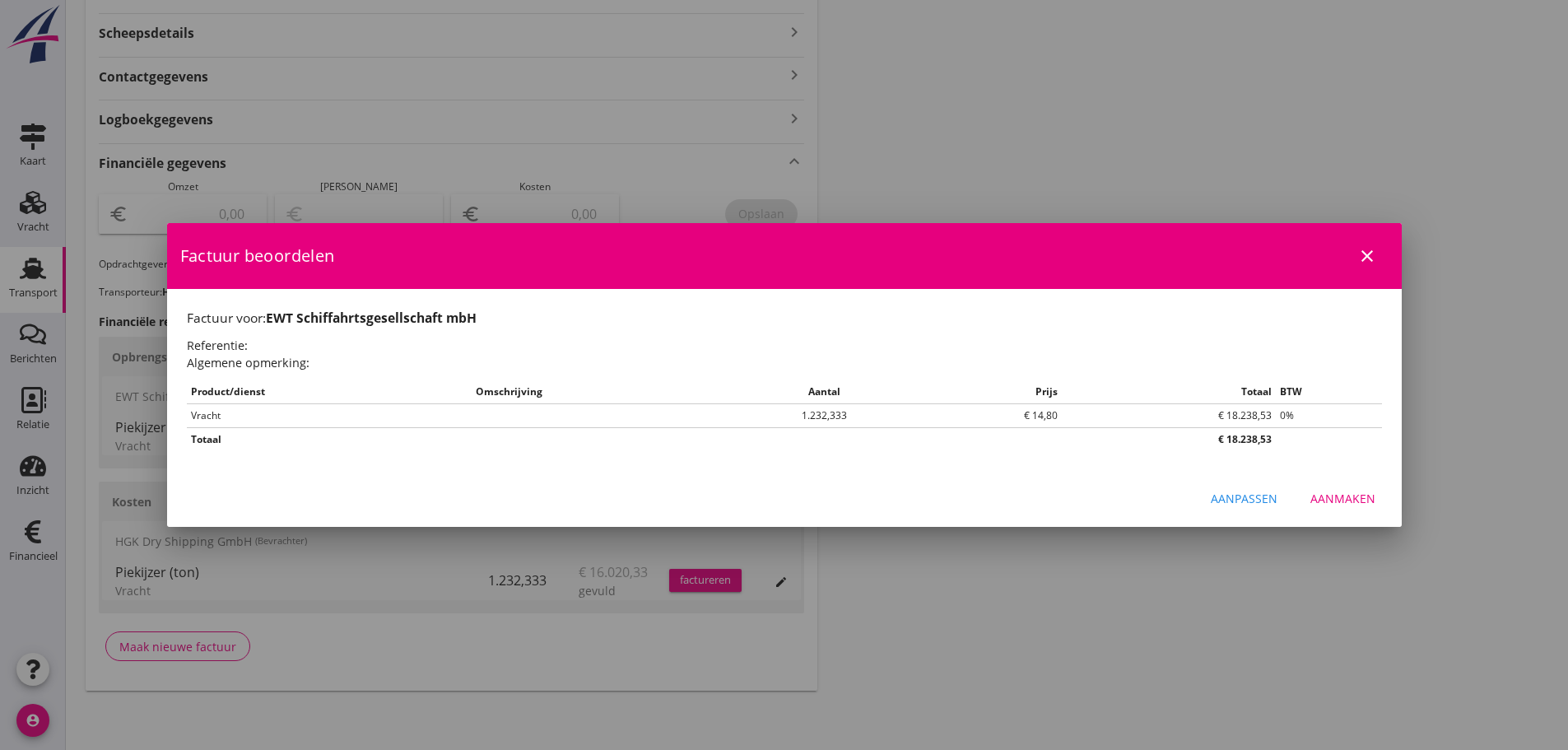
click at [1347, 492] on div "Aanmaken" at bounding box center [1342, 498] width 65 height 18
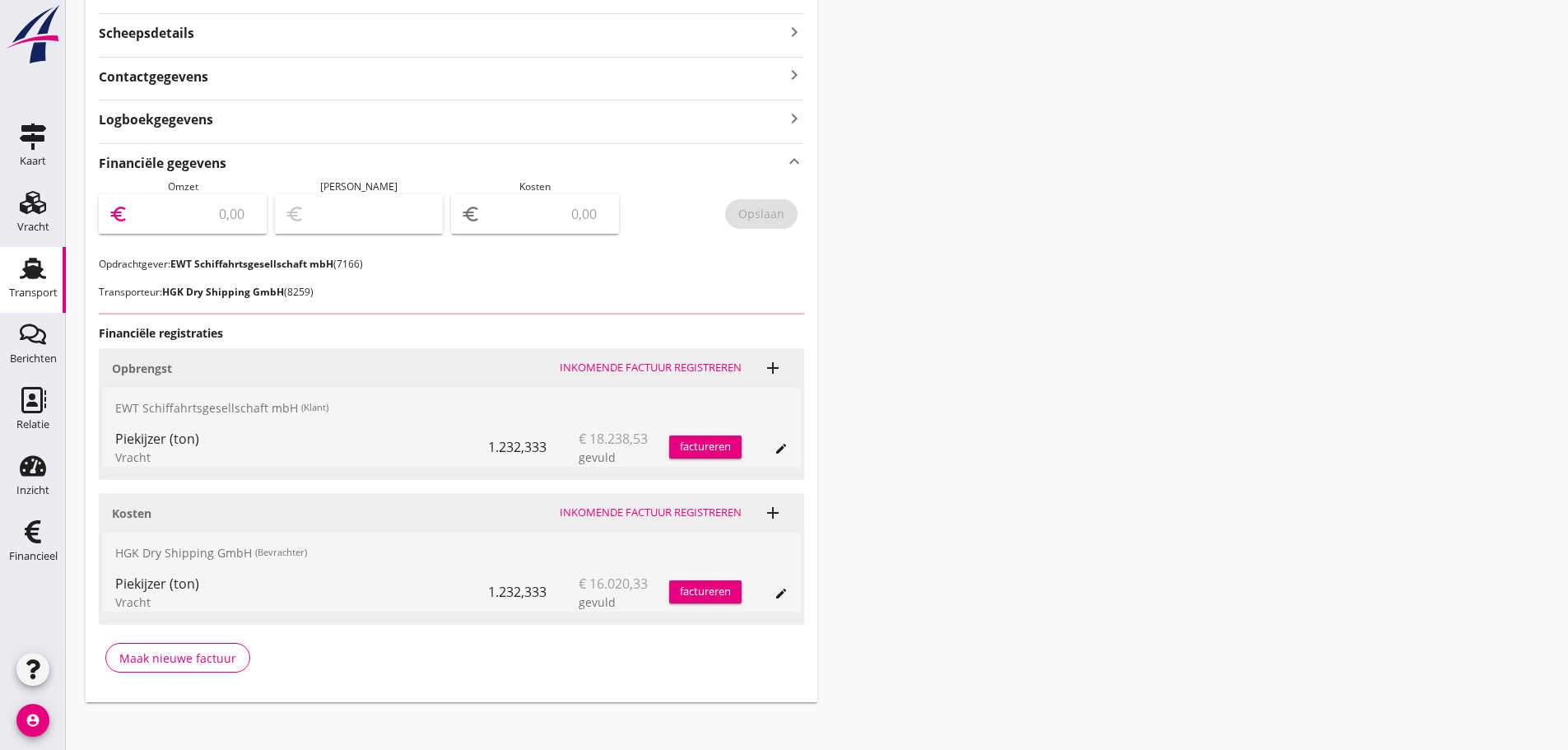
click at [160, 218] on input "number" at bounding box center [194, 213] width 125 height 26
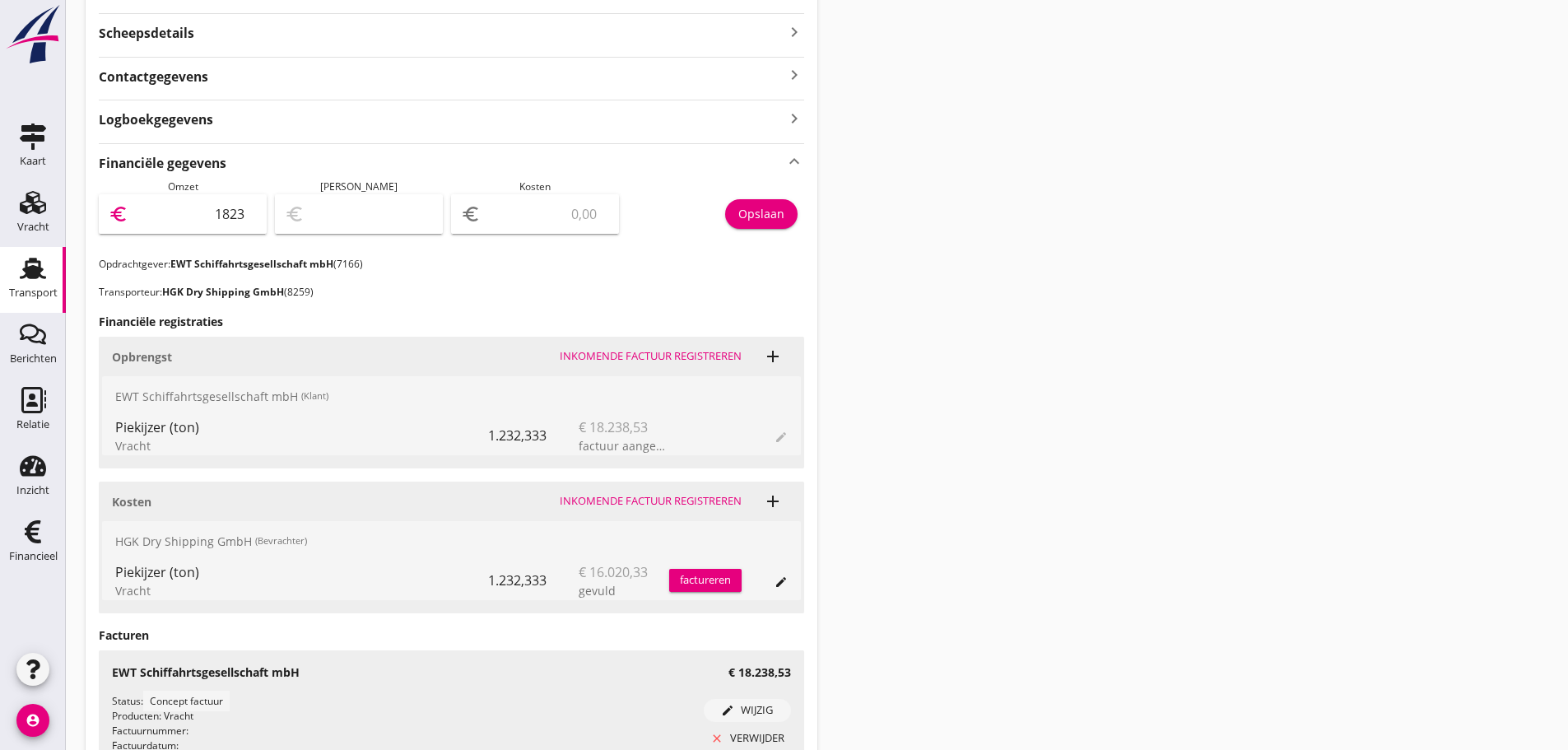
type input "18238"
type input "18238.53"
click at [772, 216] on div "Opslaan" at bounding box center [761, 214] width 46 height 18
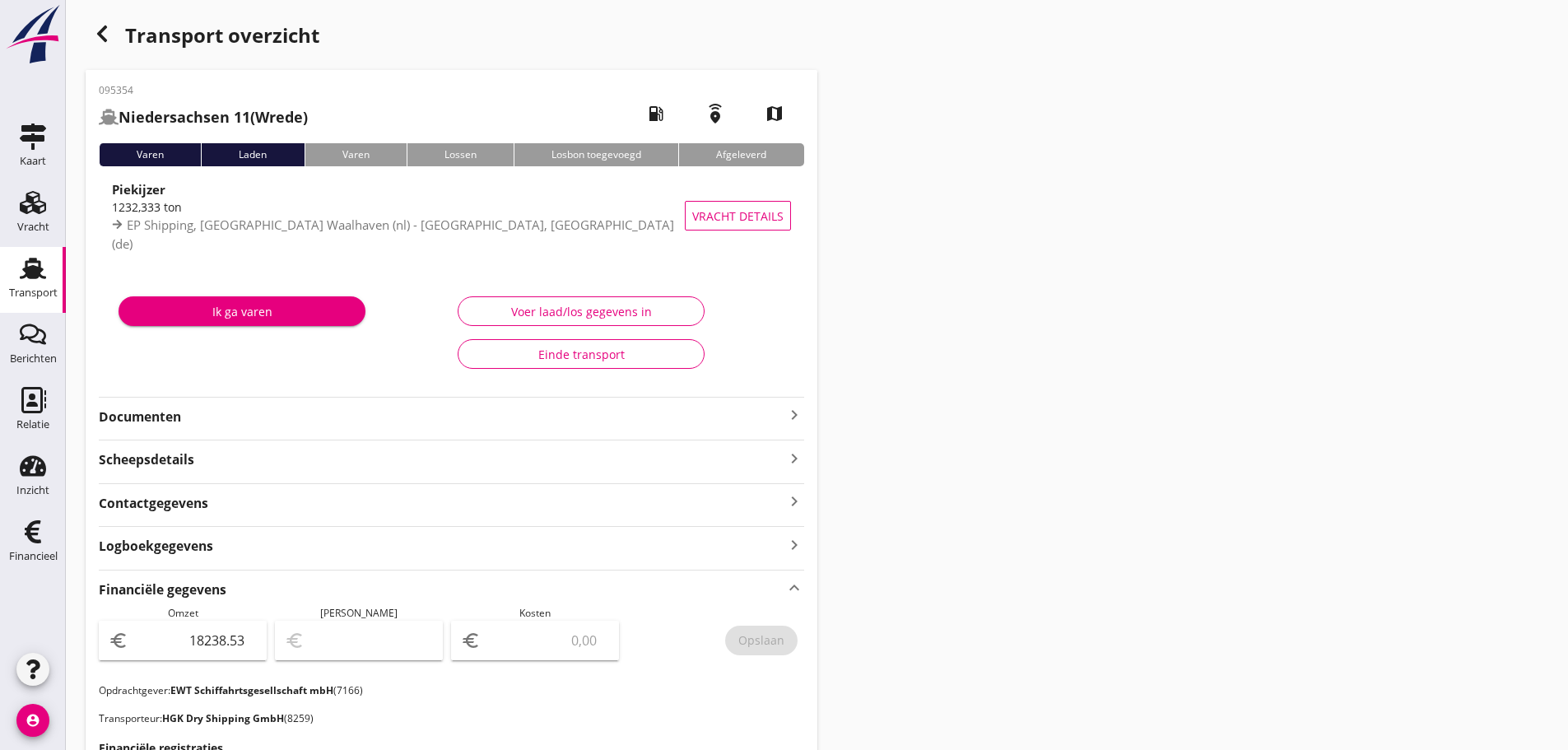
scroll to position [0, 0]
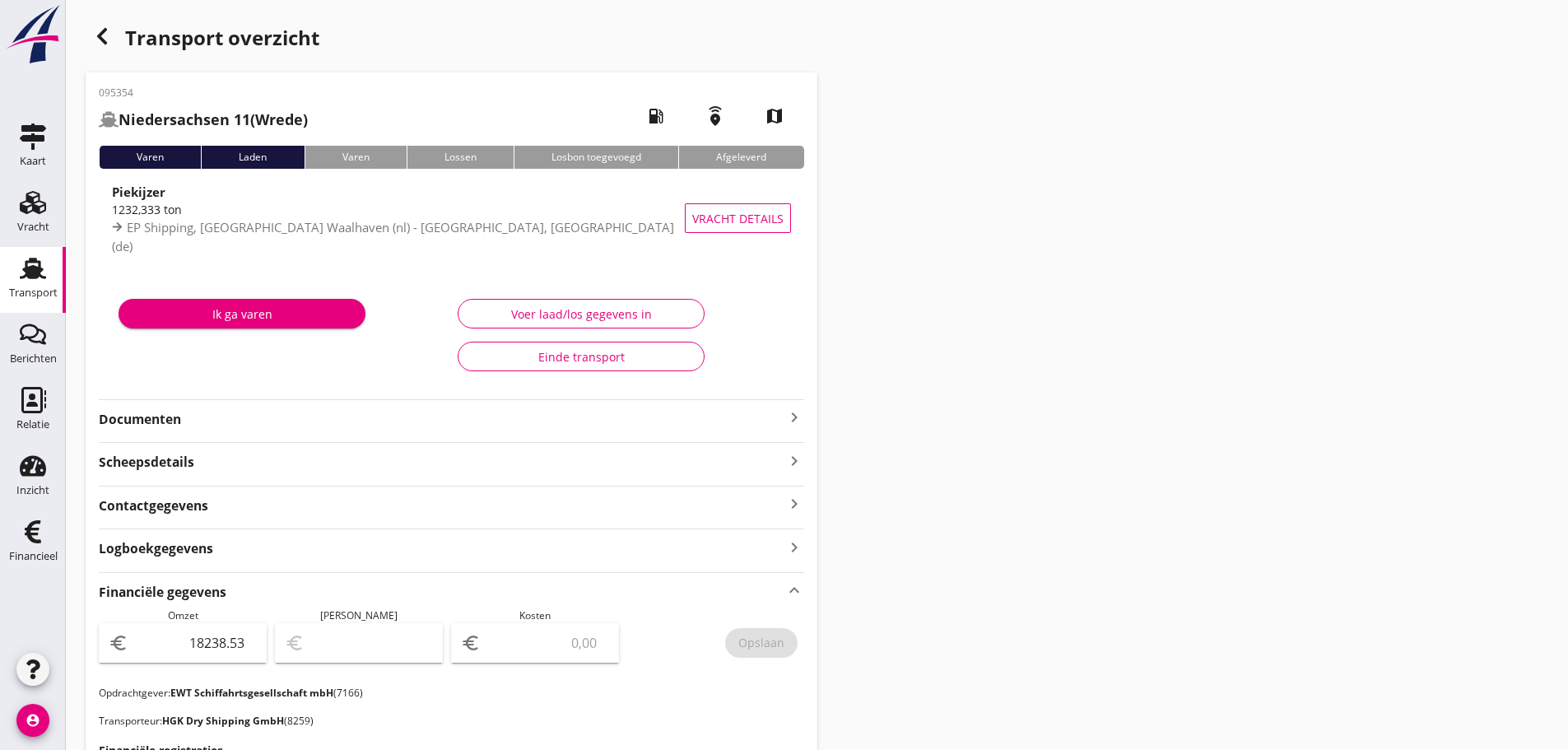
click at [99, 49] on div "button" at bounding box center [102, 36] width 33 height 33
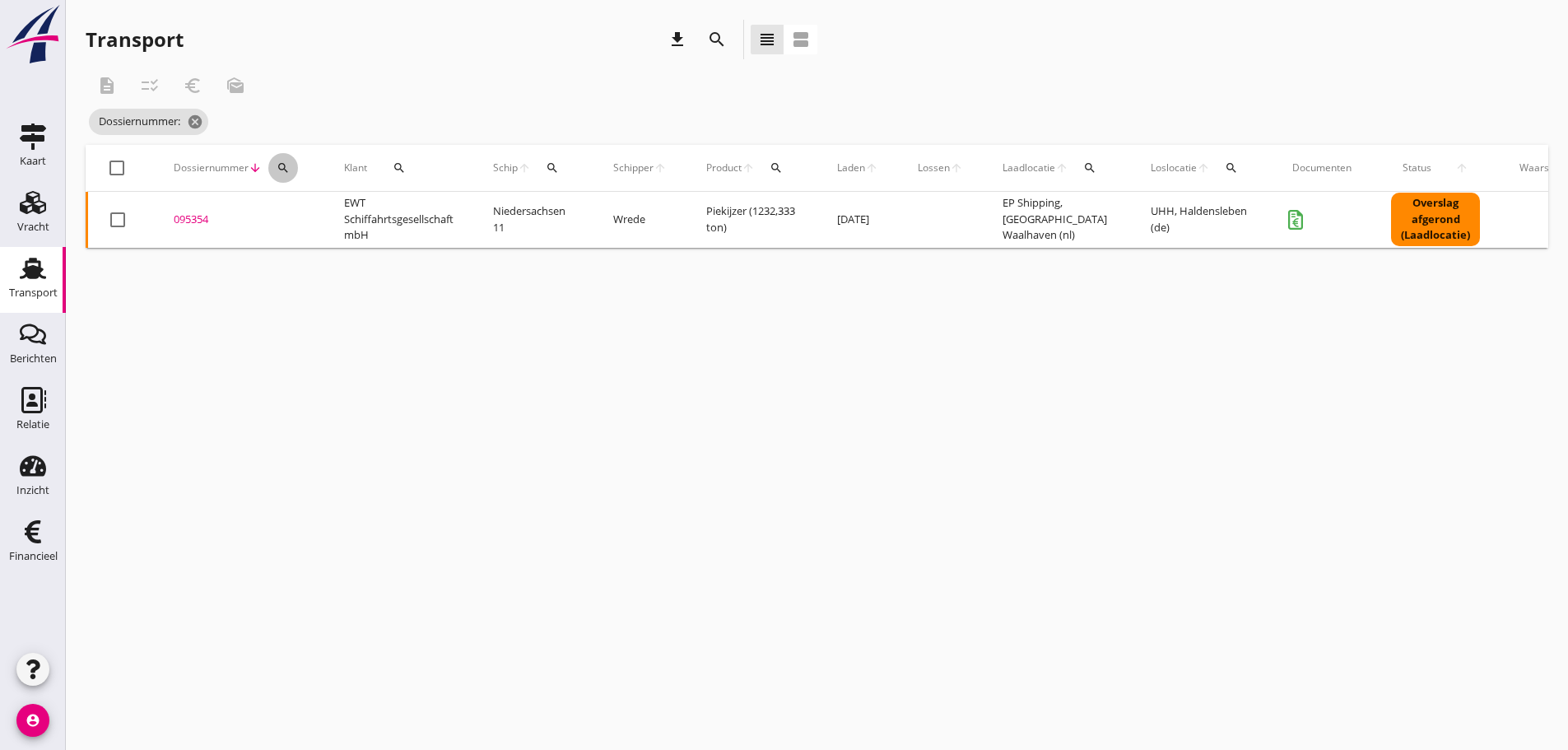
click at [292, 168] on div "search" at bounding box center [283, 168] width 29 height 14
drag, startPoint x: 321, startPoint y: 222, endPoint x: 334, endPoint y: 216, distance: 14.3
click at [332, 217] on input "Zoeken op dossiernummer..." at bounding box center [361, 215] width 171 height 26
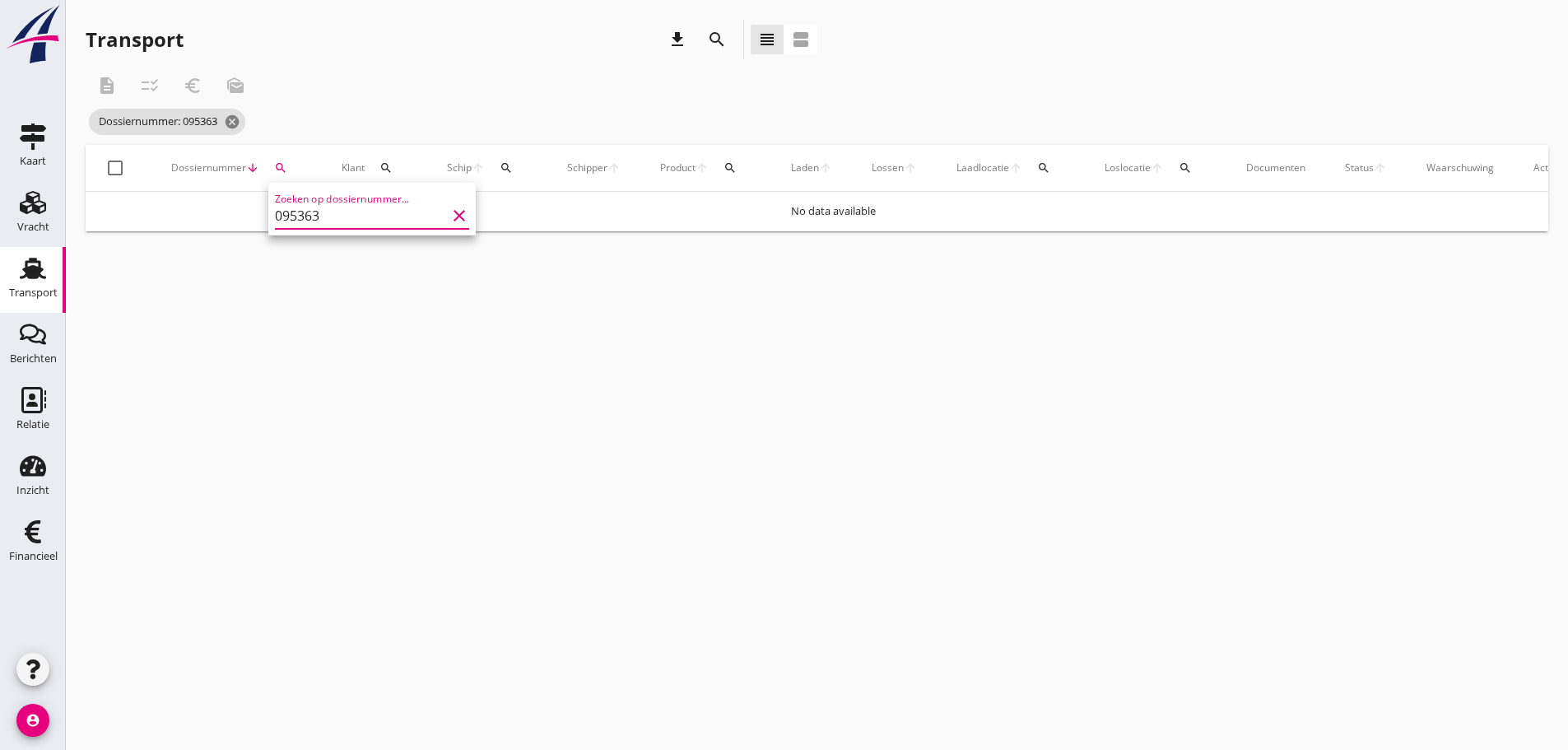
type input "095363"
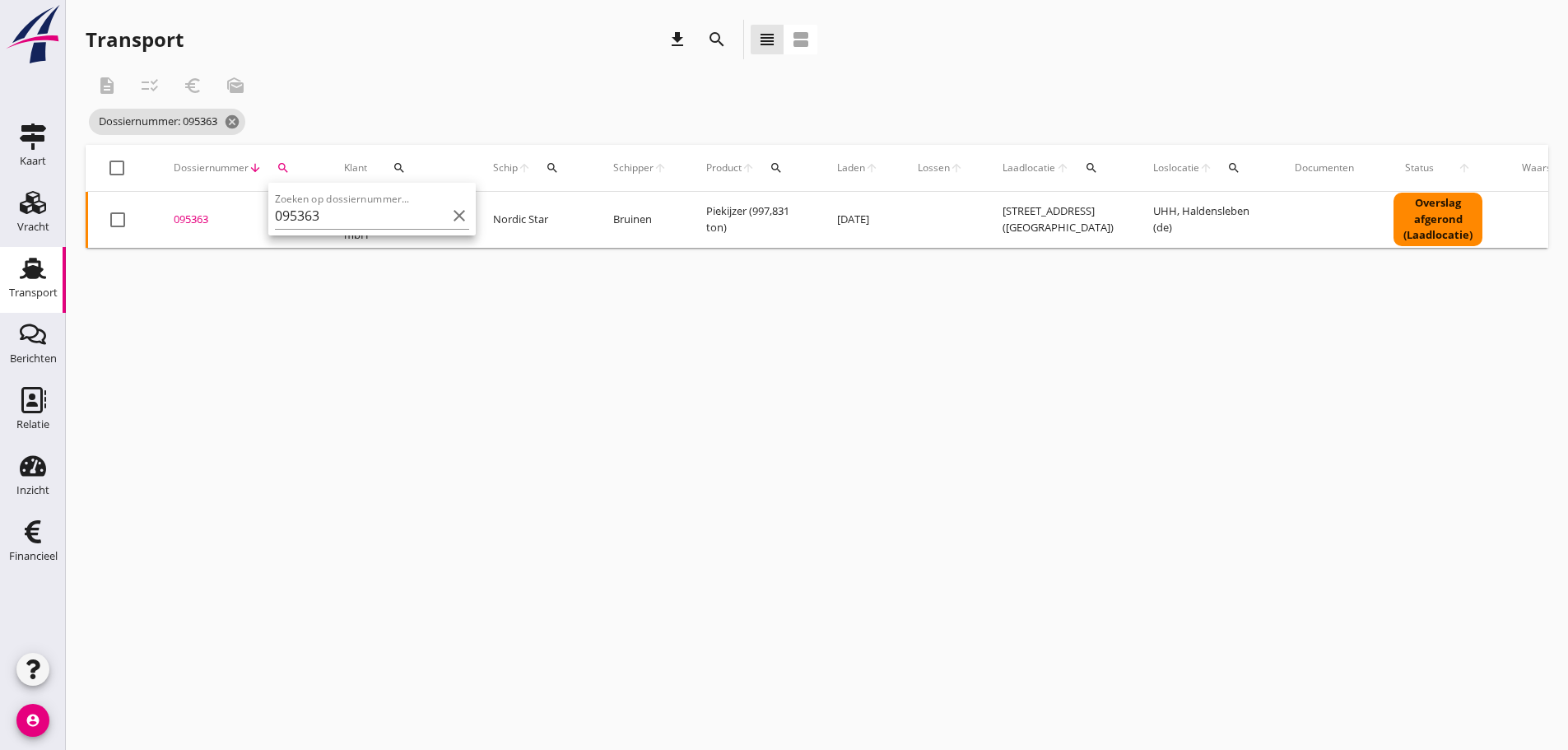
click at [201, 213] on div "095363" at bounding box center [239, 219] width 131 height 17
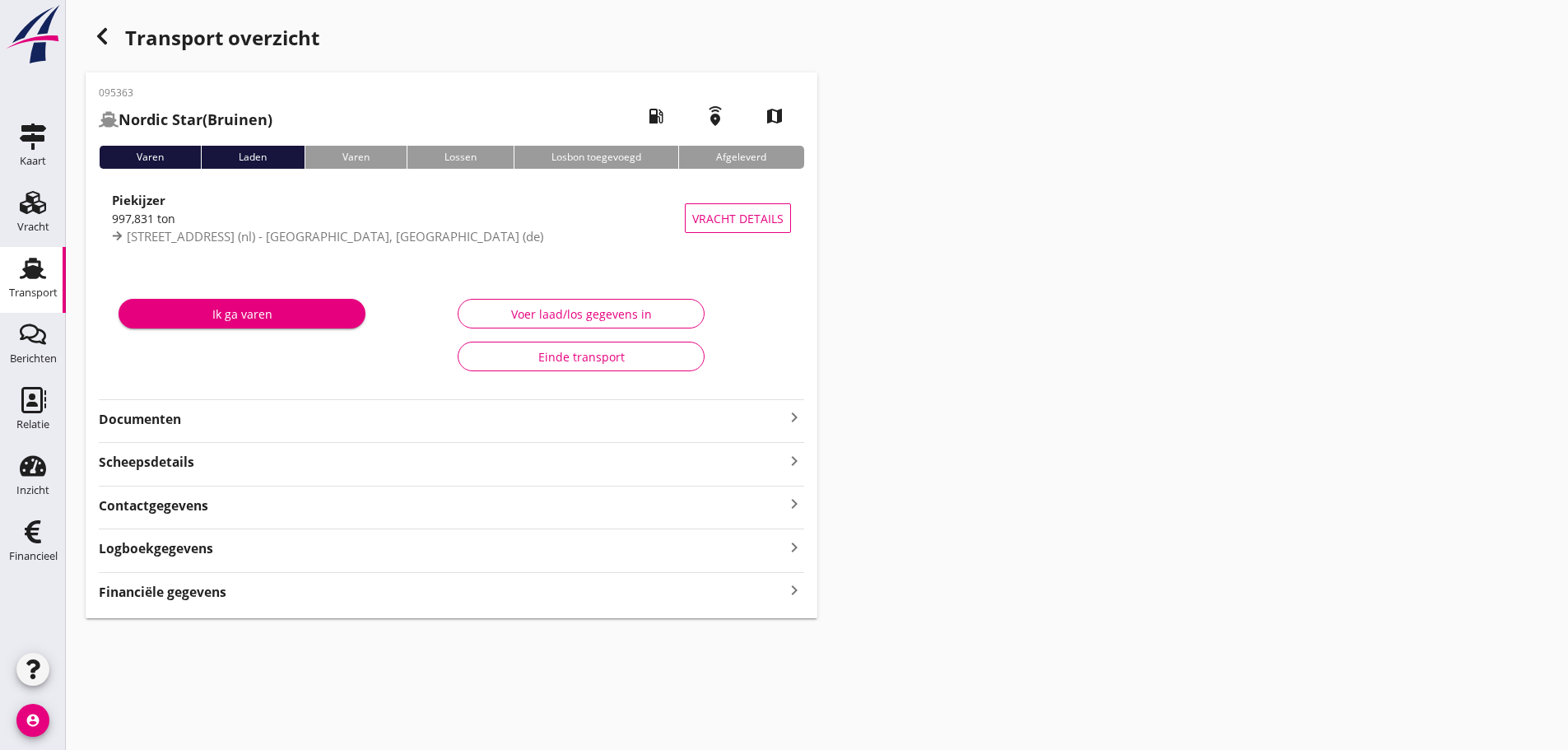
click at [191, 592] on strong "Financiële gegevens" at bounding box center [162, 591] width 127 height 18
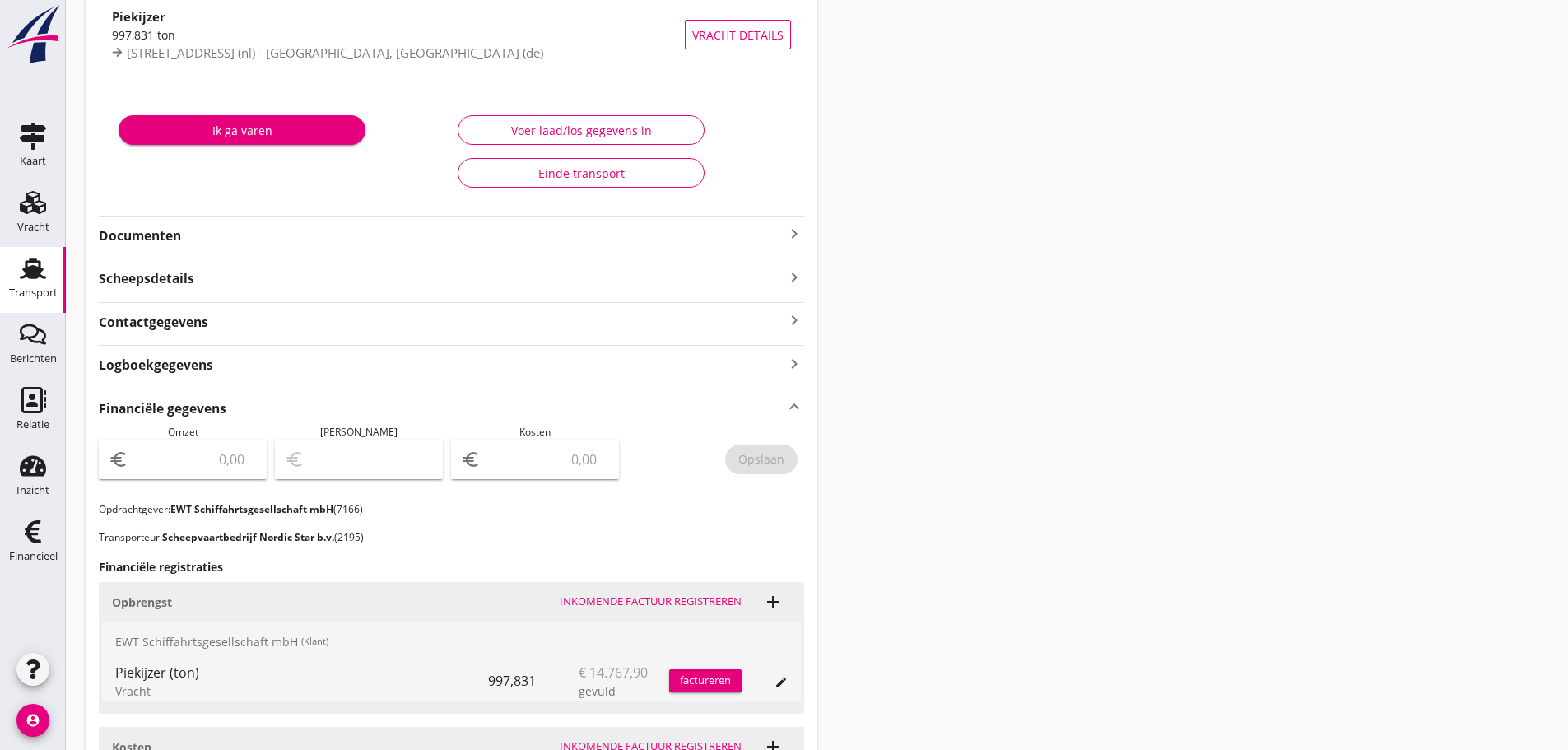
scroll to position [469, 0]
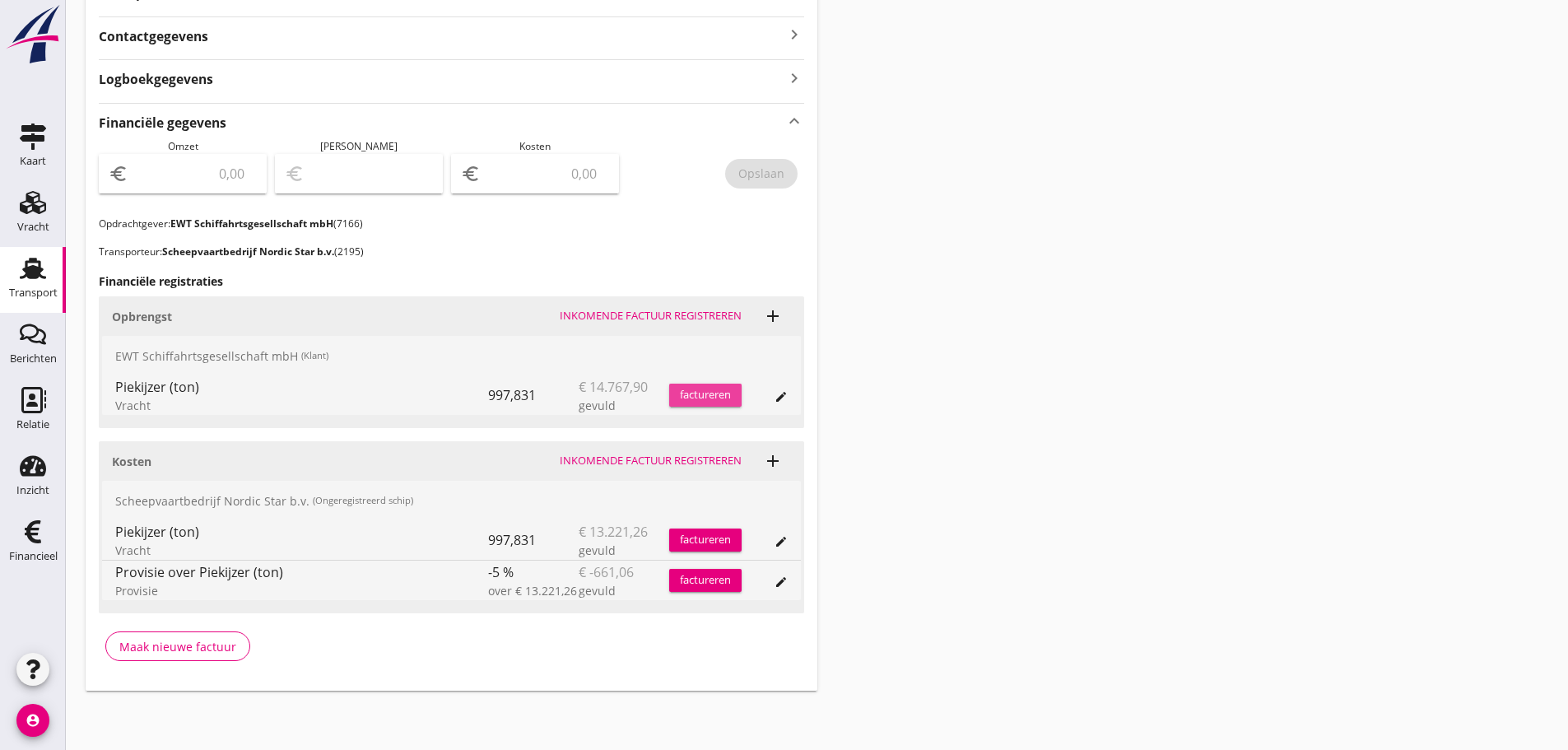
click at [685, 392] on div "factureren" at bounding box center [705, 395] width 72 height 17
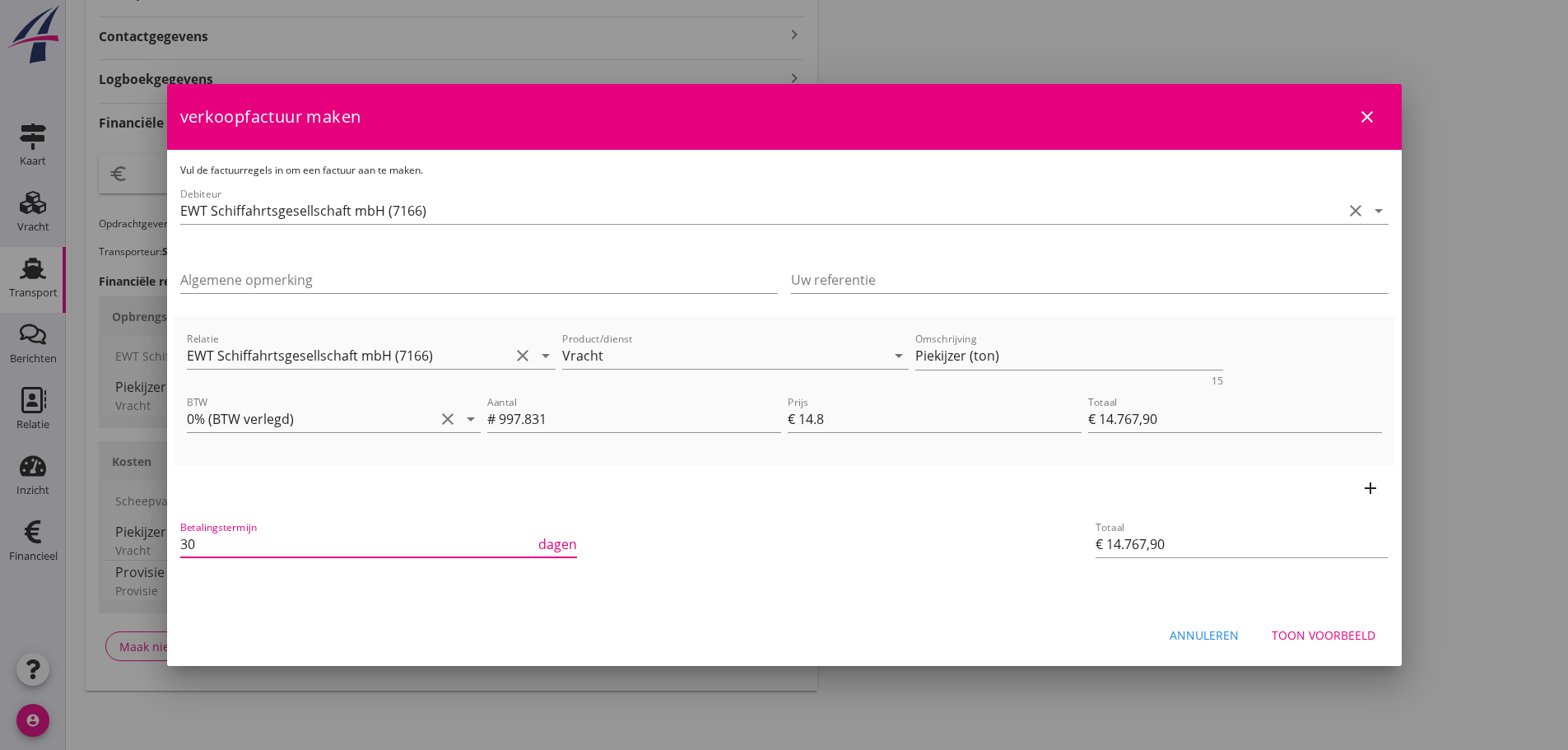
drag, startPoint x: 222, startPoint y: 546, endPoint x: 66, endPoint y: 532, distance: 156.6
click at [66, 532] on div "21% (Hoog BTW tarief) 9% (Laag BTW tarief) 0% (BTW vrij) 0% (BTW verlegd) Vrach…" at bounding box center [784, 140] width 1568 height 1219
type input "21"
drag, startPoint x: 1023, startPoint y: 367, endPoint x: 612, endPoint y: 326, distance: 413.0
click at [612, 326] on div "Relatie EWT Schiffahrtsgesellschaft mbH (7166) clear arrow_drop_down Product/di…" at bounding box center [784, 357] width 1201 height 63
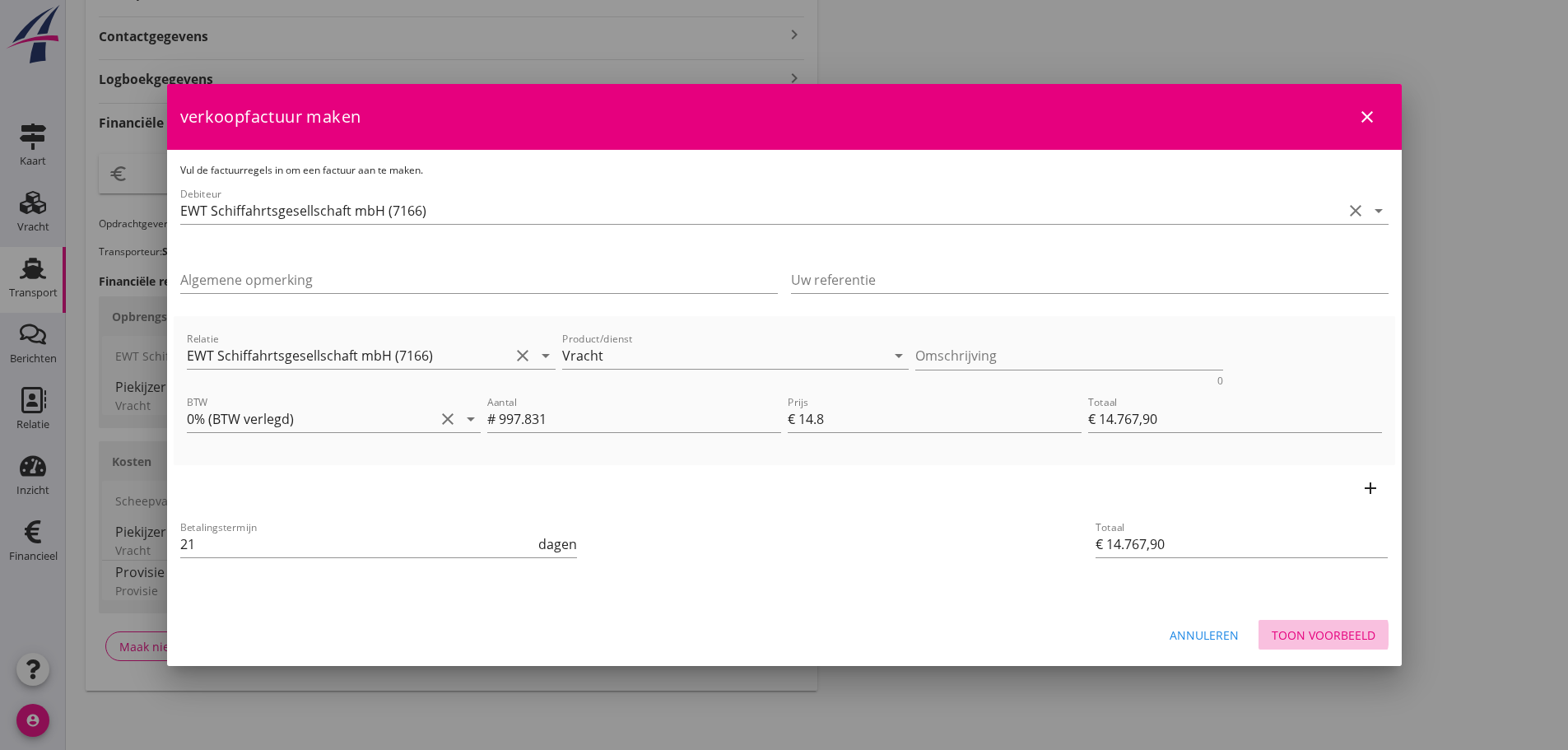
click at [1317, 629] on div "Toon voorbeeld" at bounding box center [1323, 635] width 104 height 18
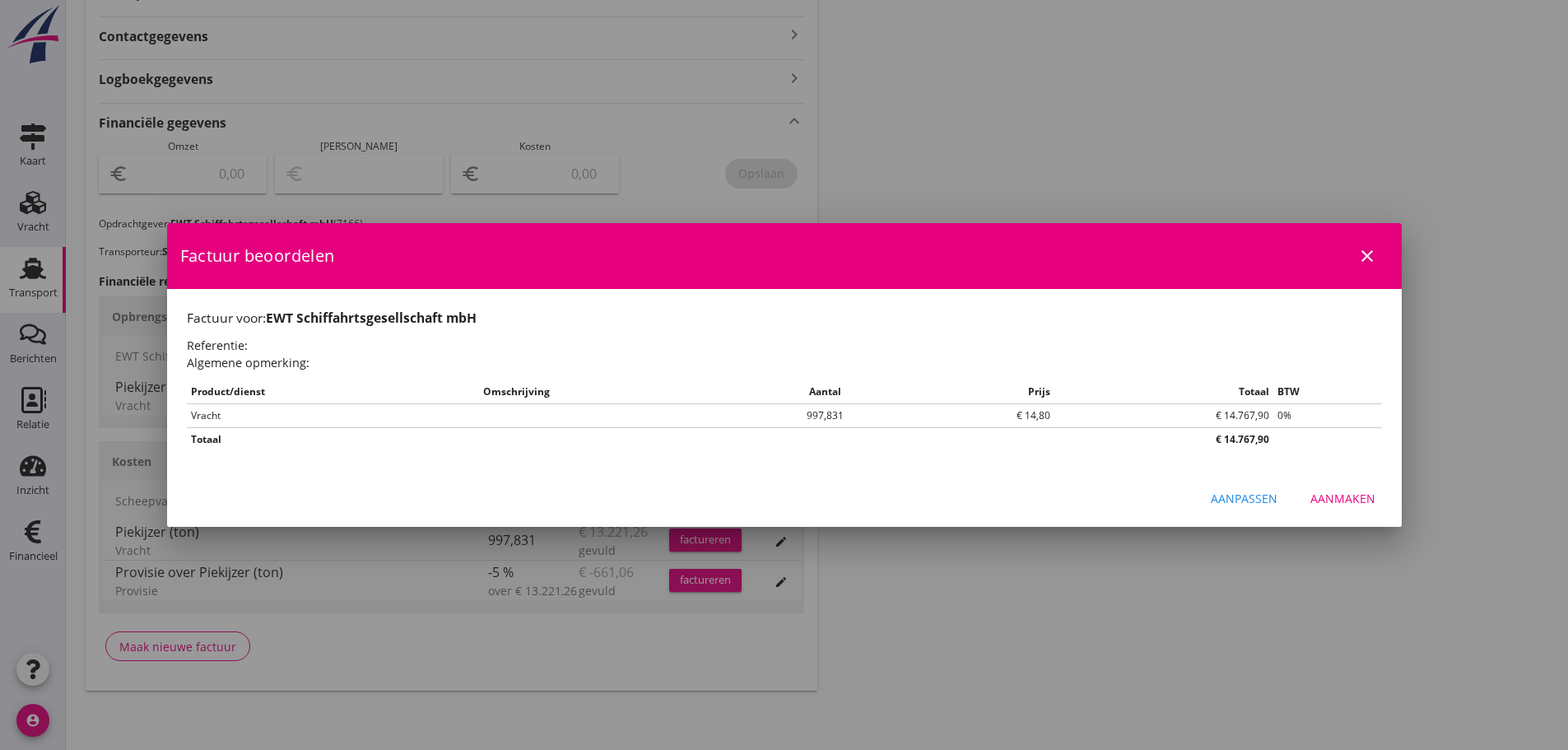
click at [1360, 497] on div "Aanmaken" at bounding box center [1342, 498] width 65 height 18
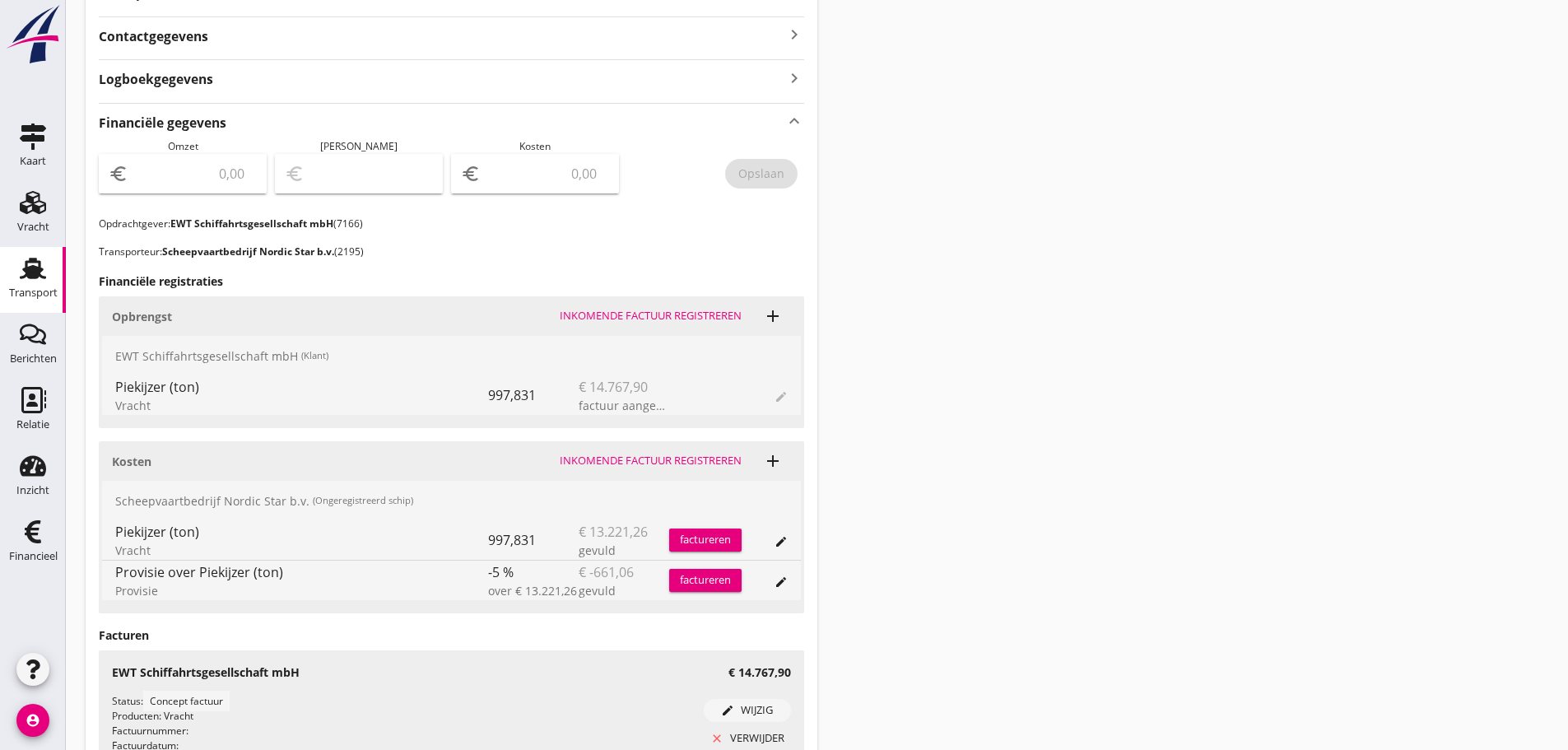
click at [169, 174] on input "number" at bounding box center [194, 173] width 125 height 26
type input "14767"
type input "14767.90"
click at [758, 171] on div "Opslaan" at bounding box center [761, 173] width 46 height 18
click at [39, 544] on icon "Financieel" at bounding box center [32, 531] width 26 height 26
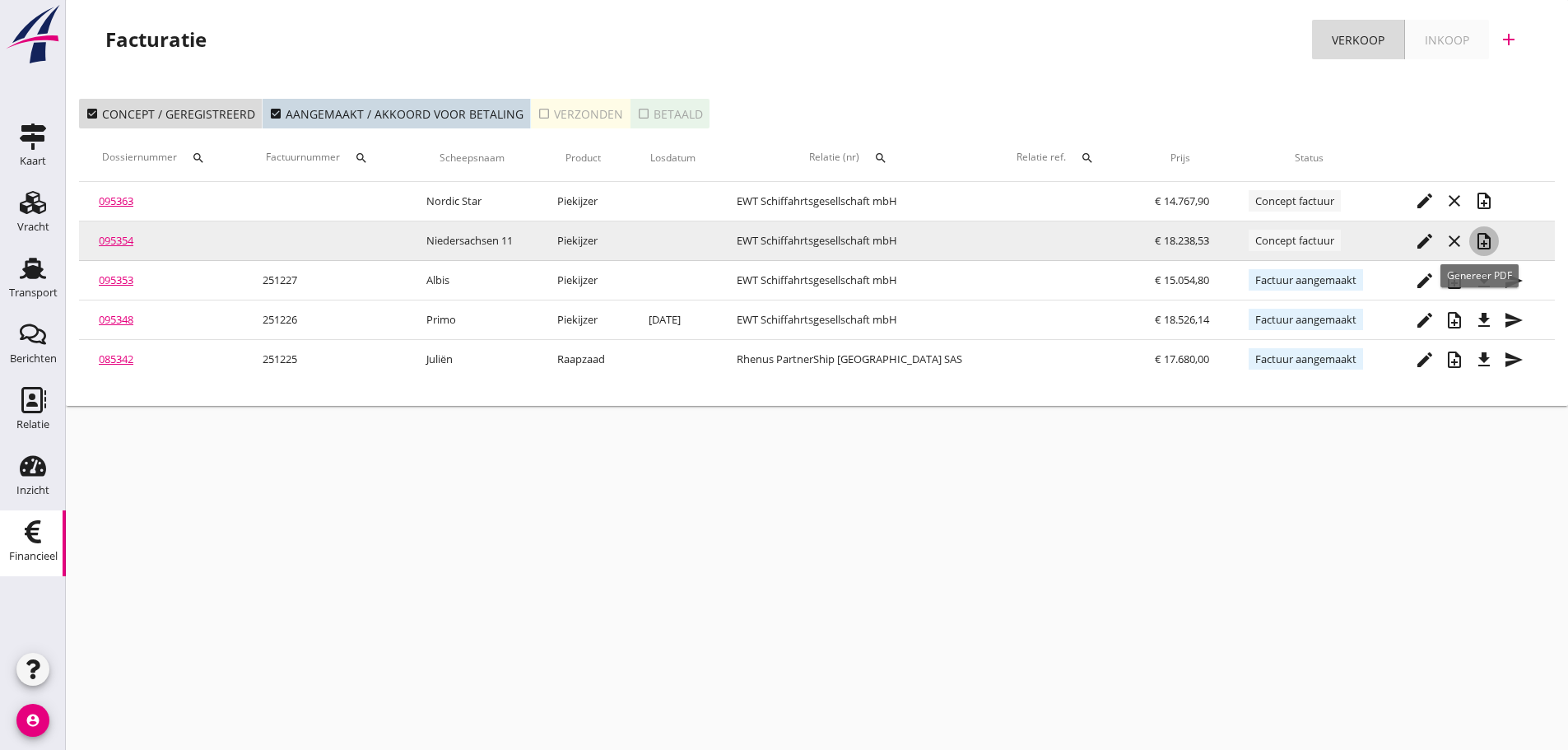
click at [1484, 238] on icon "note_add" at bounding box center [1483, 241] width 19 height 19
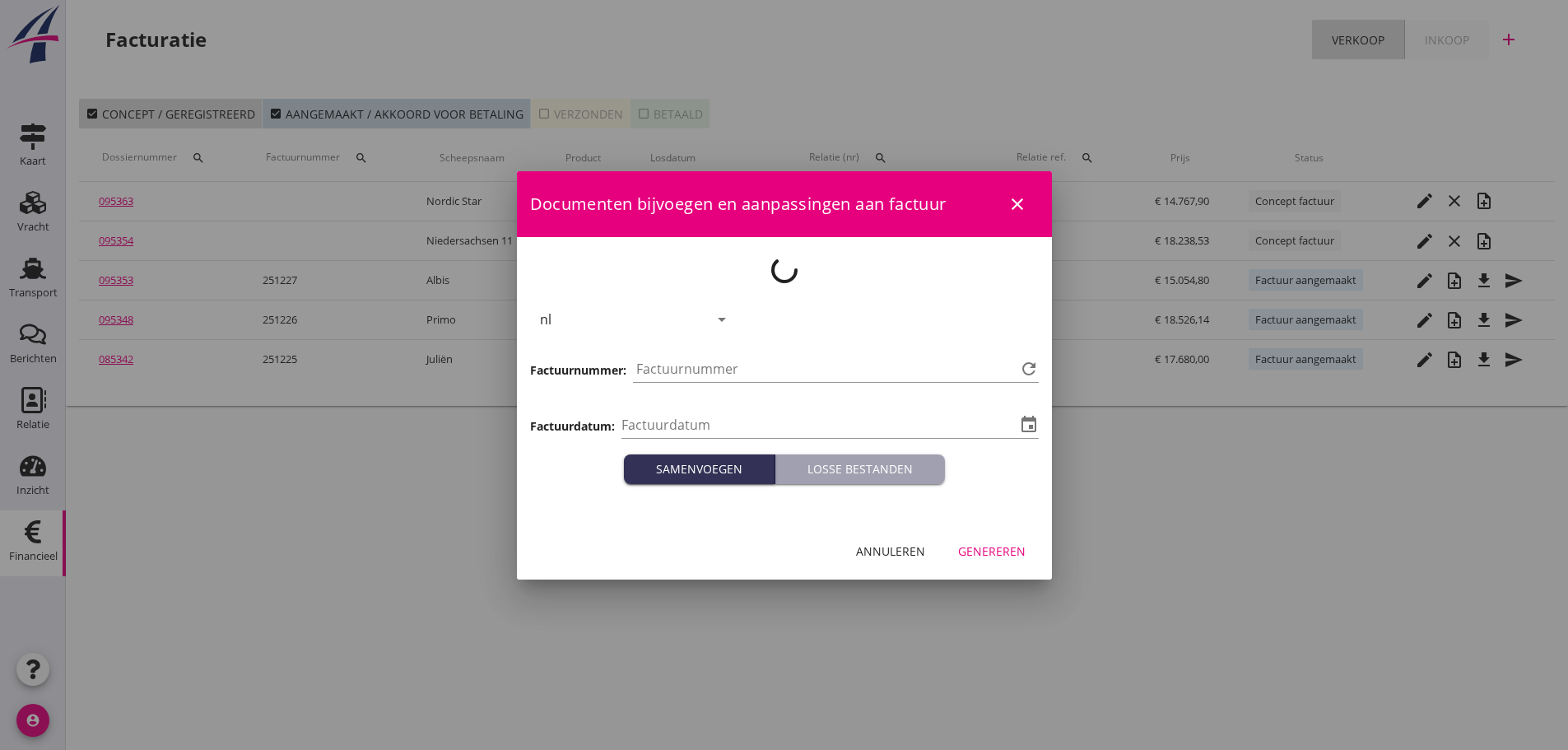
type input "[DATE]"
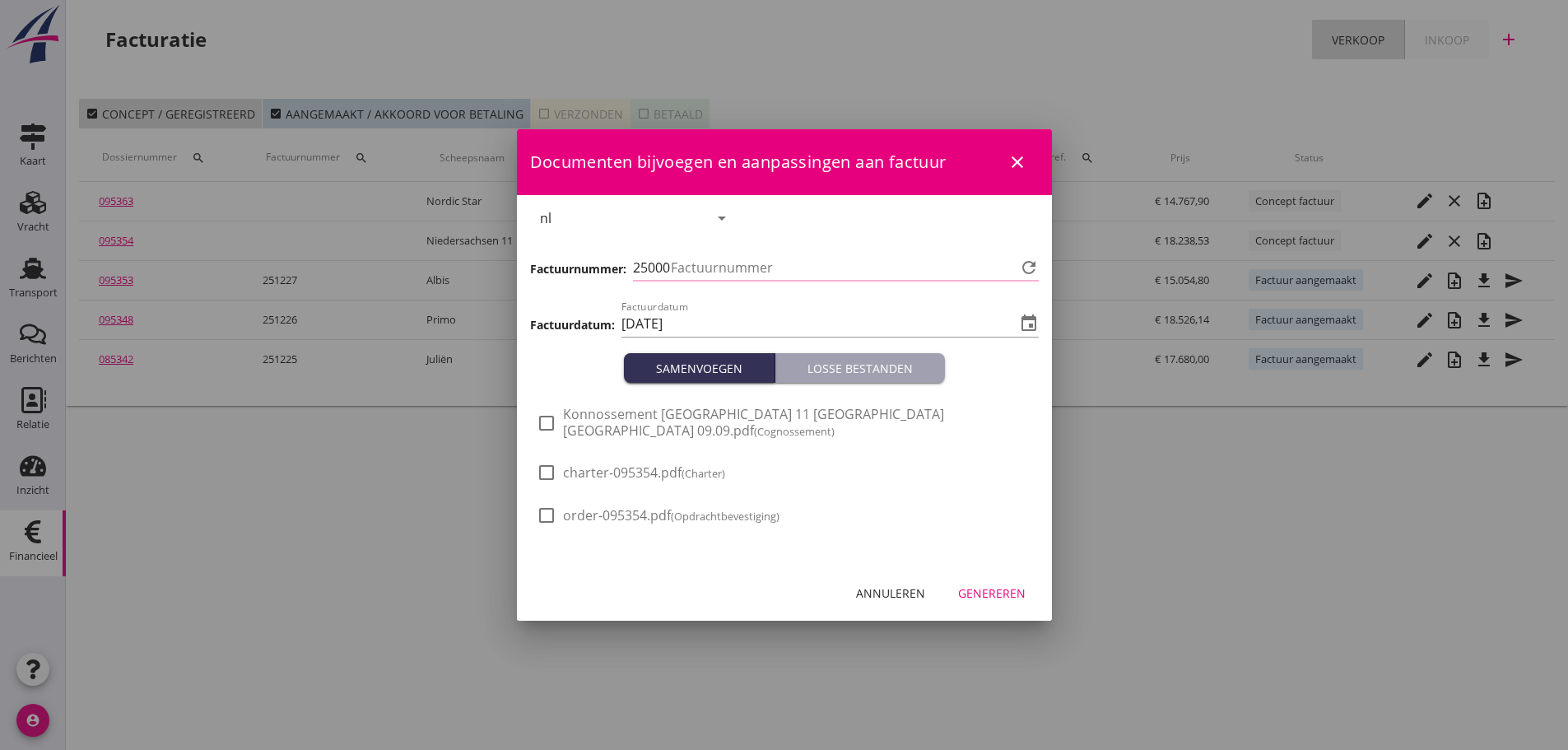
type input "1228"
click at [1004, 595] on div "Genereren" at bounding box center [991, 593] width 67 height 18
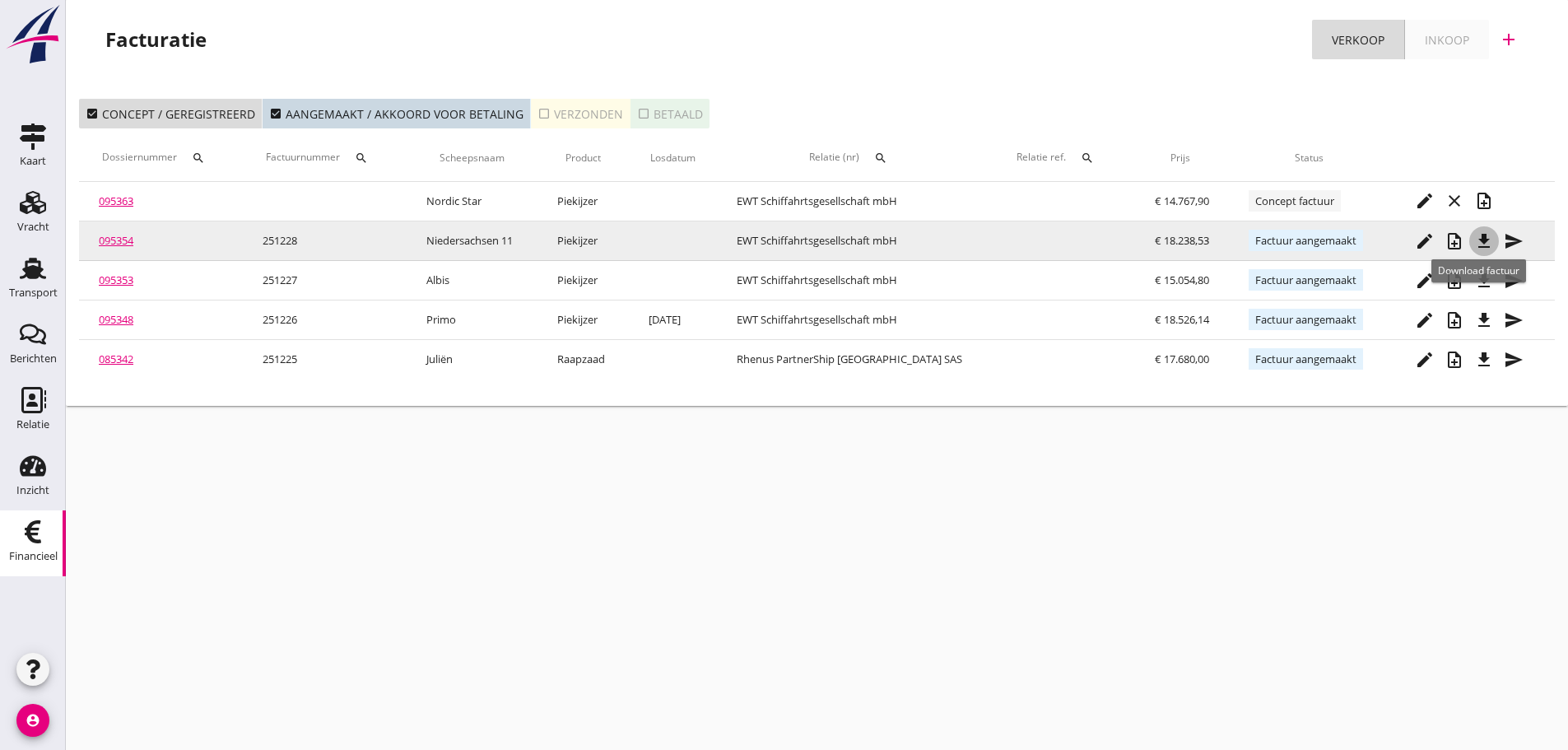
click at [1488, 241] on icon "file_download" at bounding box center [1483, 241] width 19 height 19
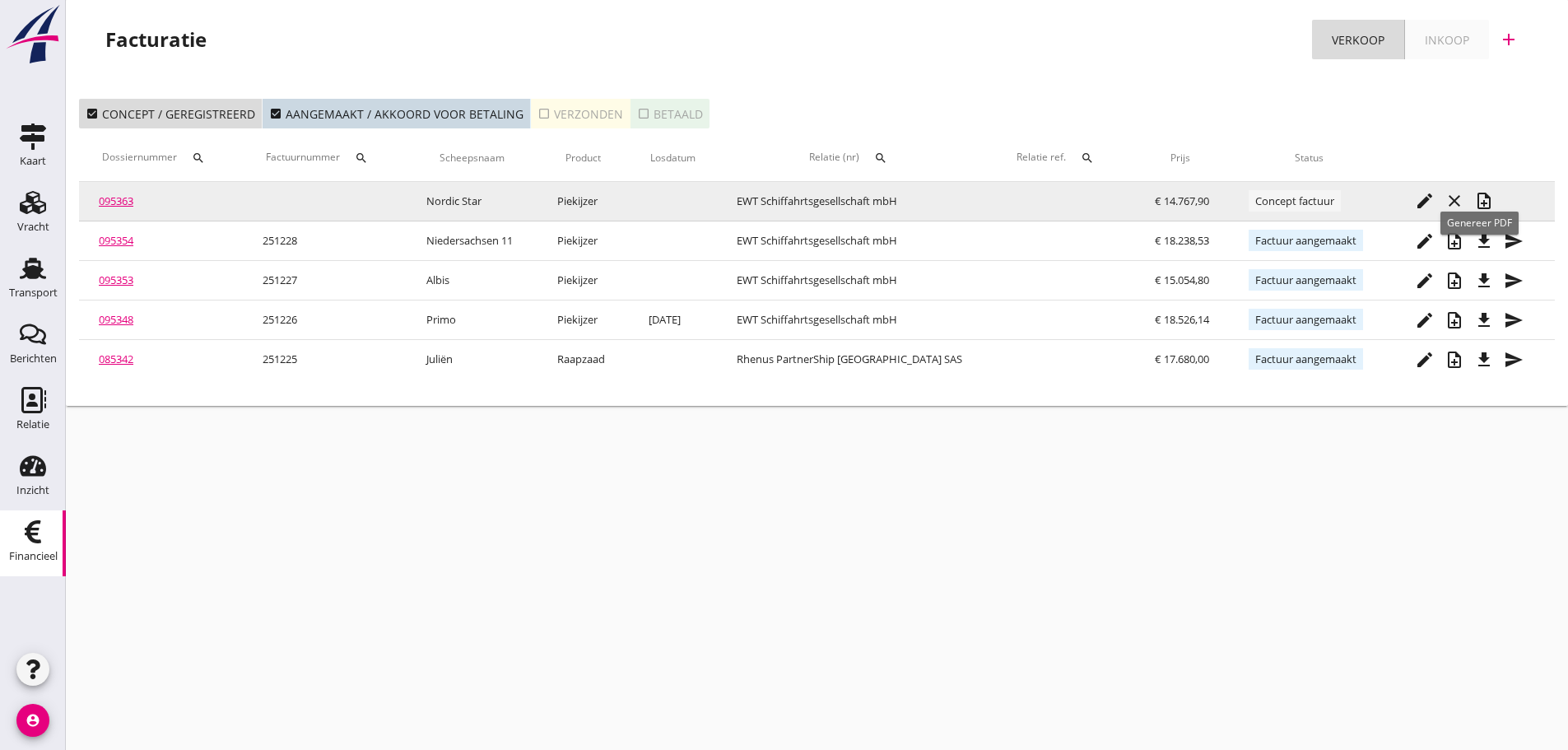
click at [1477, 196] on icon "note_add" at bounding box center [1483, 200] width 19 height 19
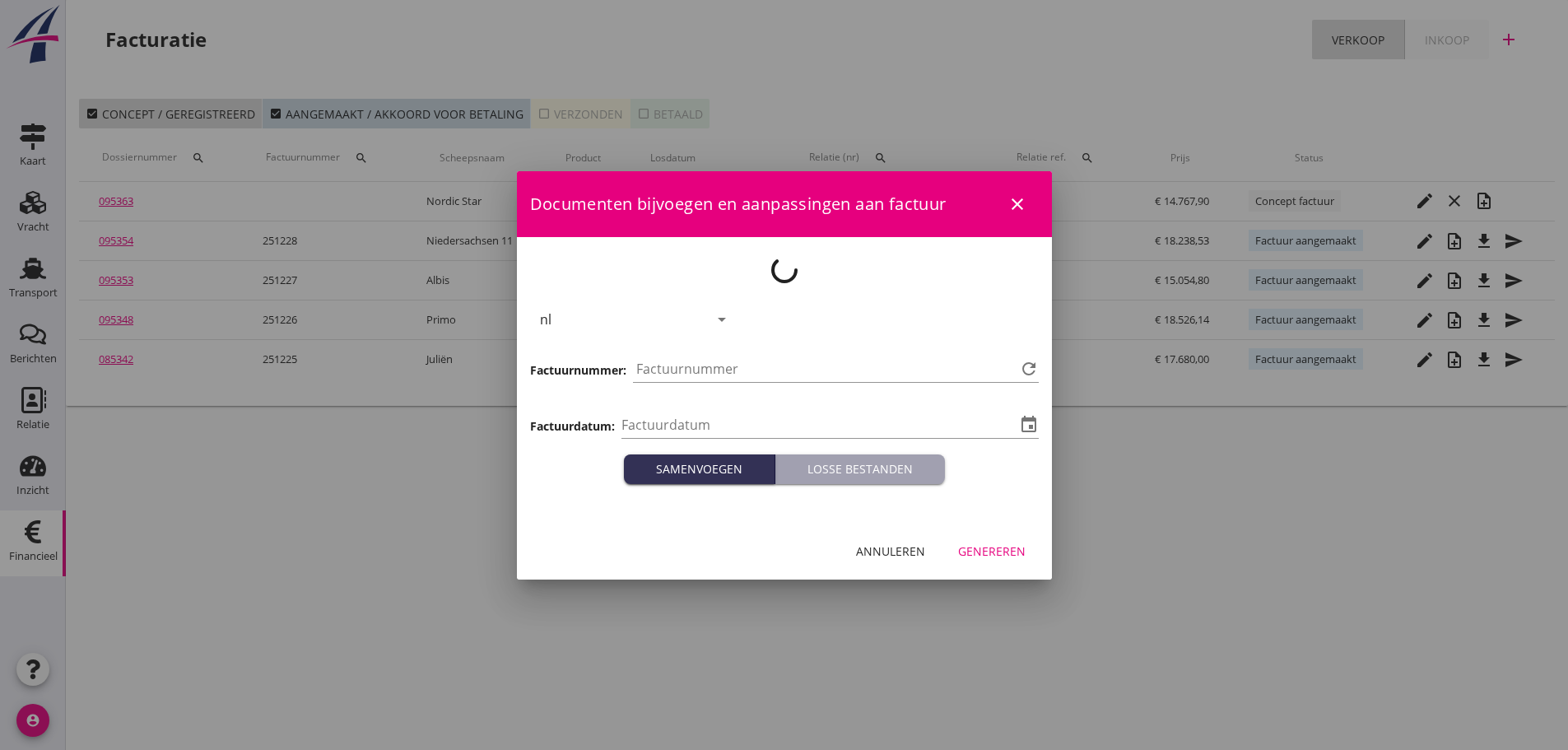
type input "[DATE]"
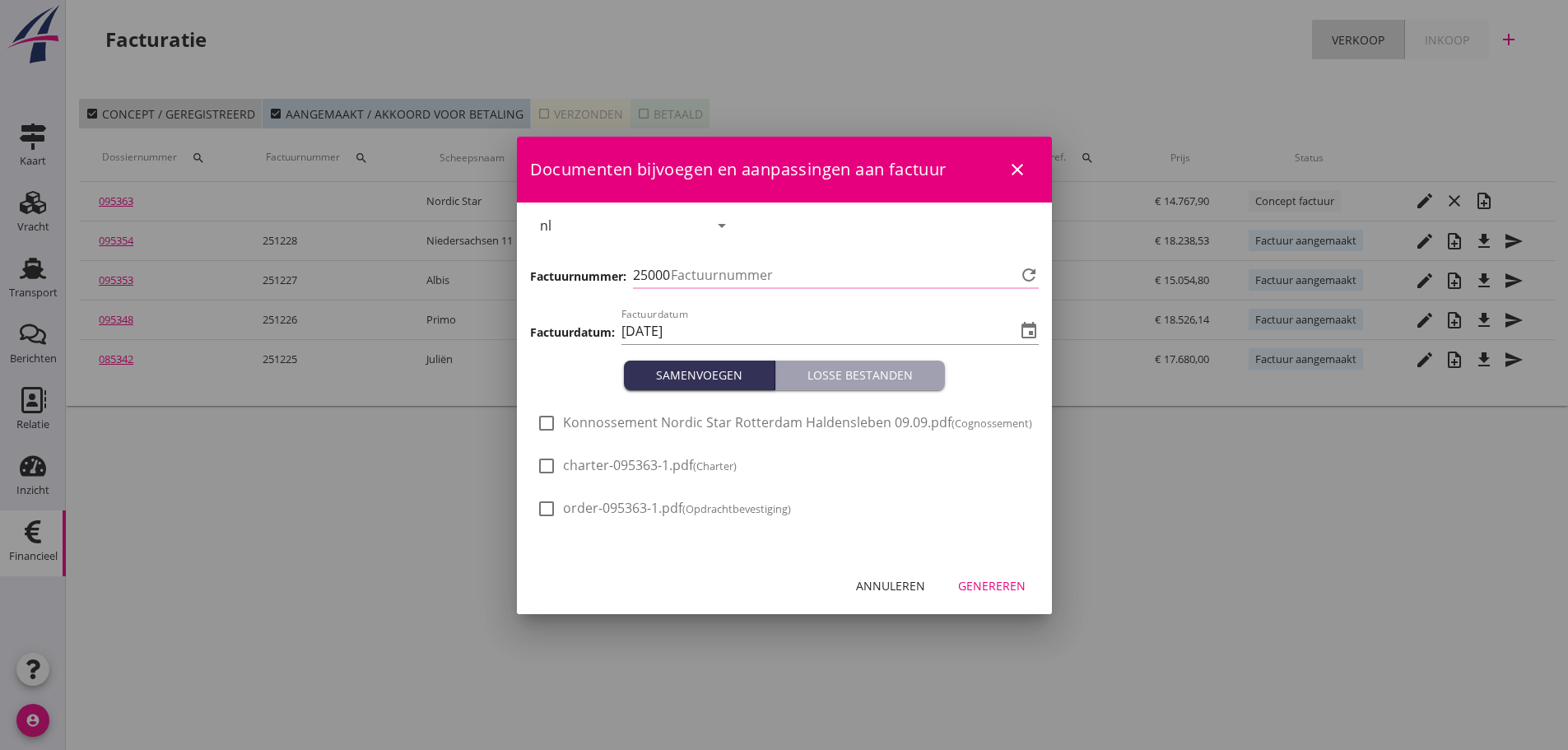
type input "1229"
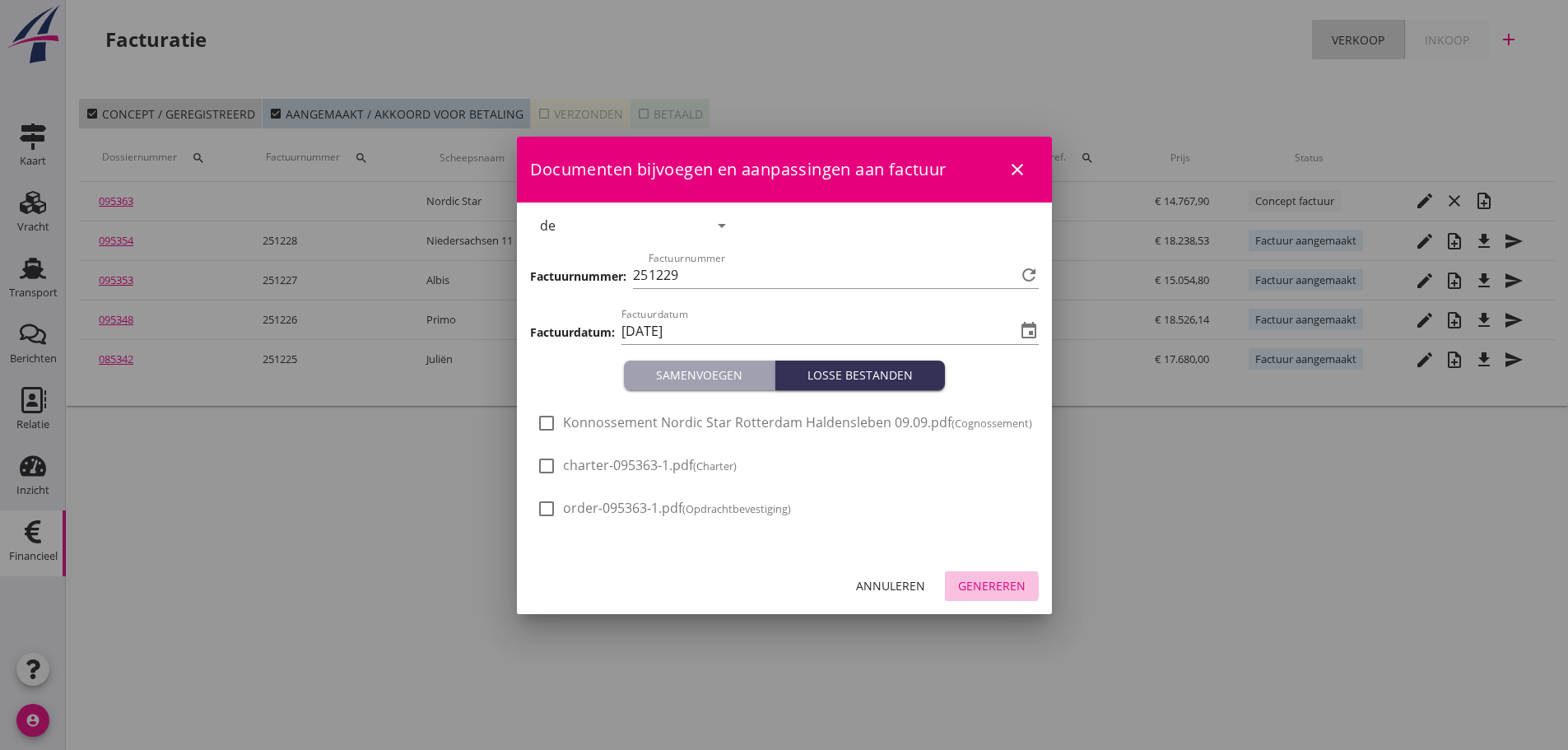
click at [1013, 585] on div "Genereren" at bounding box center [991, 586] width 67 height 18
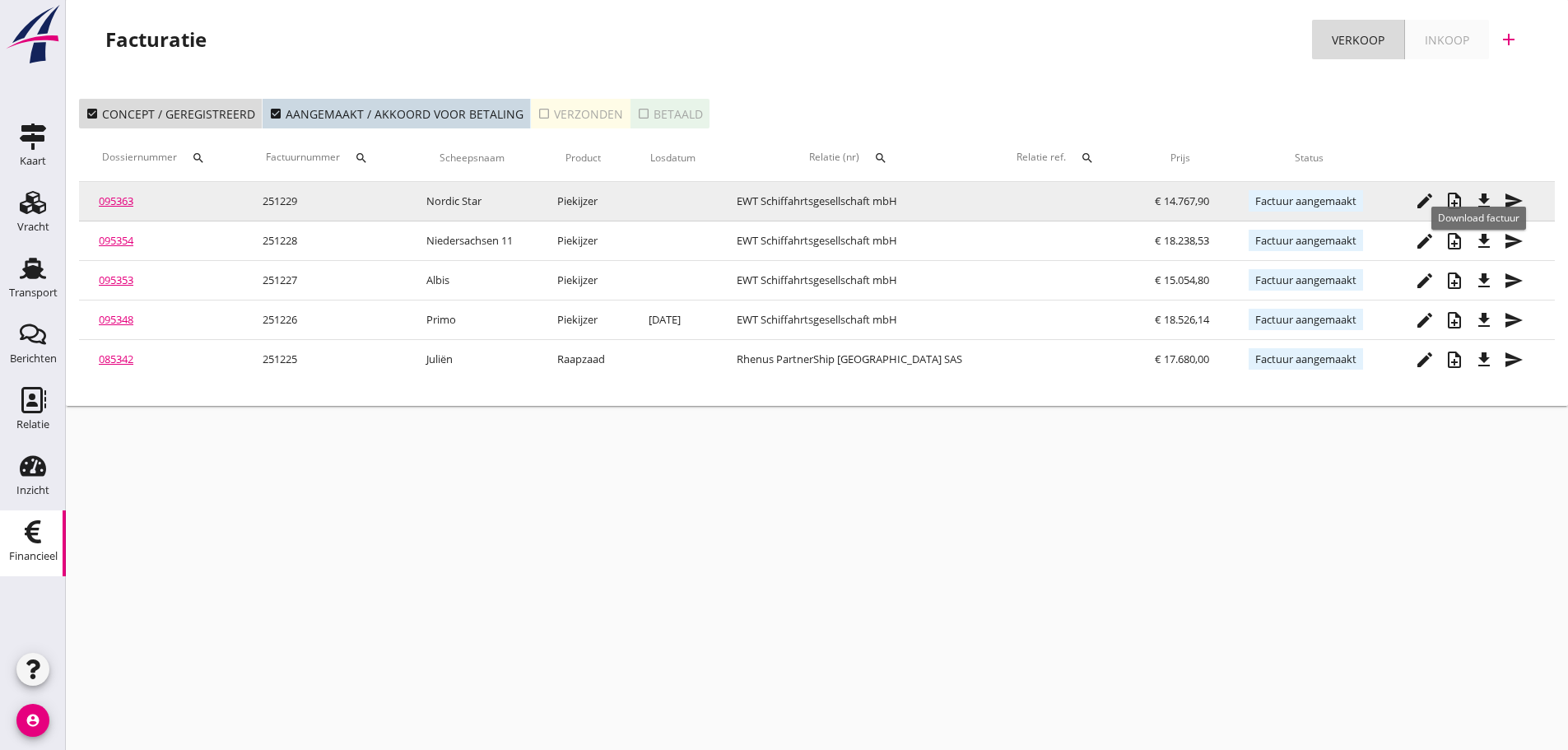
click at [1481, 198] on icon "file_download" at bounding box center [1483, 200] width 19 height 19
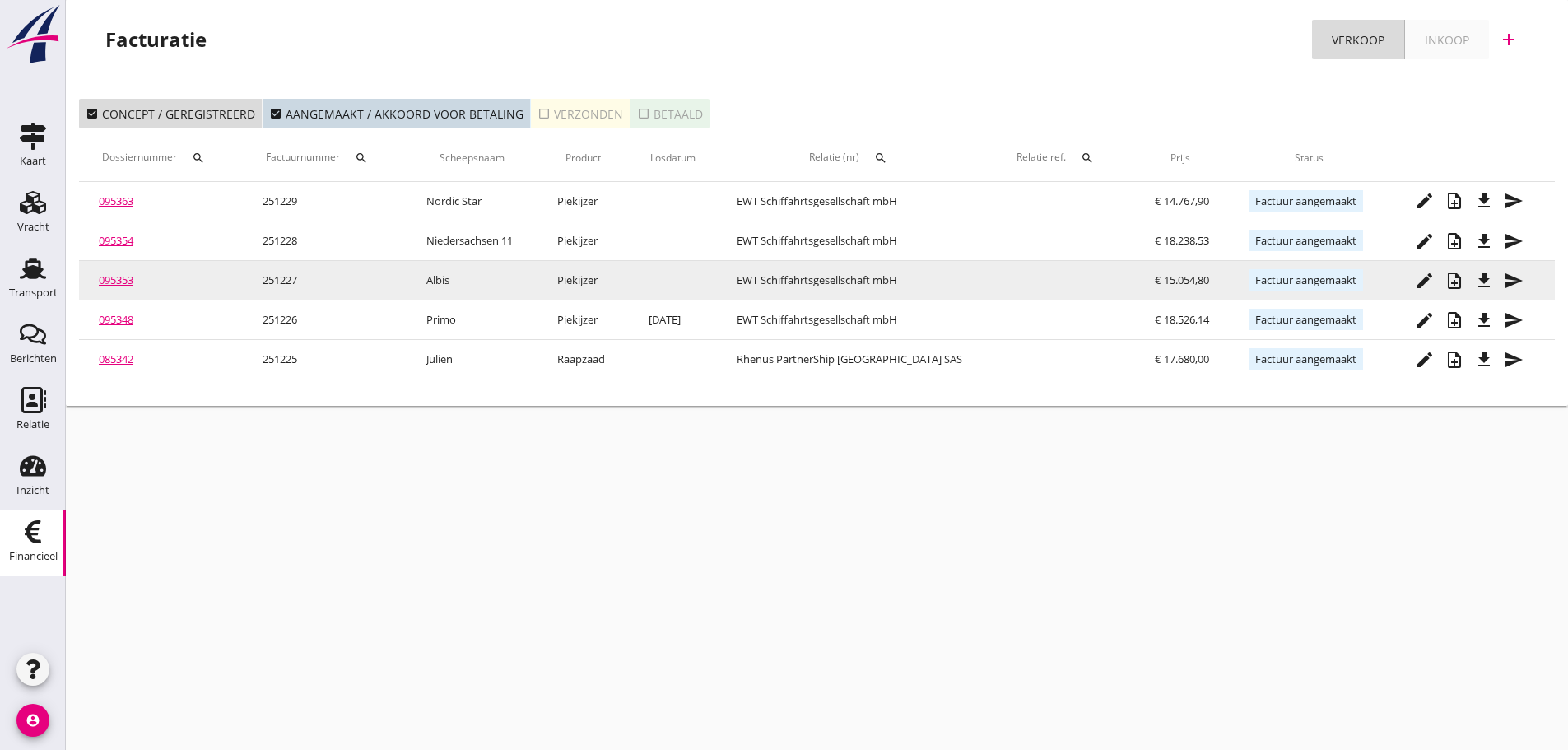
click at [1482, 286] on icon "file_download" at bounding box center [1483, 280] width 19 height 19
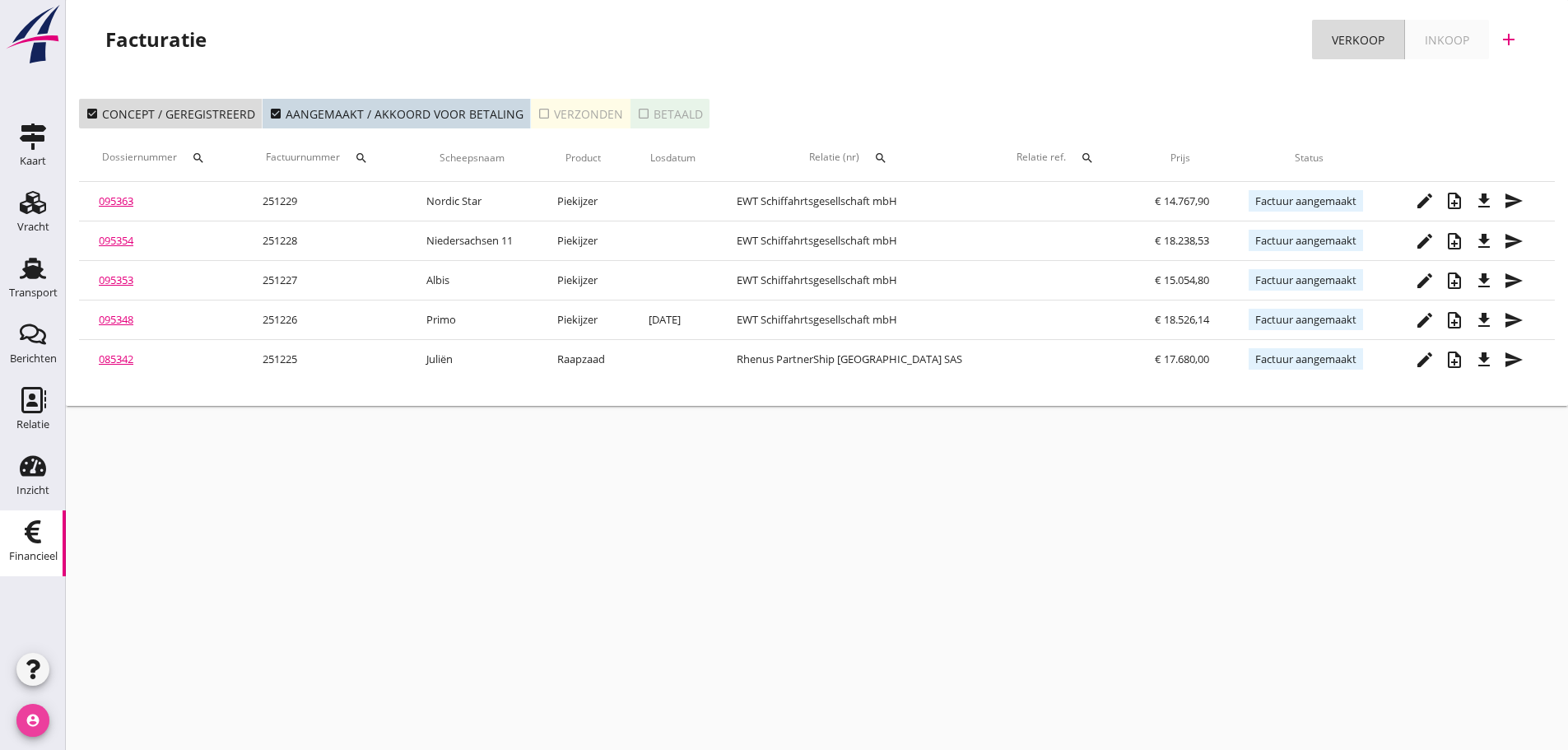
click at [40, 728] on icon "account_circle" at bounding box center [33, 720] width 33 height 33
click at [100, 712] on div "Uitloggen" at bounding box center [124, 713] width 70 height 19
